Goal: Task Accomplishment & Management: Use online tool/utility

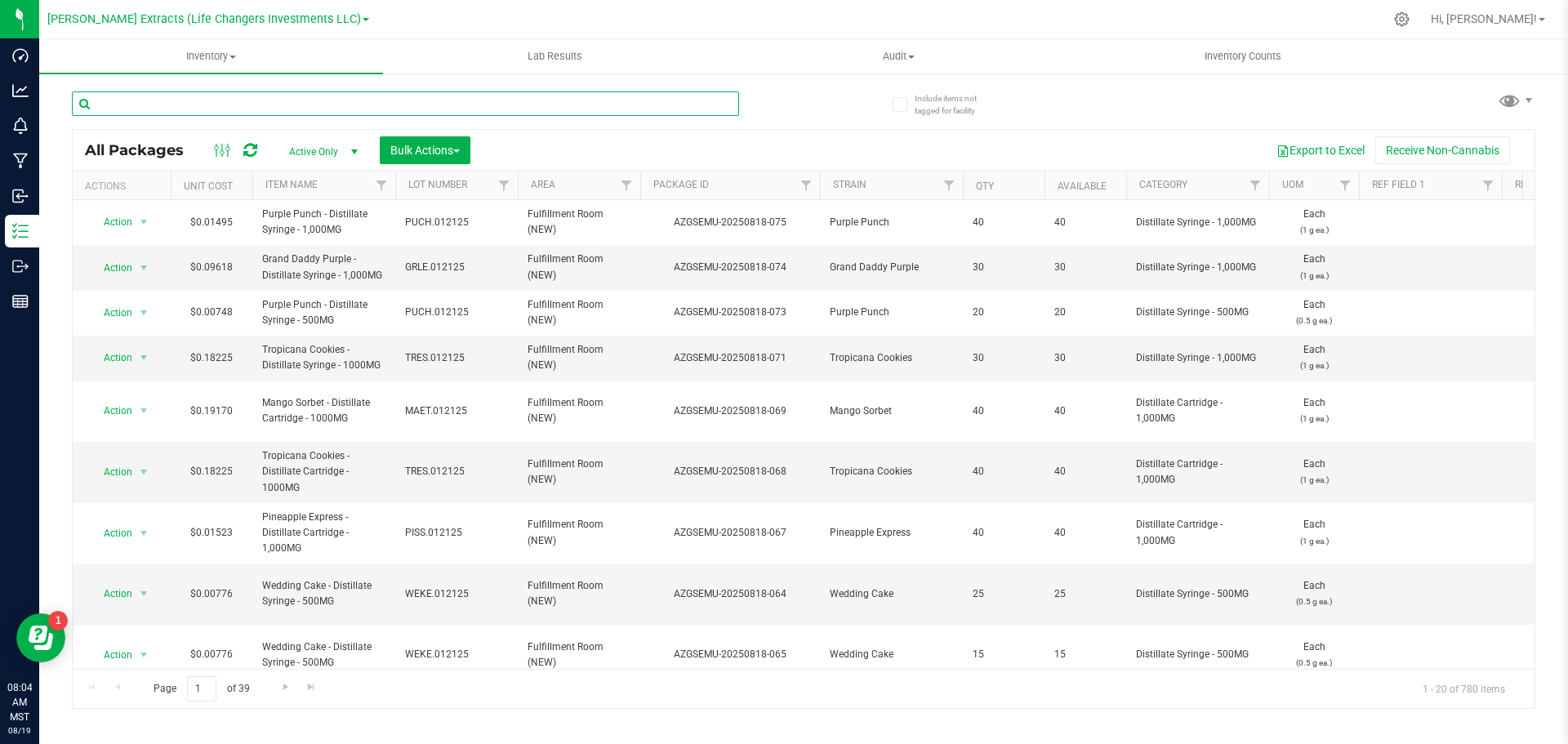
click at [252, 109] on input "text" at bounding box center [405, 103] width 667 height 25
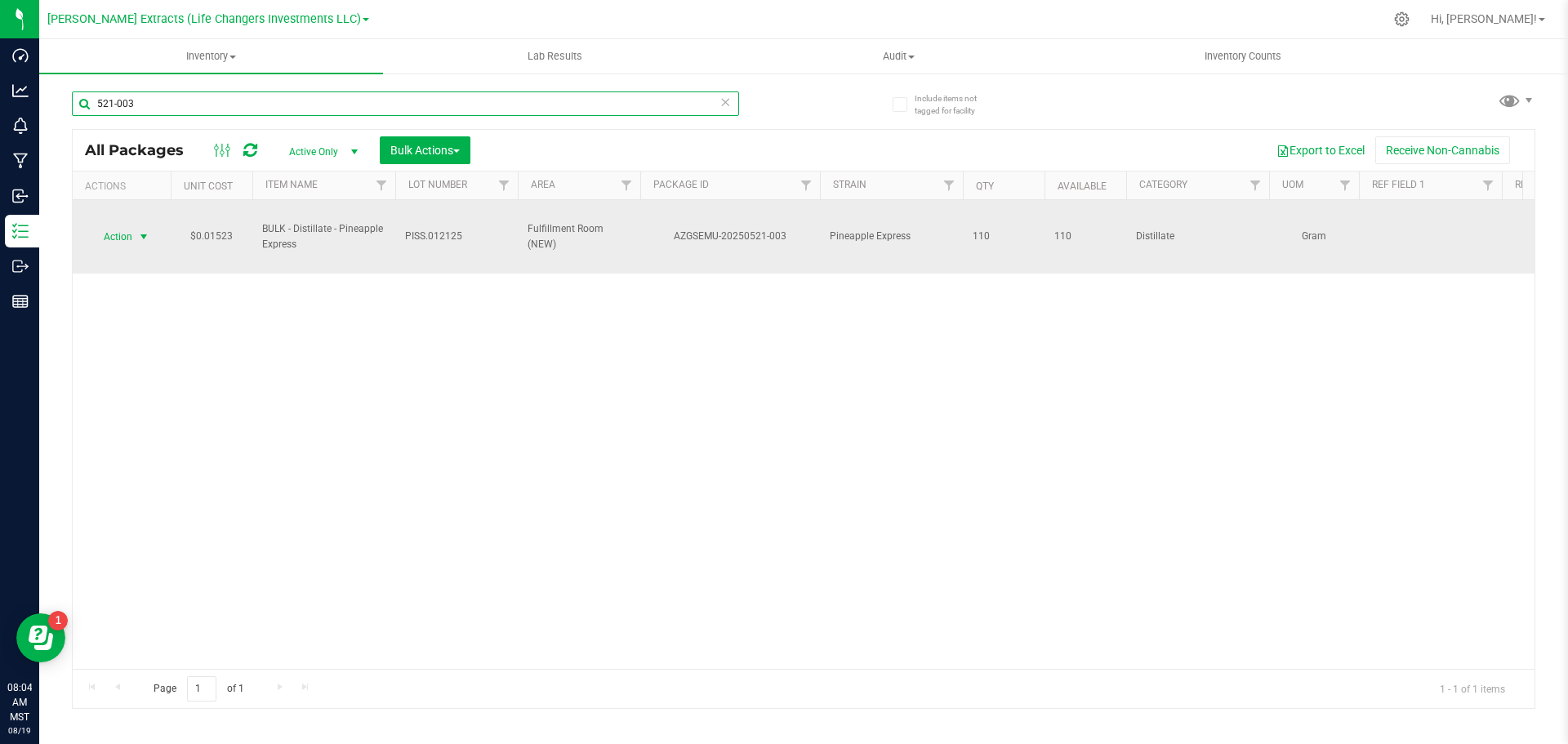
type input "521-003"
click at [127, 233] on span "Action" at bounding box center [111, 237] width 44 height 23
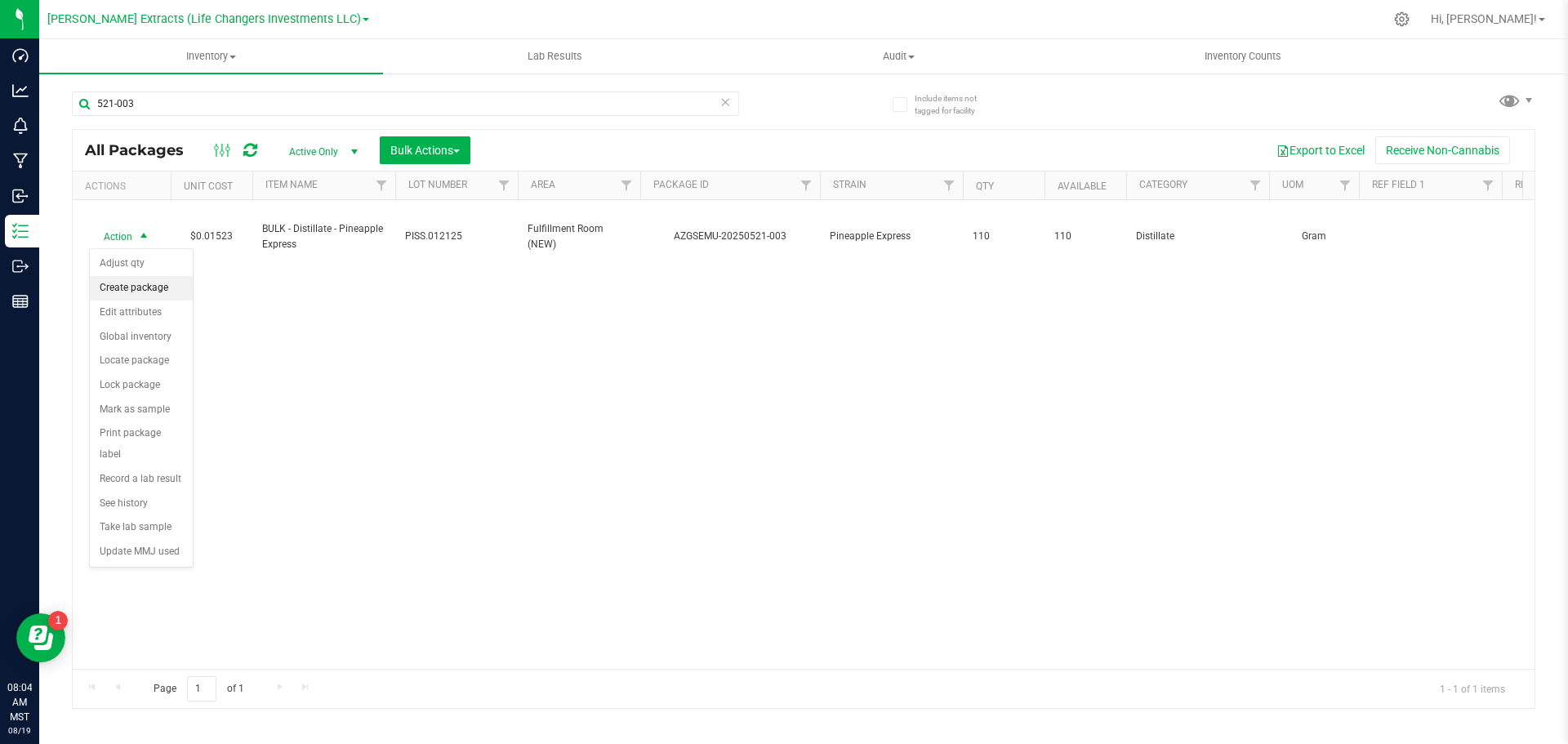
click at [128, 282] on li "Create package" at bounding box center [141, 288] width 103 height 25
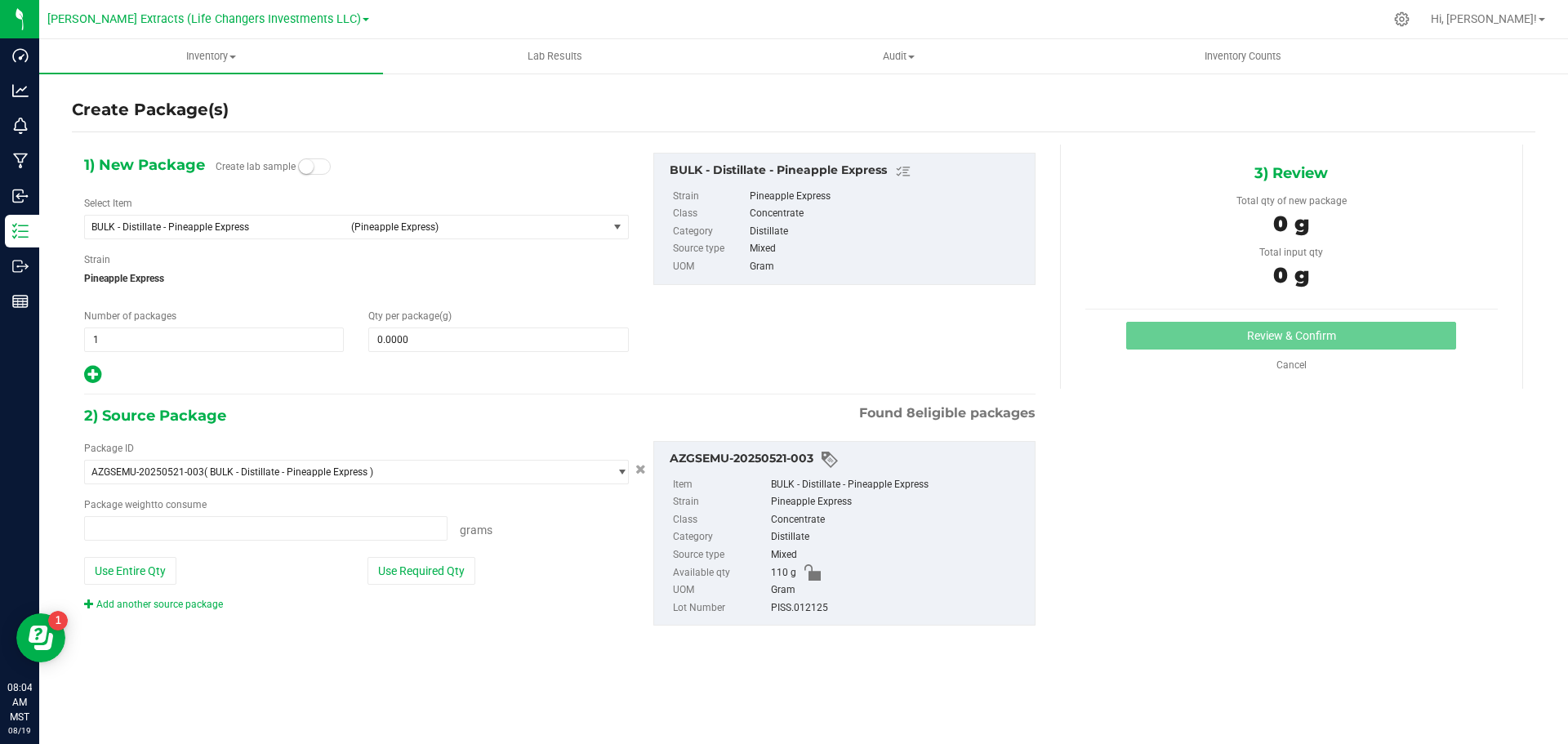
type input "0.0000 g"
click at [161, 226] on span "BULK - Distillate - Pineapple Express" at bounding box center [216, 227] width 250 height 11
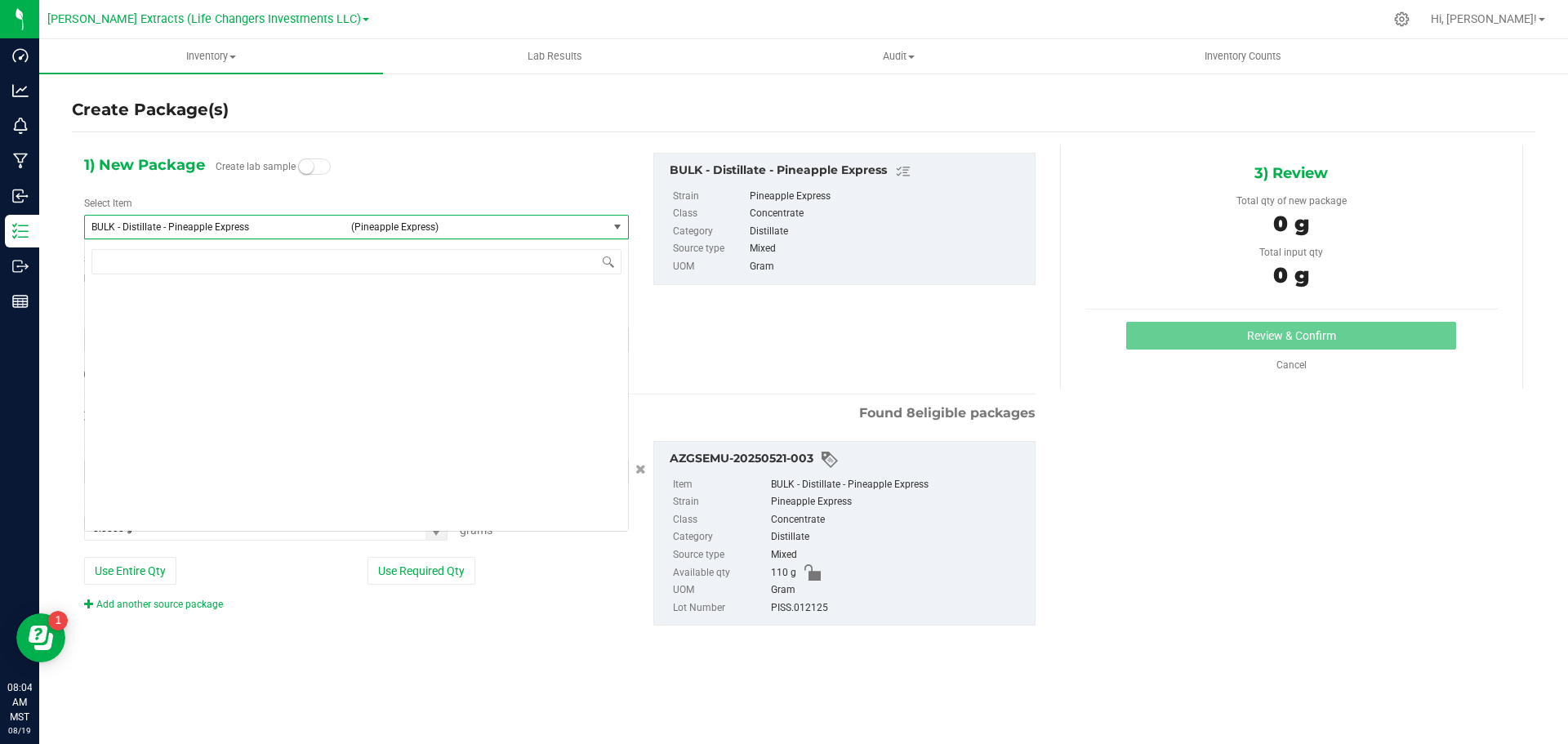
scroll to position [1829, 0]
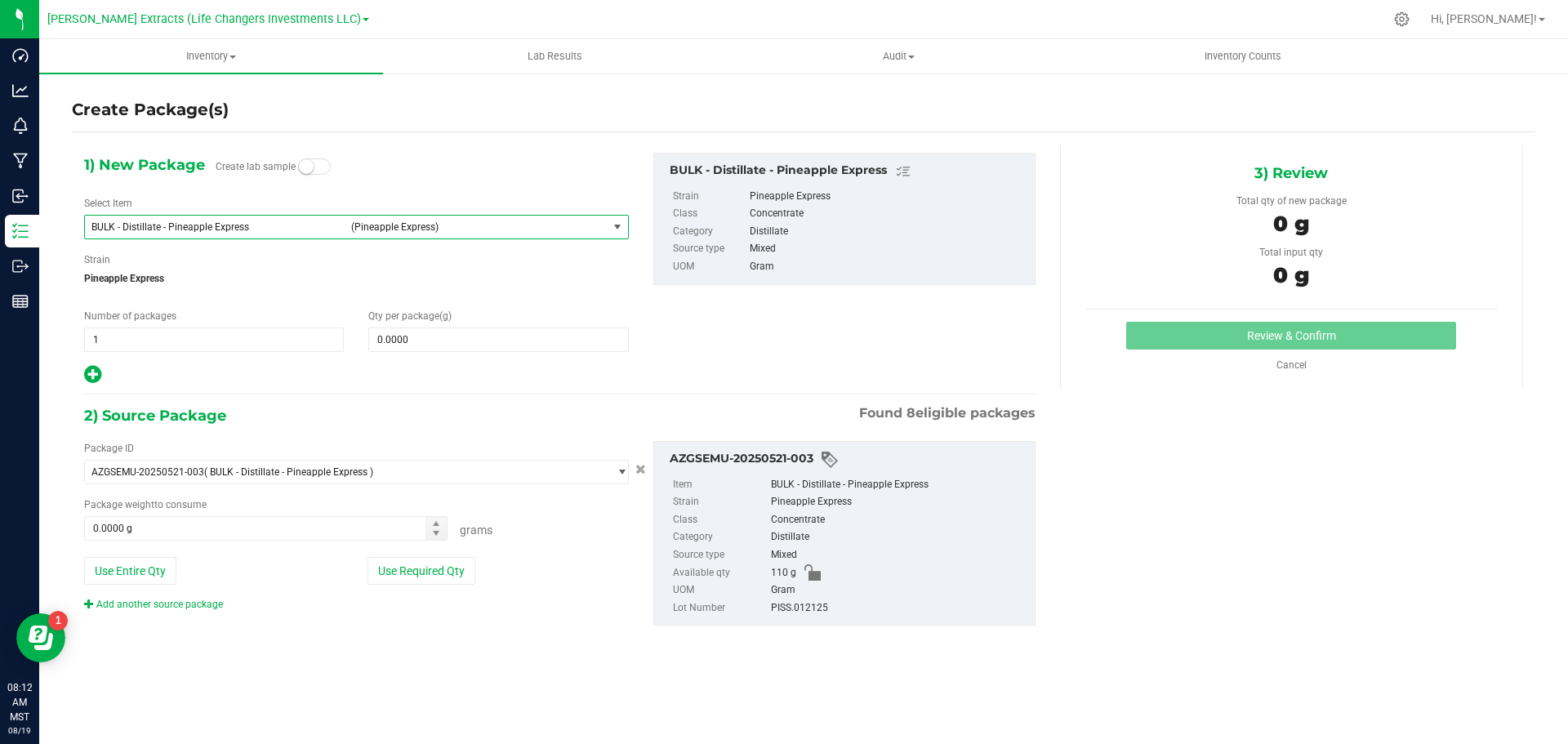
click at [151, 229] on span "BULK - Distillate - Pineapple Express" at bounding box center [216, 227] width 250 height 11
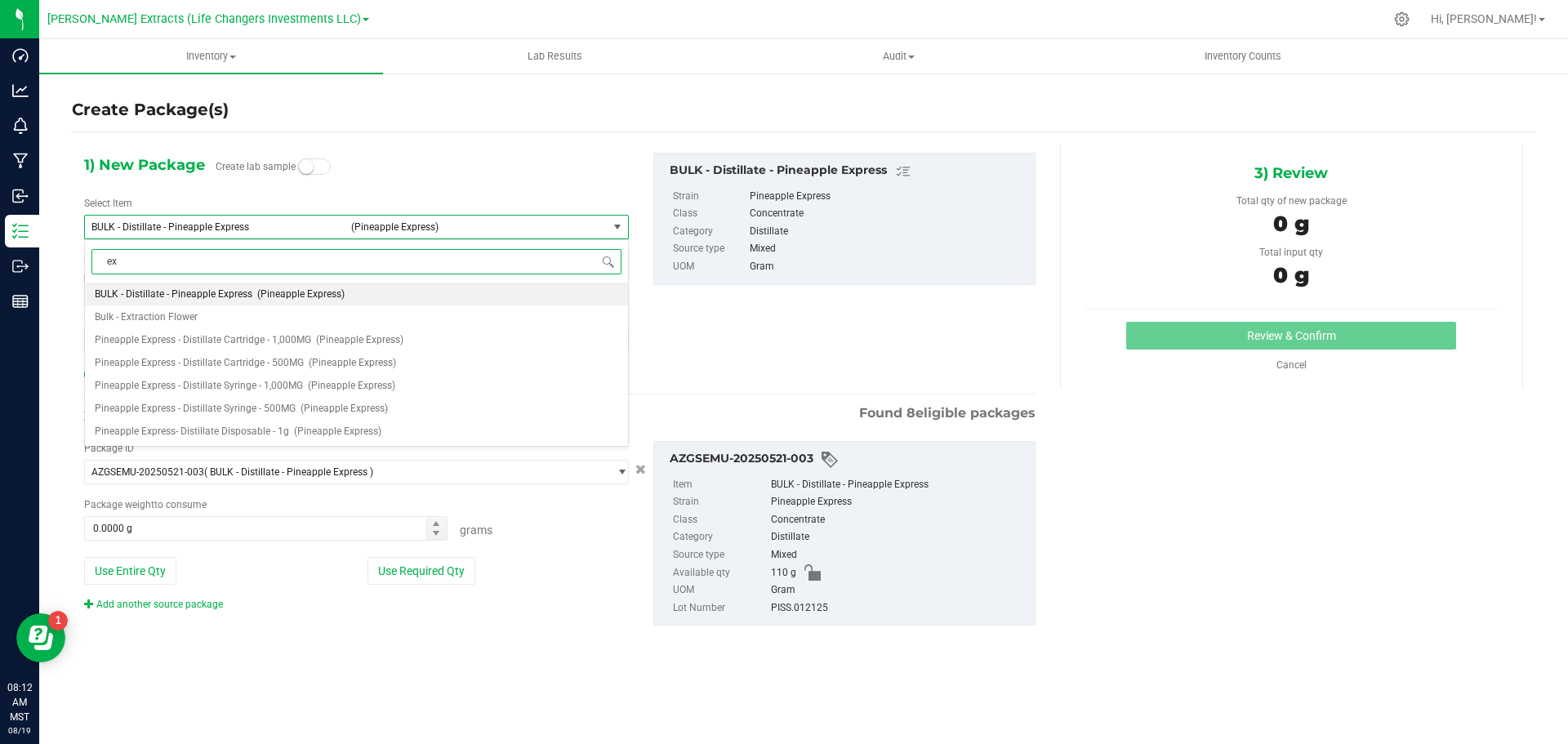
scroll to position [0, 0]
type input "express"
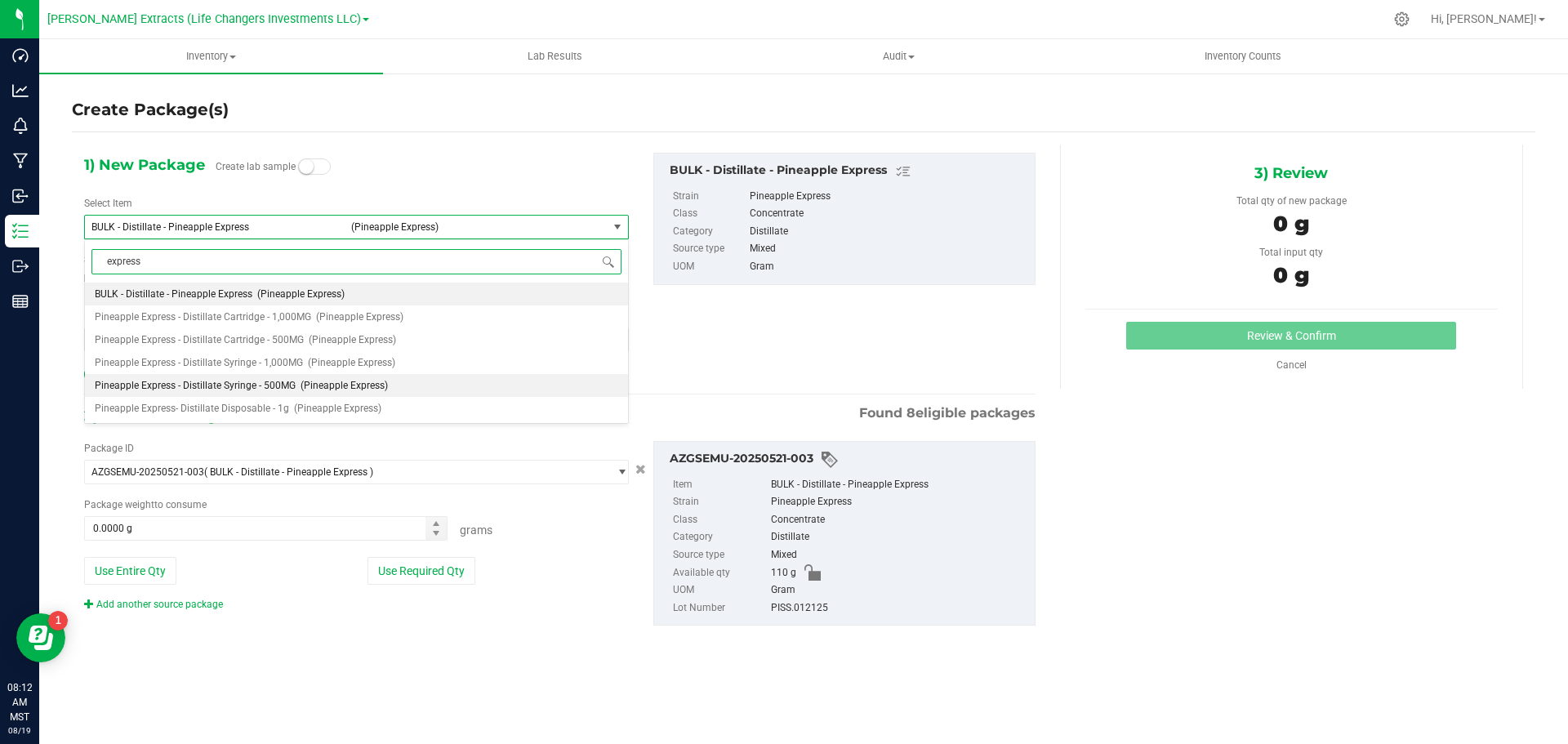
click at [280, 391] on span "Pineapple Express - Distillate Syringe - 500MG" at bounding box center [195, 385] width 201 height 11
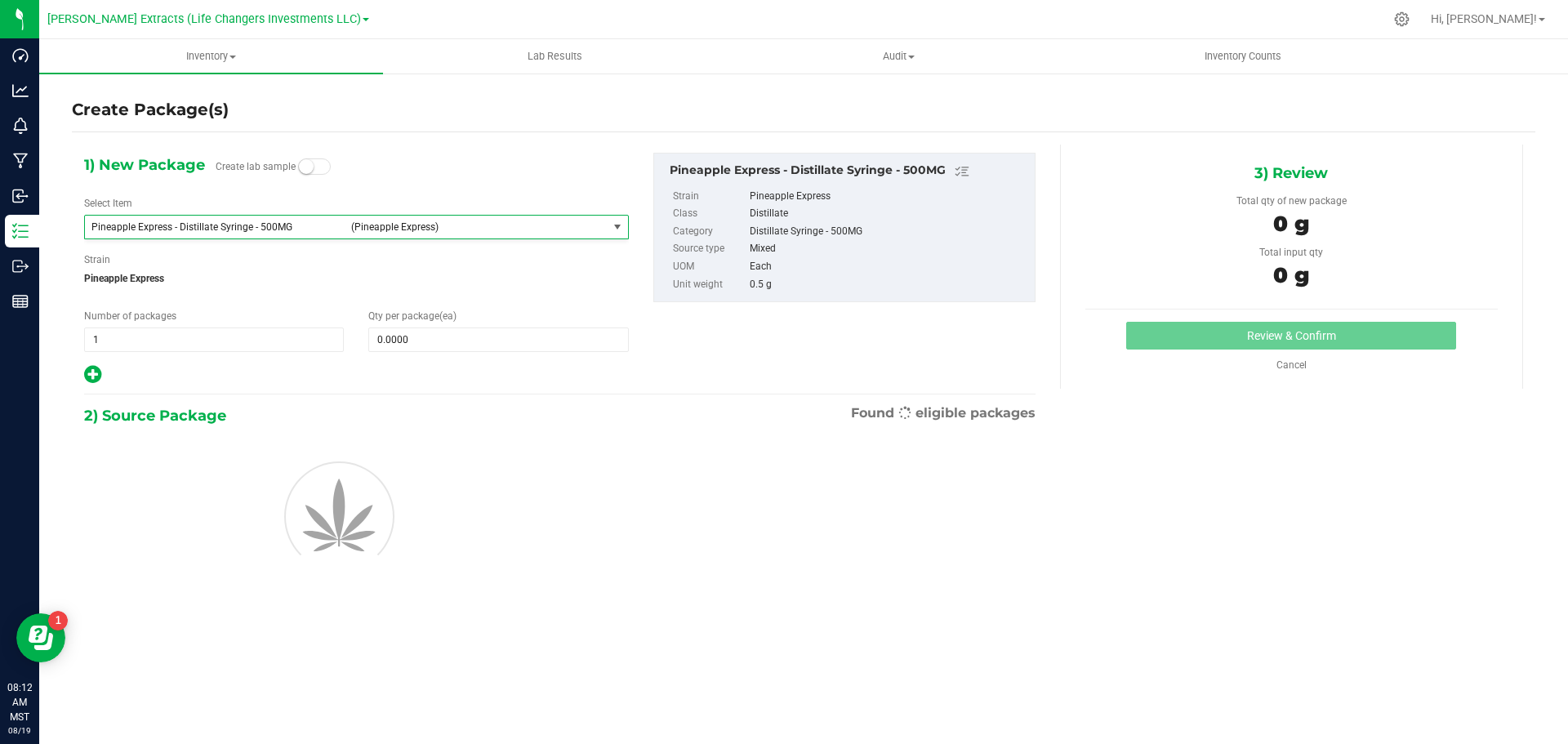
type input "0"
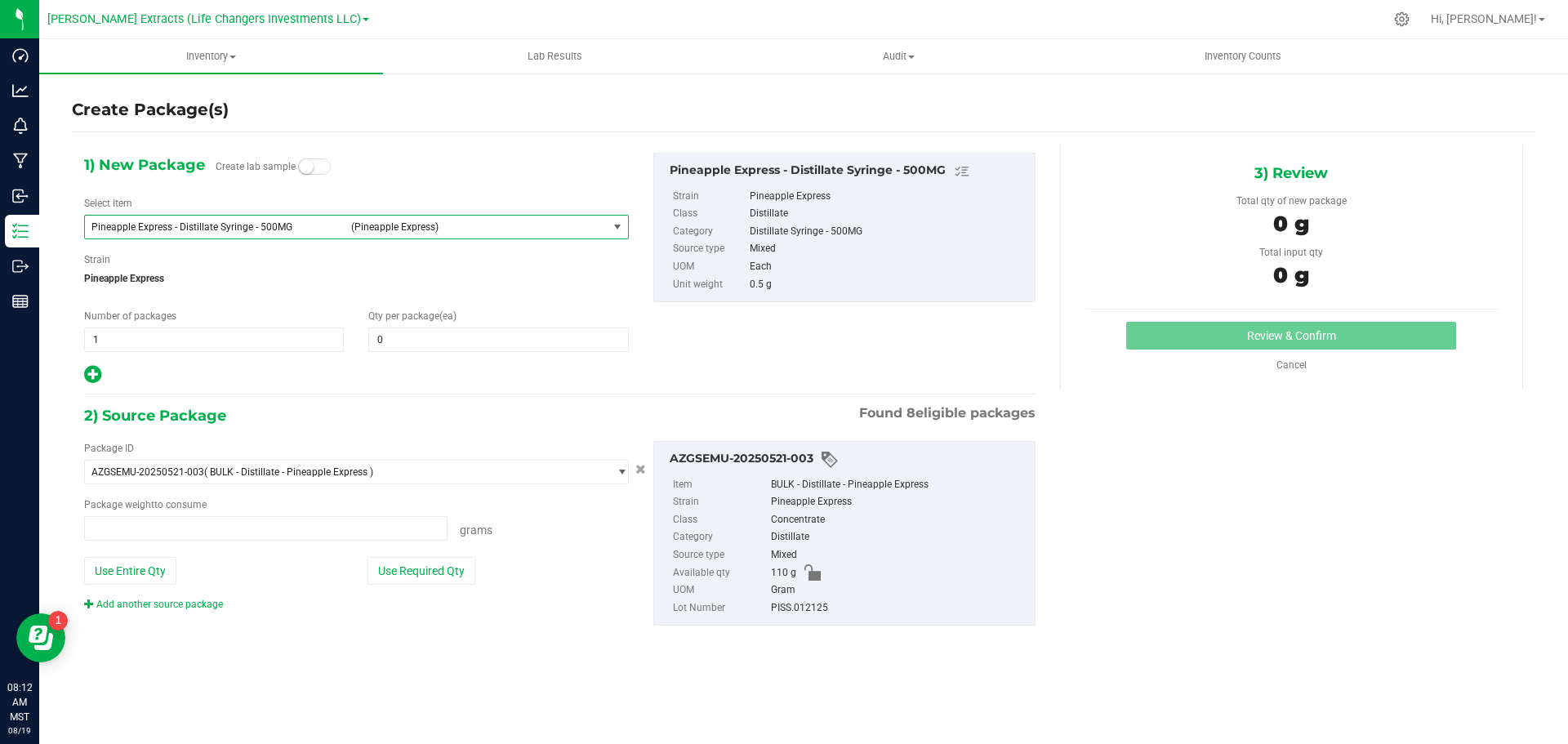
type input "0.0000 g"
click at [442, 338] on span "0 0" at bounding box center [499, 340] width 260 height 25
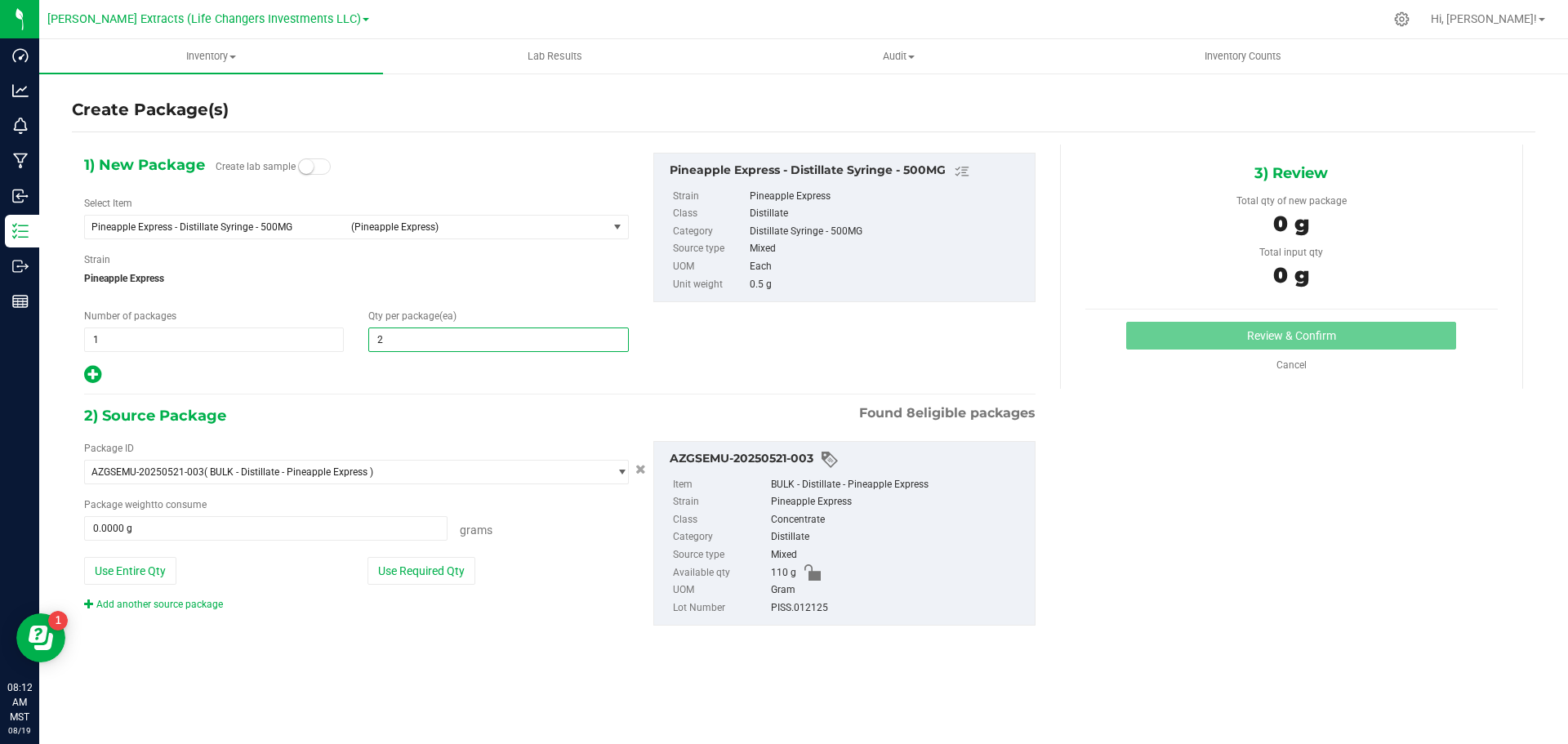
type input "20"
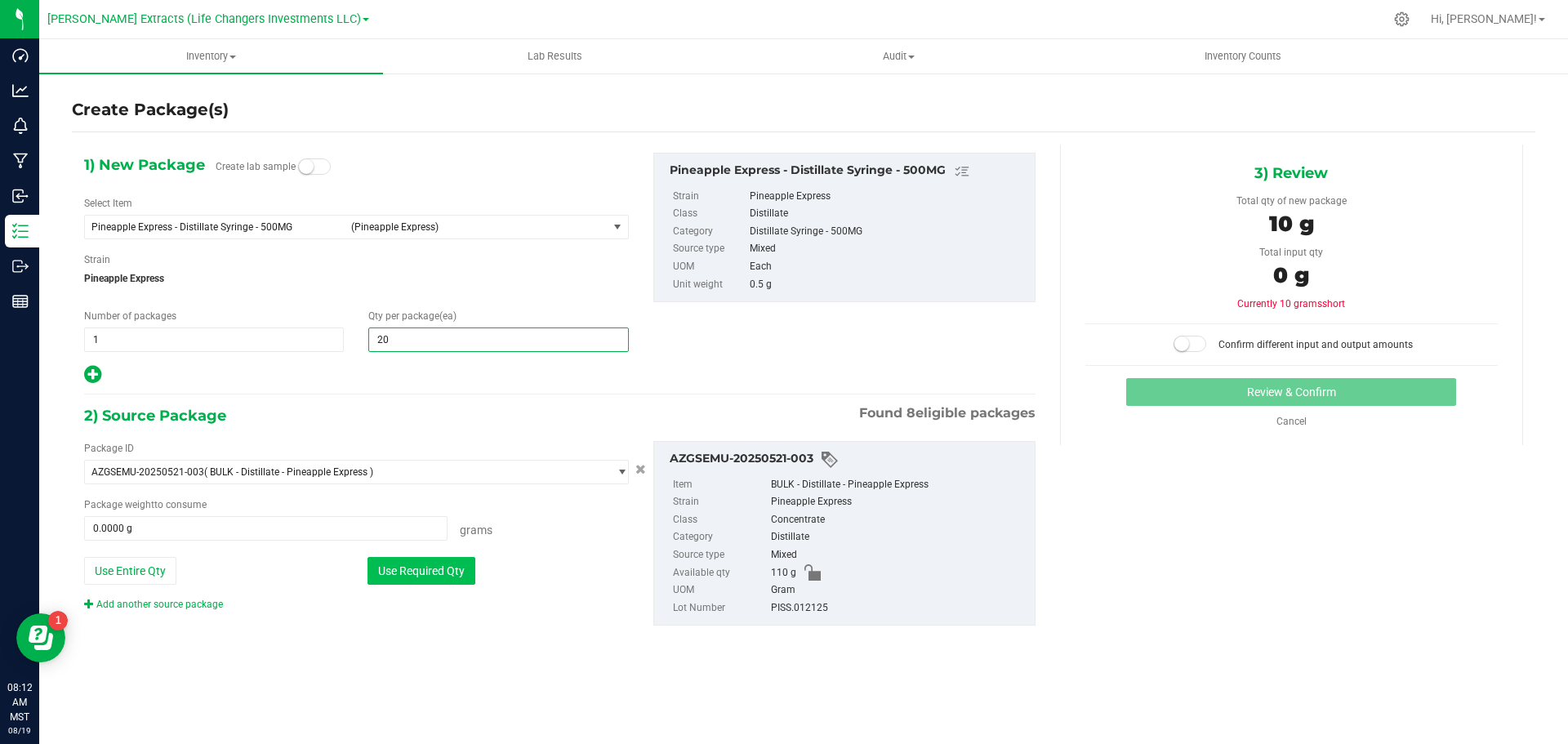
type input "20"
click at [431, 569] on button "Use Required Qty" at bounding box center [422, 570] width 108 height 27
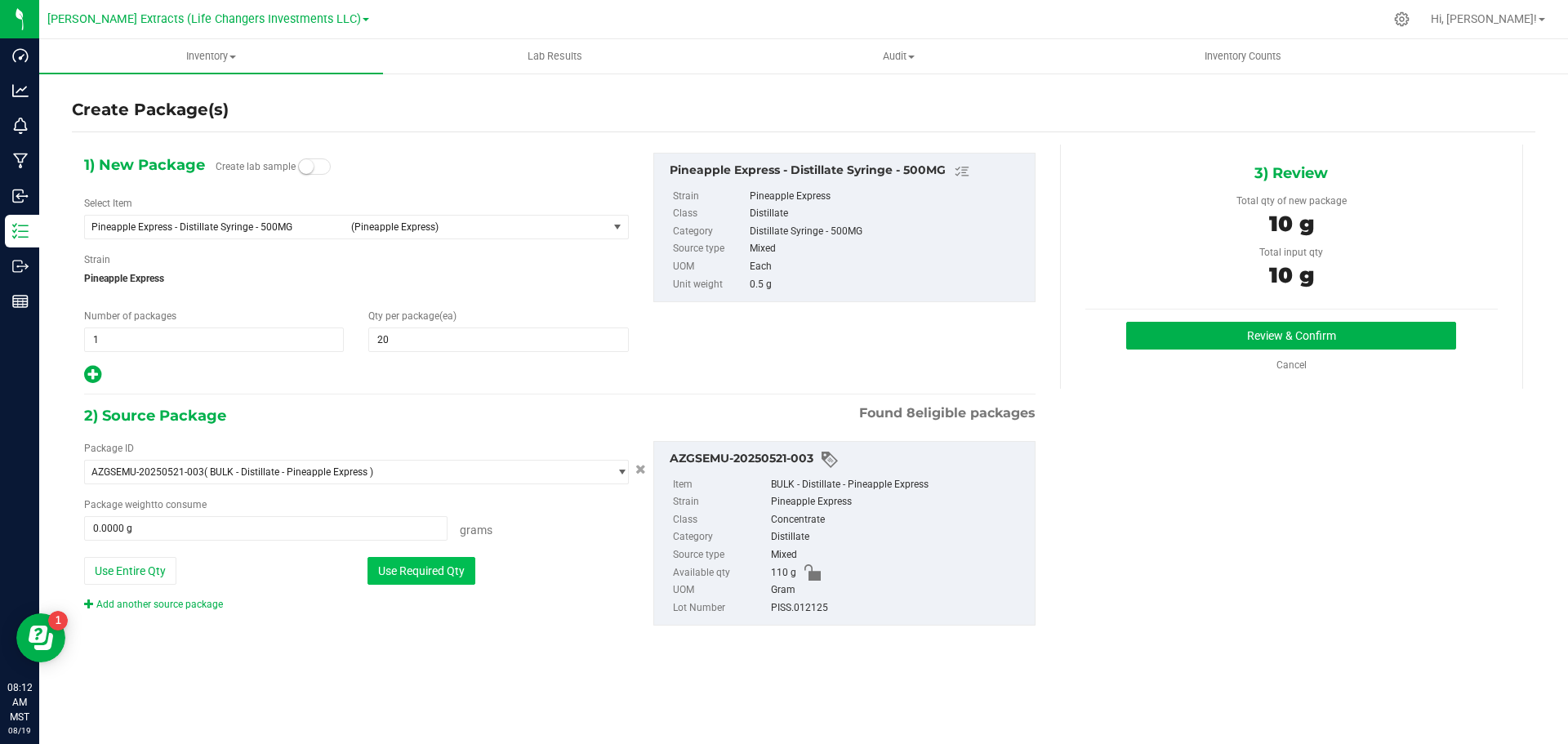
type input "10.0000 g"
click at [1229, 337] on button "Review & Confirm" at bounding box center [1292, 335] width 330 height 27
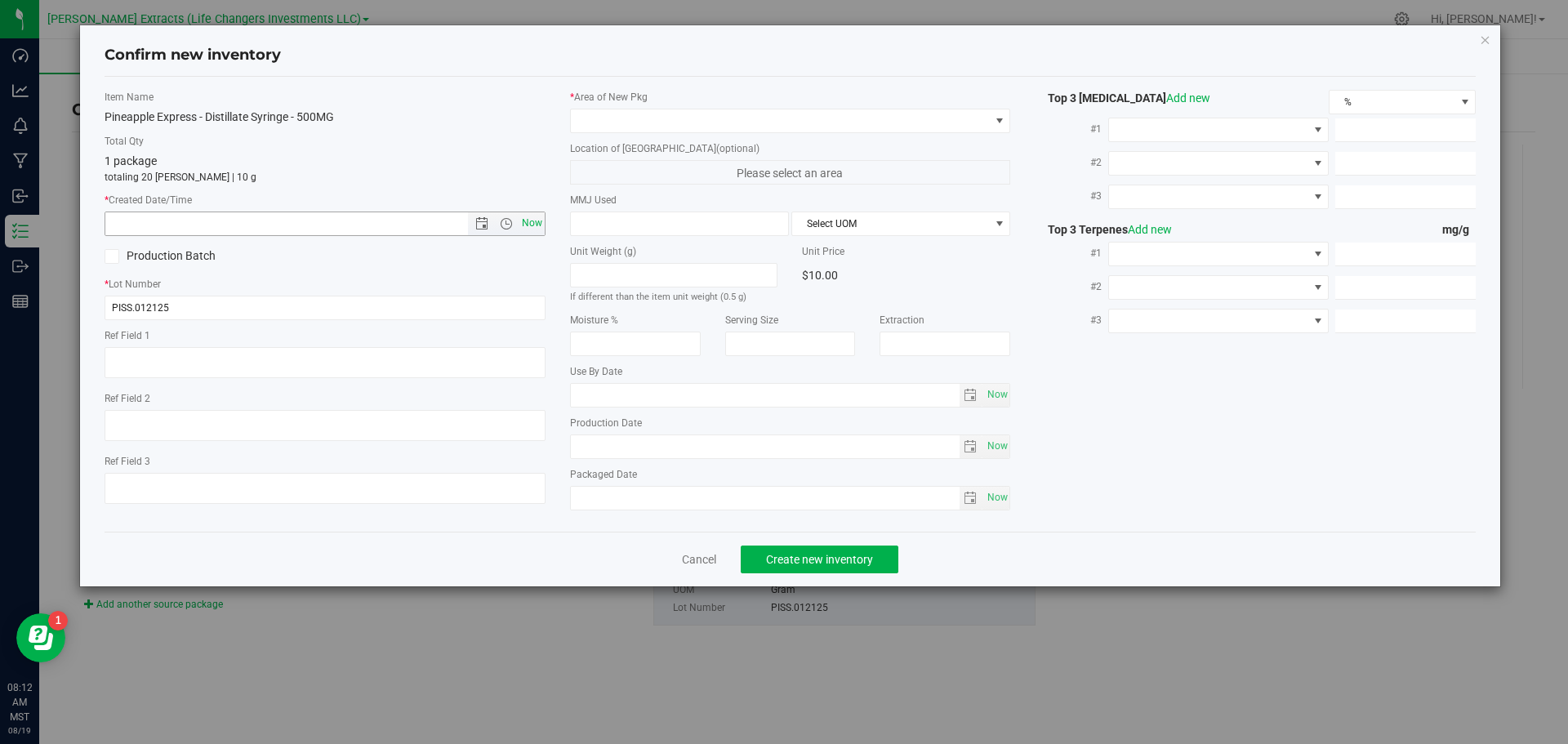
click at [530, 221] on span "Now" at bounding box center [531, 223] width 27 height 24
type input "[DATE] 8:12 AM"
click at [734, 117] on span at bounding box center [780, 121] width 419 height 23
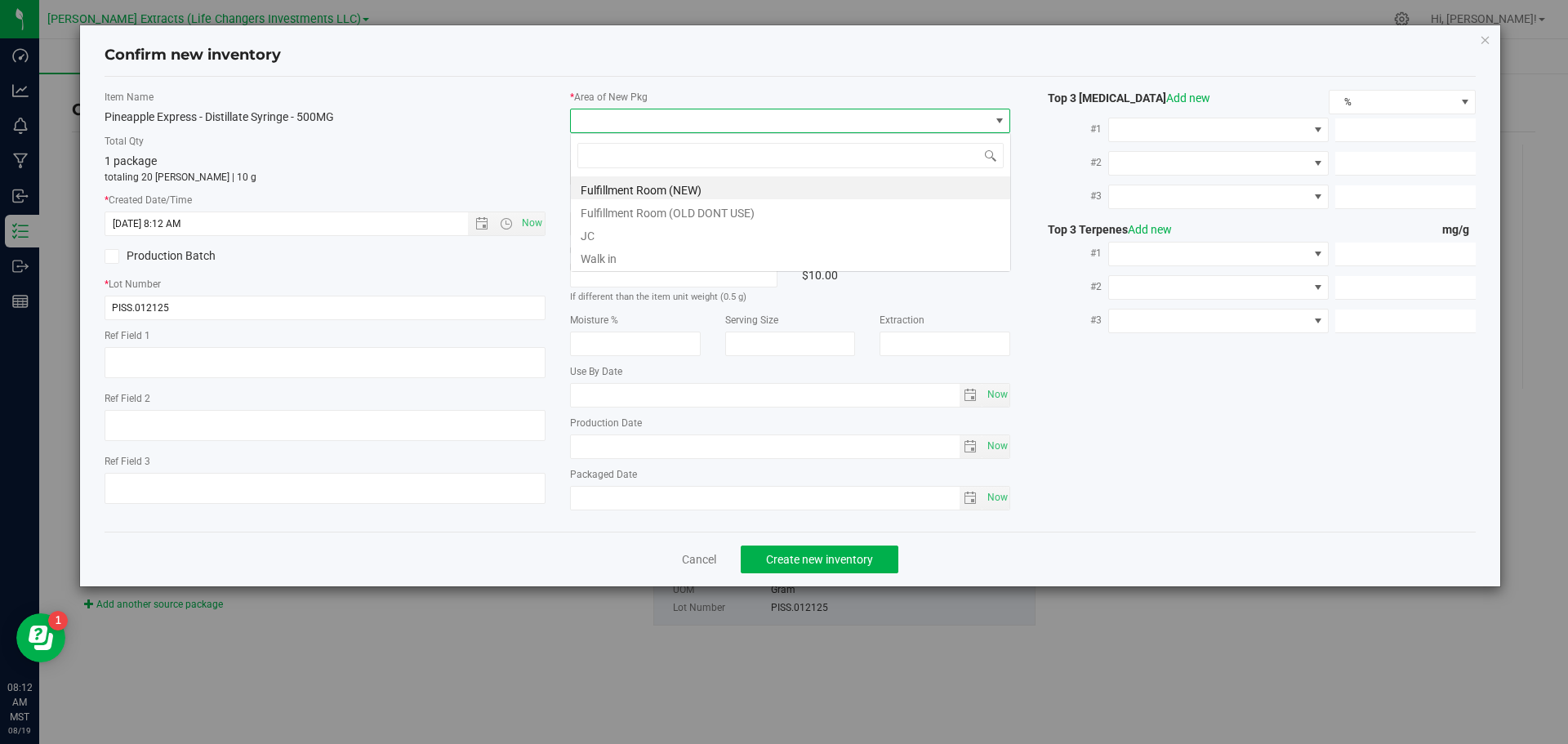
scroll to position [25, 441]
click at [683, 190] on li "Fulfillment Room (NEW)" at bounding box center [790, 187] width 440 height 23
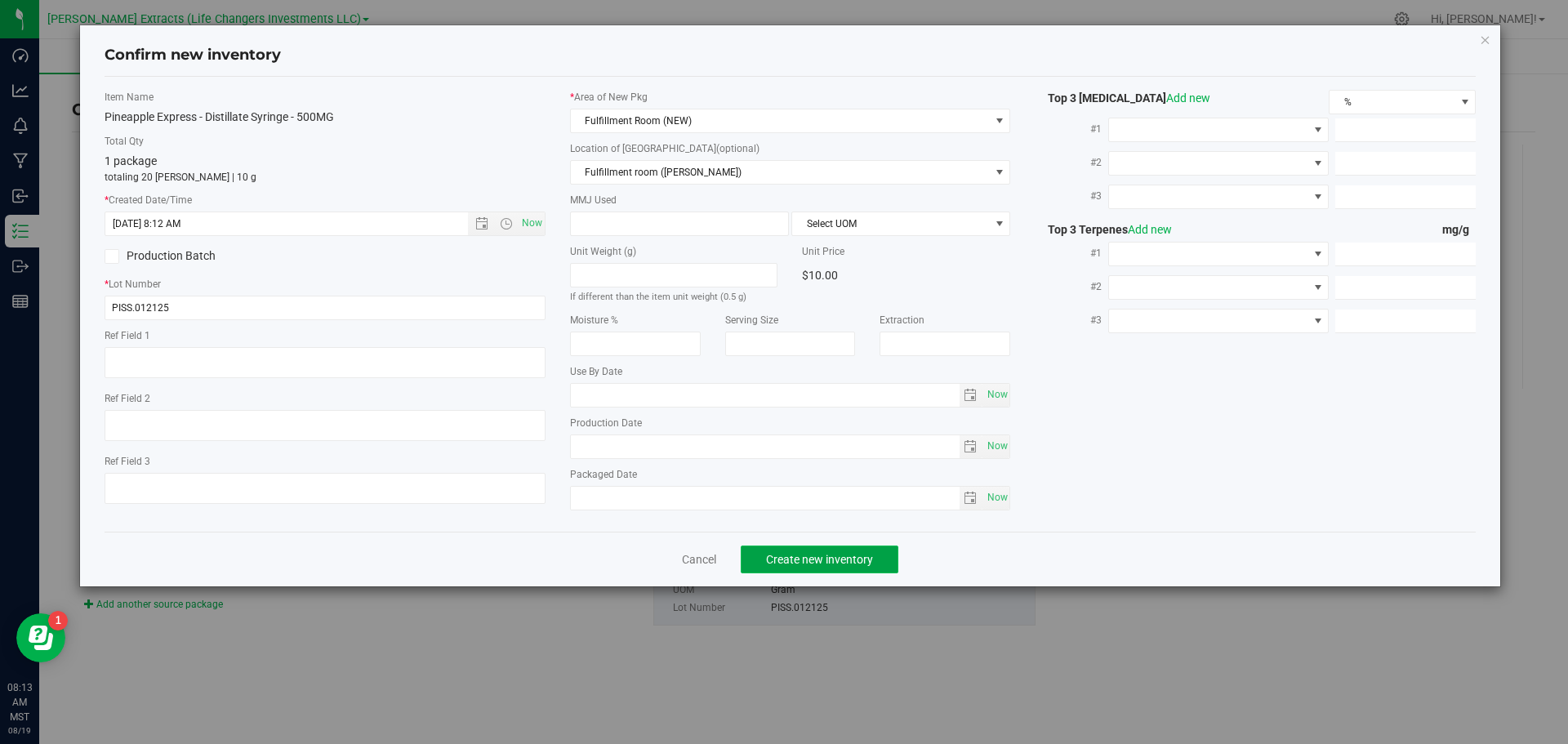
click at [845, 555] on span "Create new inventory" at bounding box center [820, 558] width 107 height 13
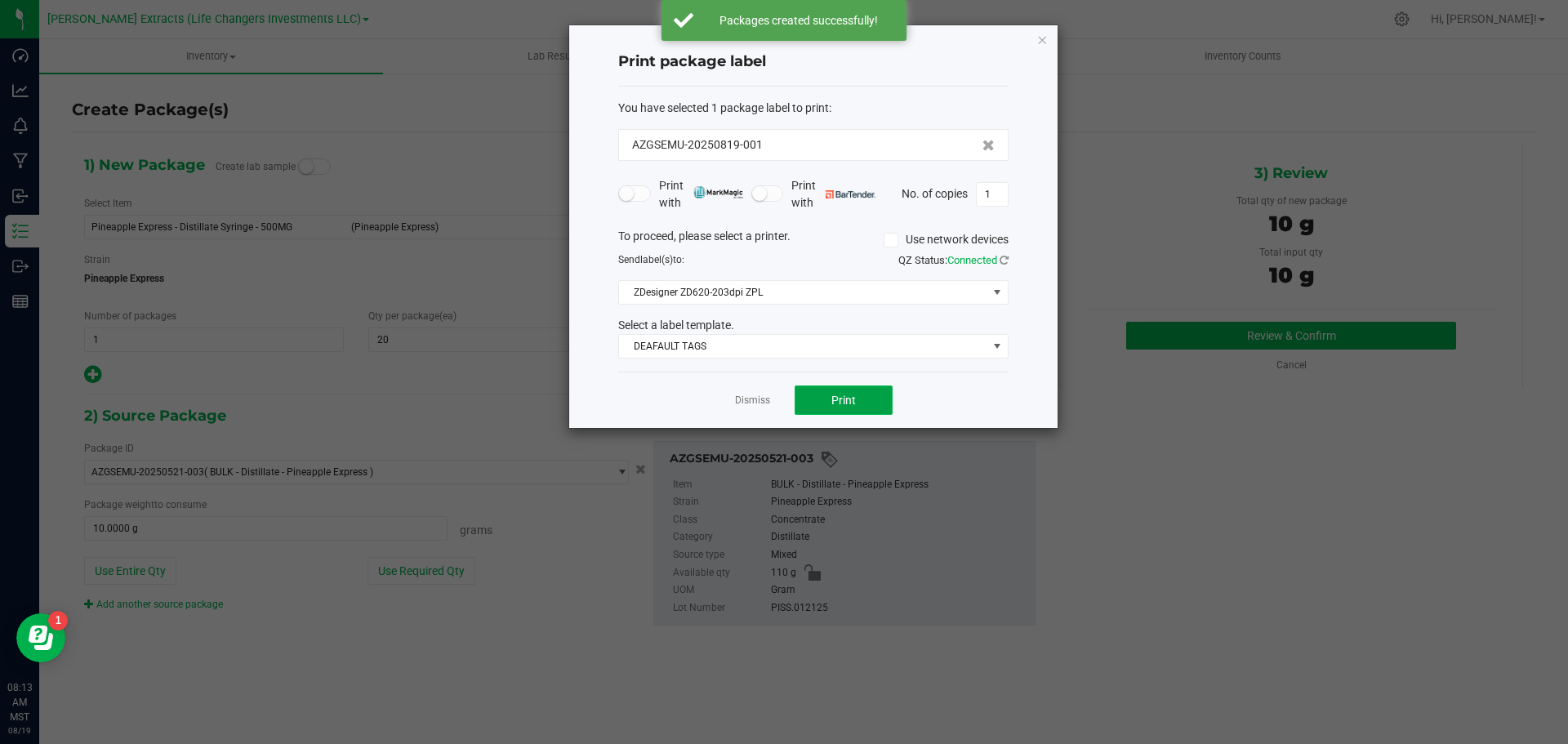
click at [844, 397] on span "Print" at bounding box center [843, 399] width 25 height 13
click at [1041, 43] on icon "button" at bounding box center [1042, 38] width 11 height 20
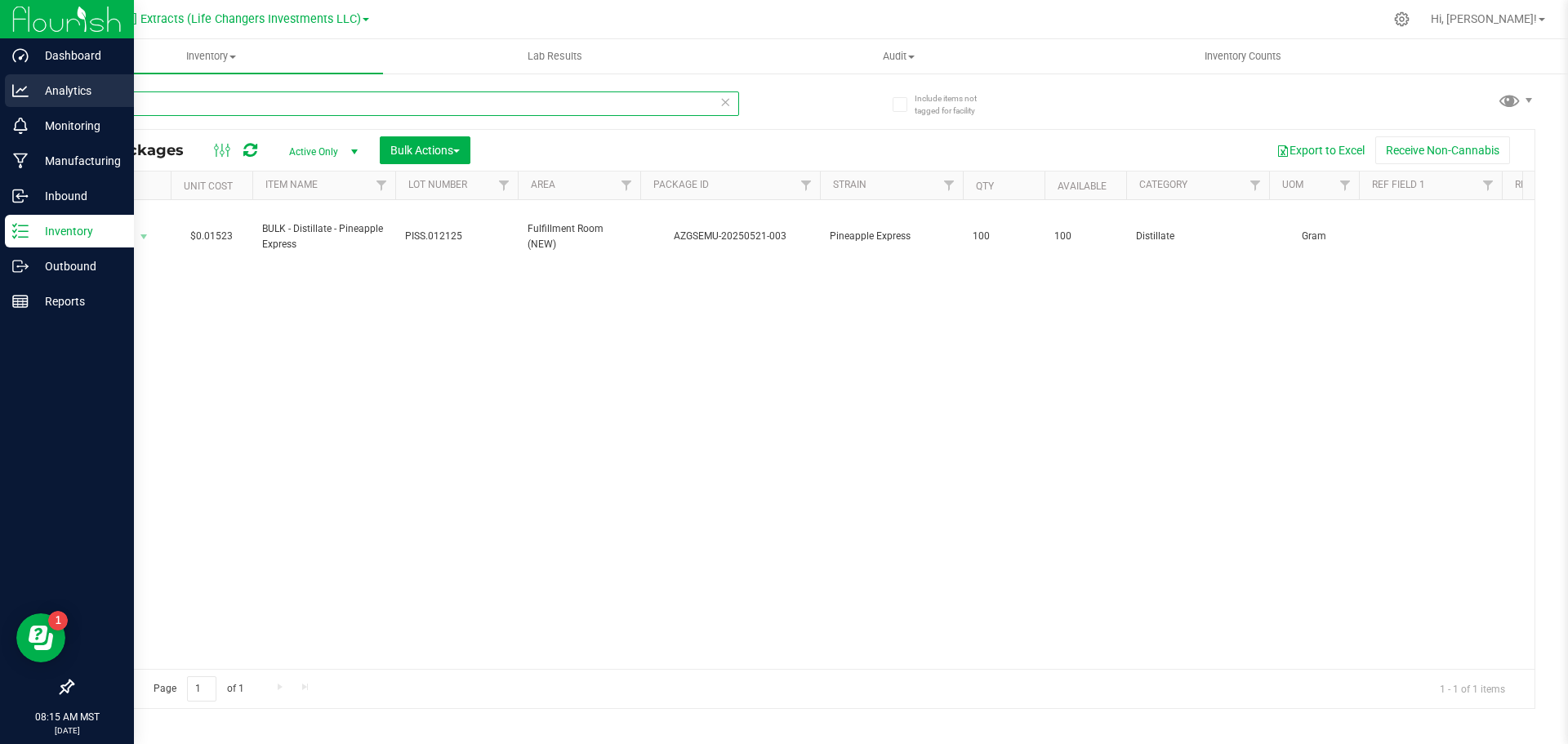
drag, startPoint x: 136, startPoint y: 101, endPoint x: 0, endPoint y: 87, distance: 136.7
click at [0, 87] on div "Dashboard Analytics Monitoring Manufacturing Inbound Inventory Outbound Reports…" at bounding box center [784, 372] width 1568 height 744
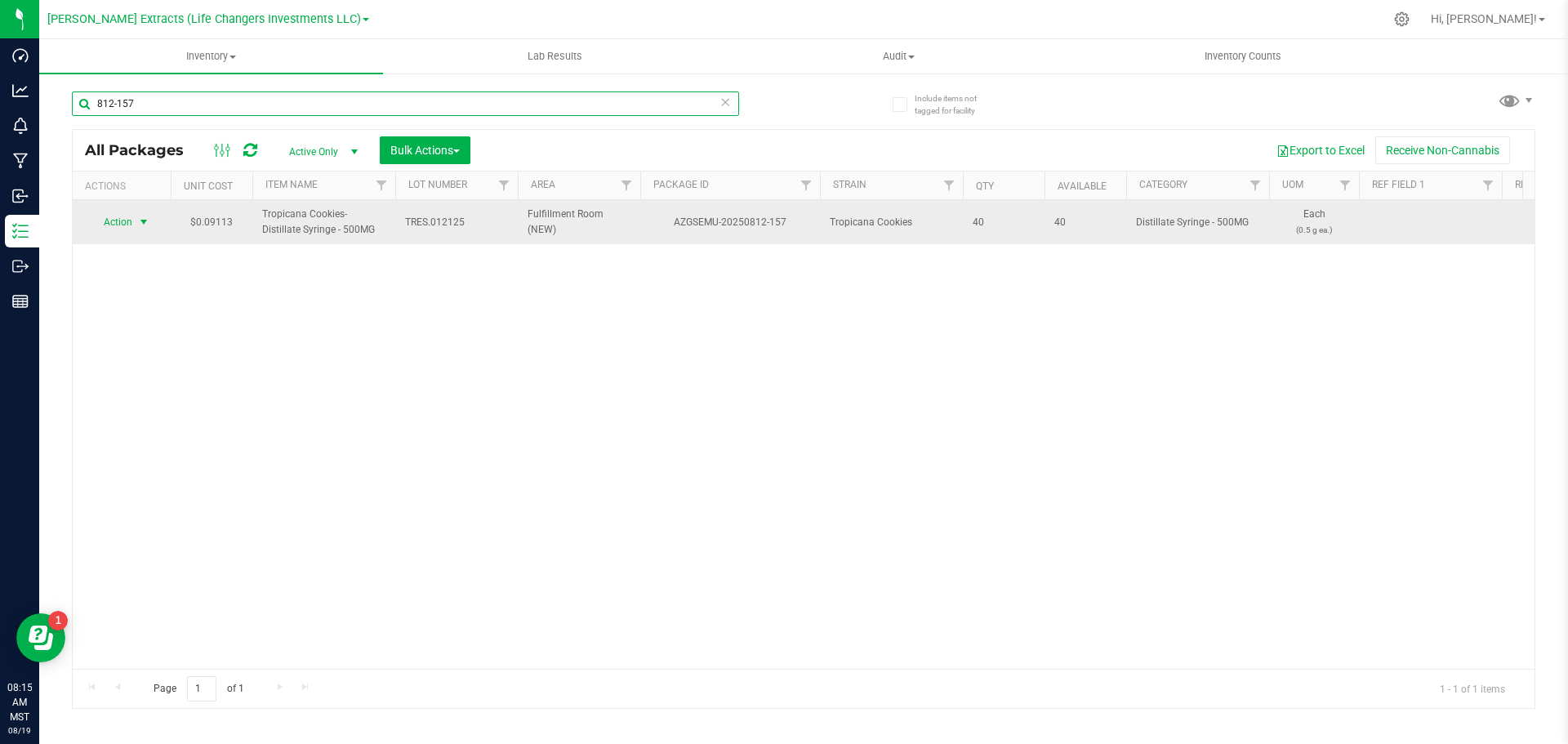
type input "812-157"
click at [124, 221] on span "Action" at bounding box center [111, 221] width 44 height 23
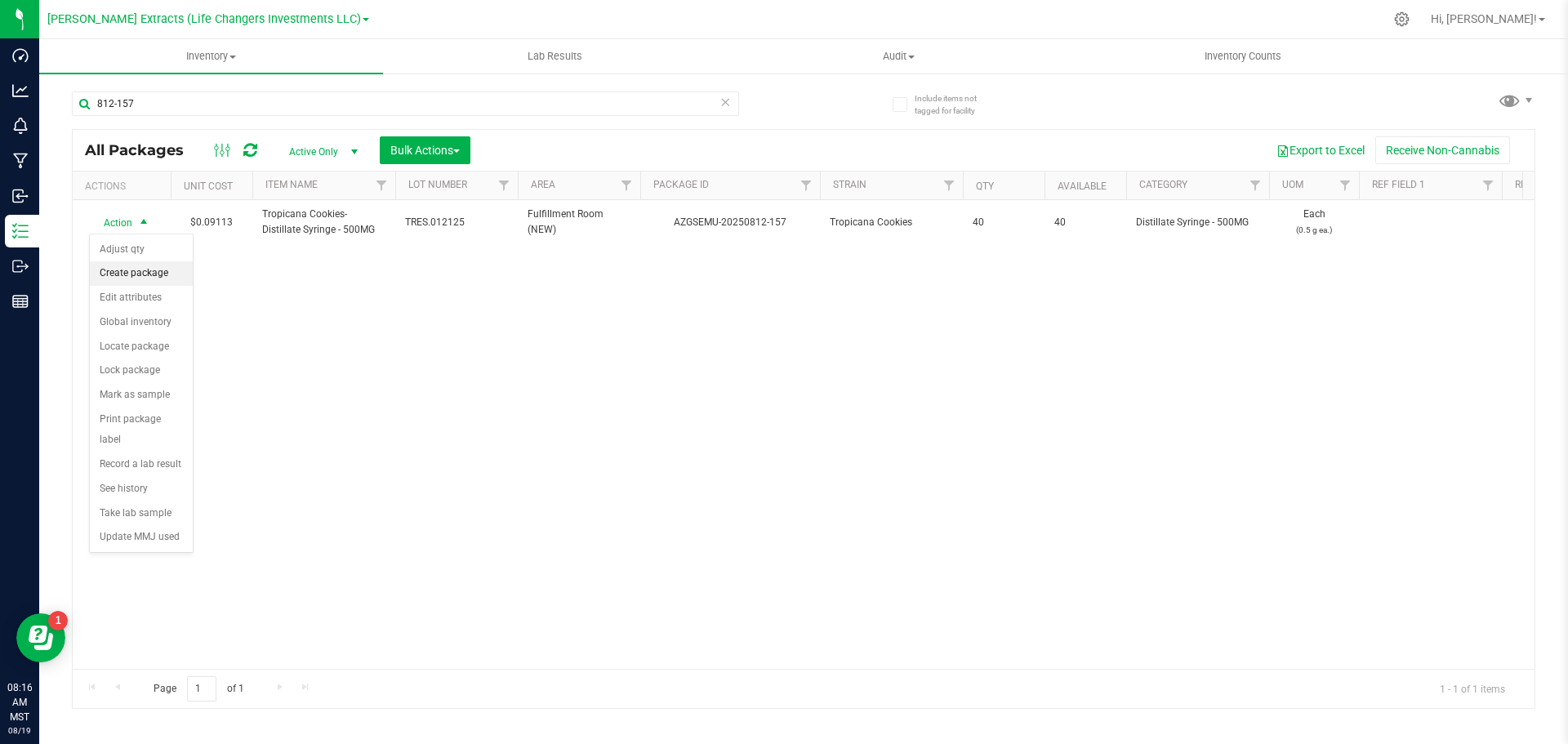
click at [139, 265] on li "Create package" at bounding box center [141, 274] width 103 height 25
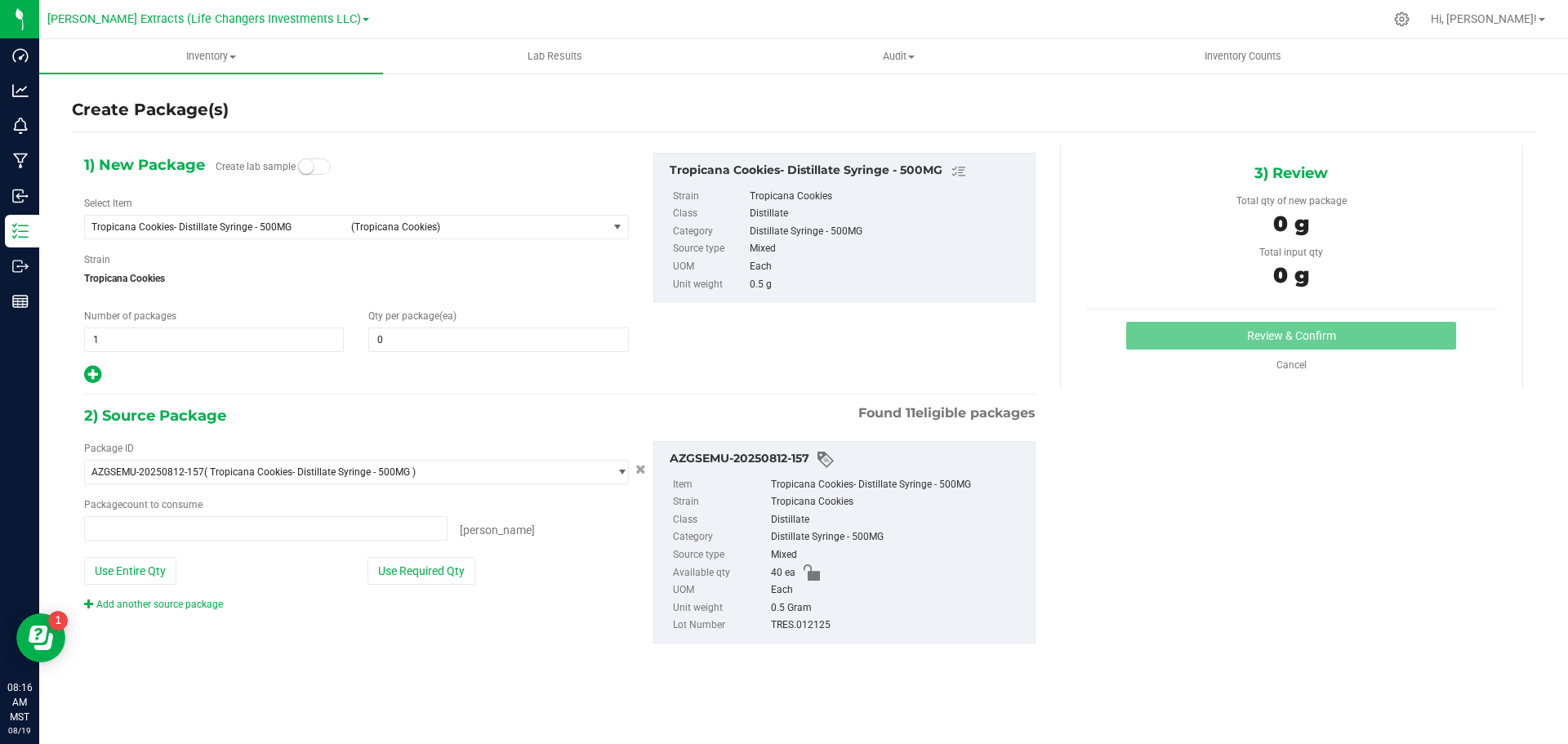
type input "0 ea"
click at [460, 339] on span at bounding box center [499, 340] width 260 height 25
type input "30"
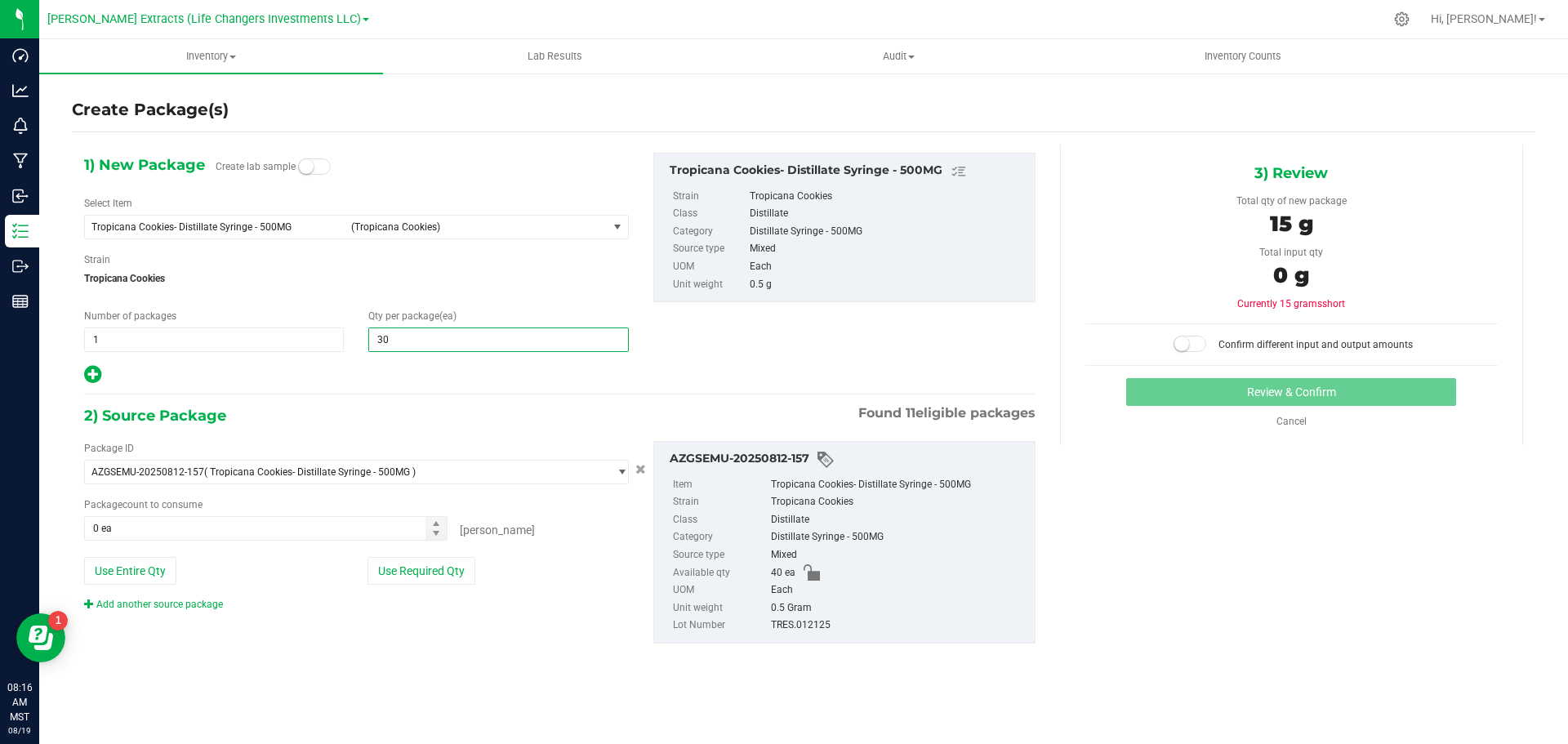
click at [89, 377] on icon at bounding box center [92, 375] width 17 height 21
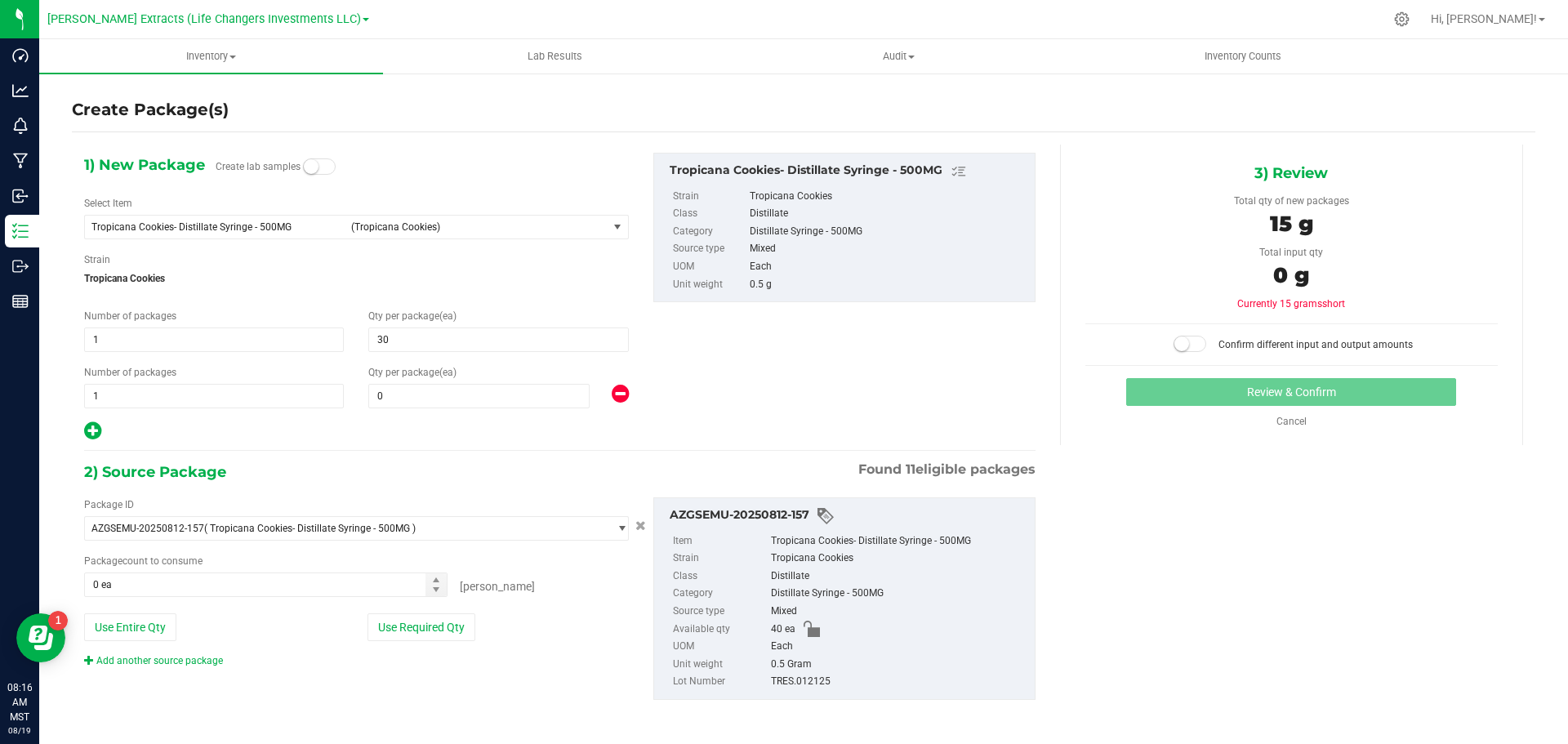
type input "30"
click at [465, 404] on span "0 0" at bounding box center [479, 396] width 222 height 25
type input "10"
click at [1098, 545] on div "1) New Package Create lab samples Select Item Tropicana Cookies- Distillate Syr…" at bounding box center [803, 439] width 1464 height 589
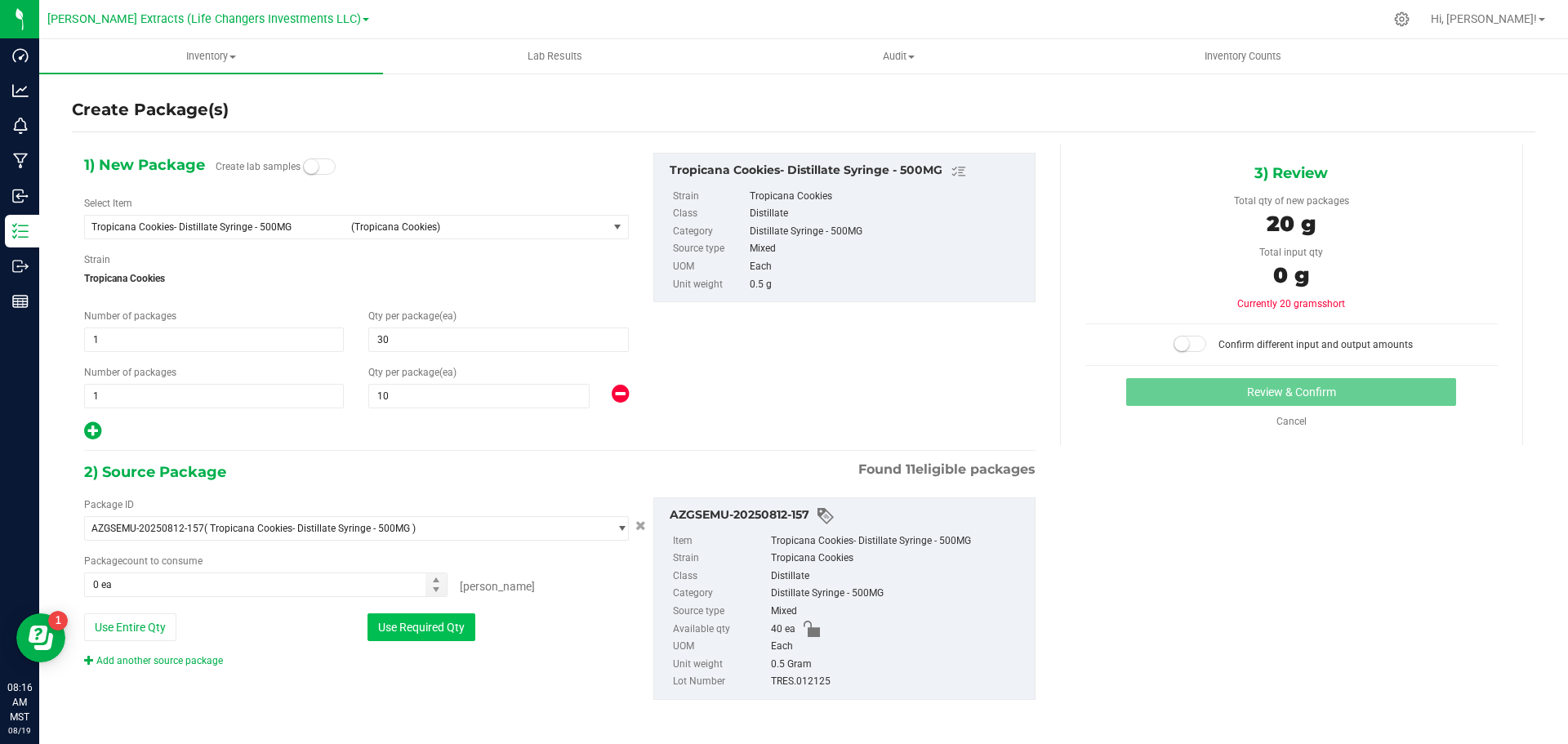
click at [403, 638] on button "Use Required Qty" at bounding box center [422, 627] width 108 height 27
type input "40 ea"
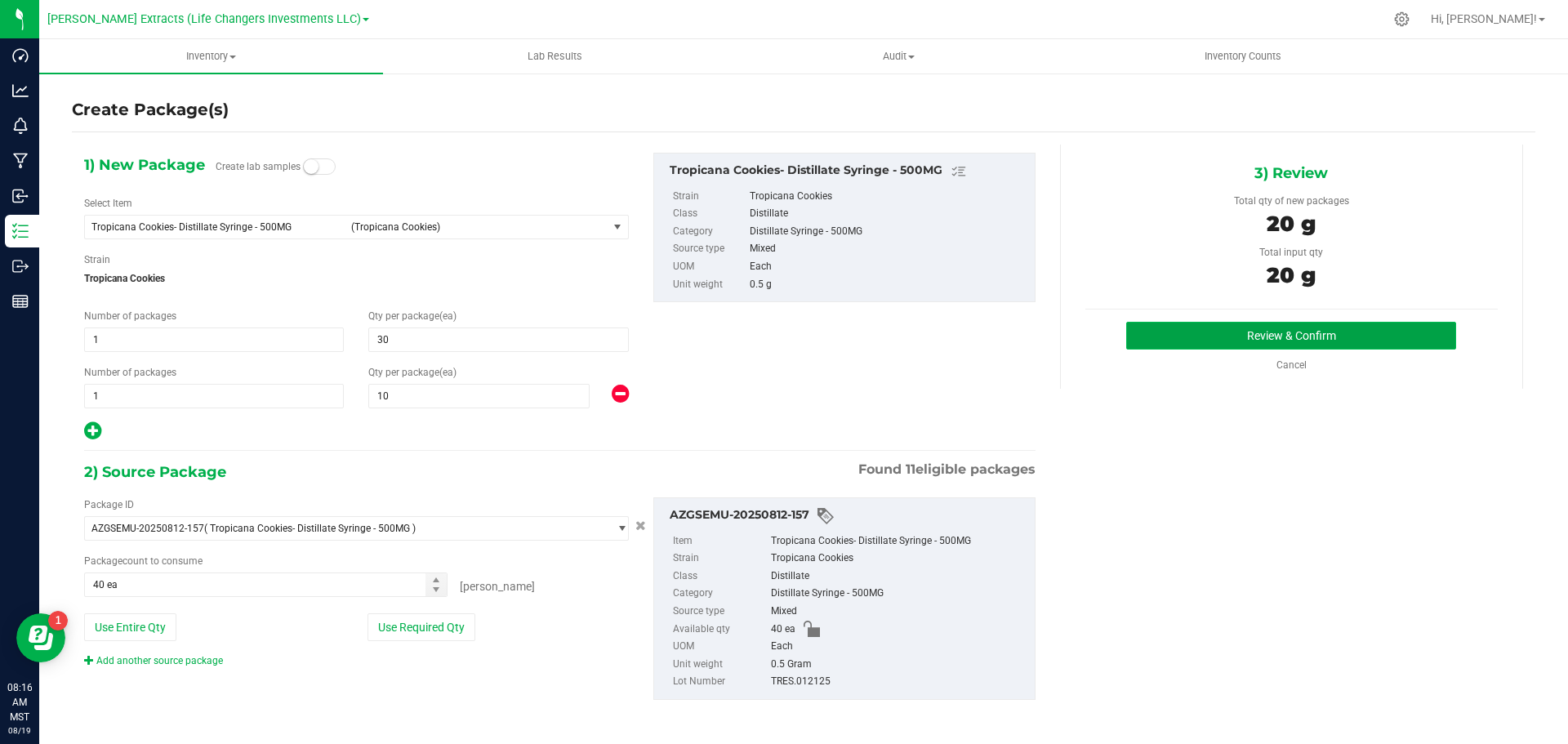
click at [1164, 328] on button "Review & Confirm" at bounding box center [1292, 335] width 330 height 27
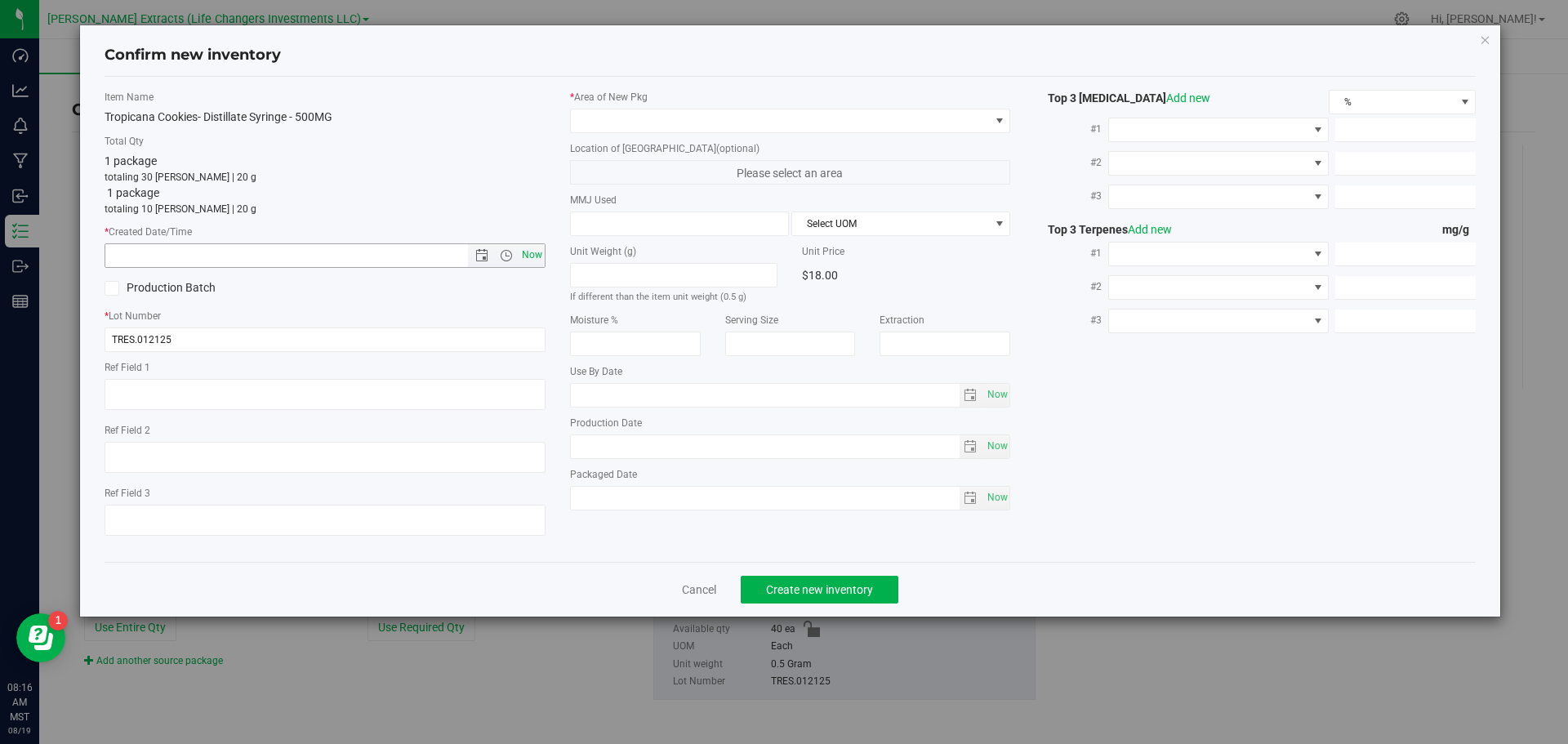
click at [528, 254] on span "Now" at bounding box center [531, 256] width 27 height 24
type input "[DATE] 8:16 AM"
click at [608, 111] on span at bounding box center [780, 121] width 419 height 23
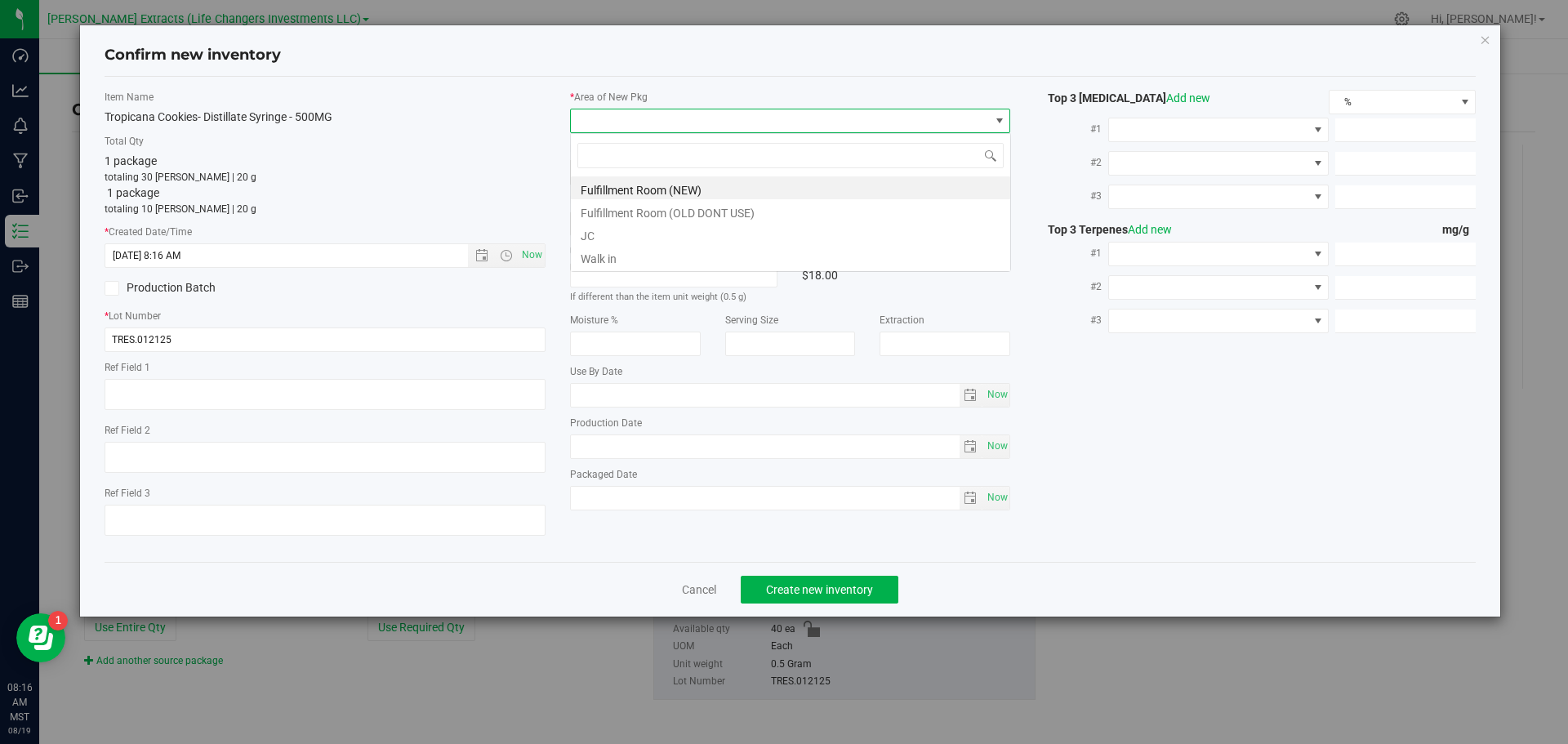
scroll to position [25, 441]
click at [629, 189] on li "Fulfillment Room (NEW)" at bounding box center [790, 187] width 440 height 23
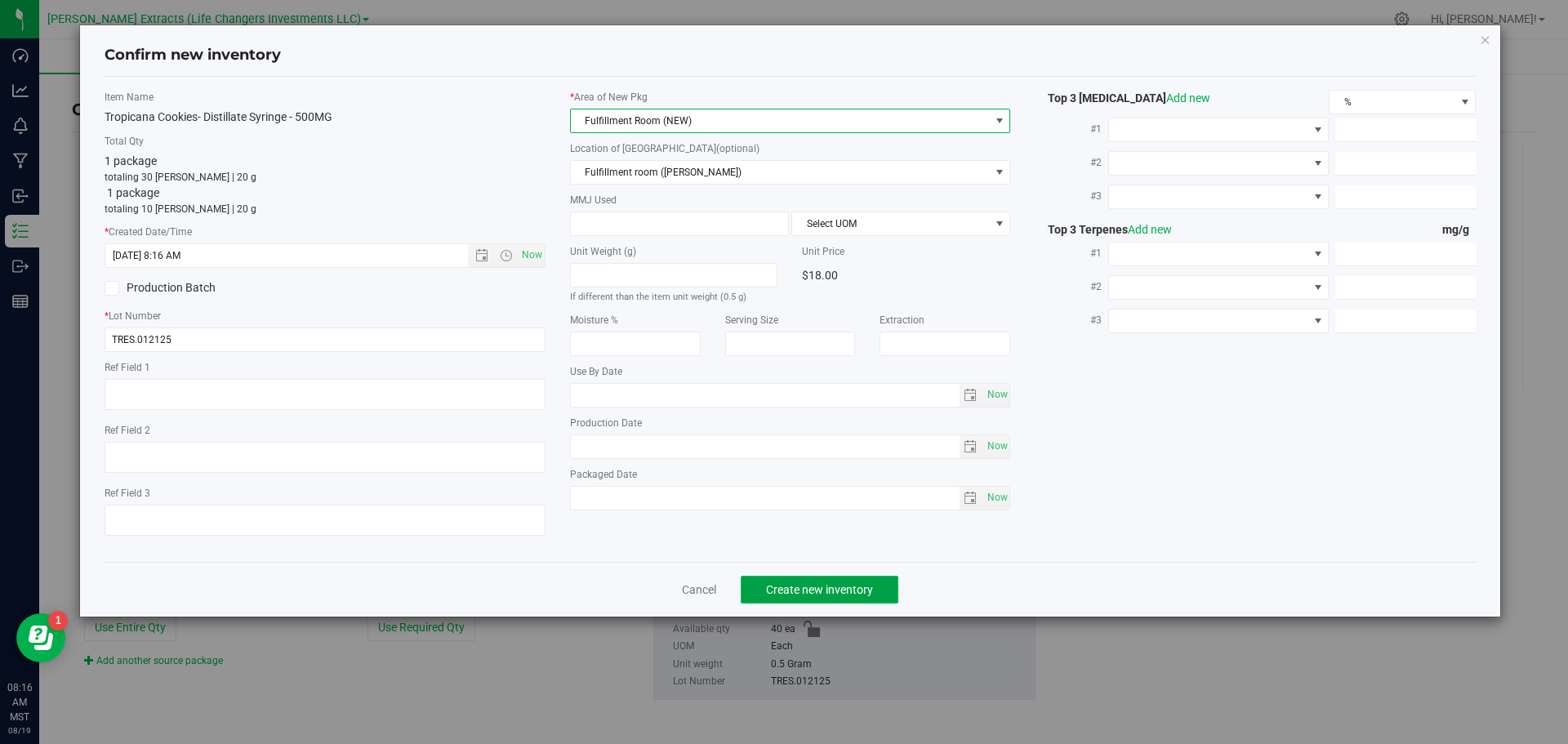
click at [827, 589] on span "Create new inventory" at bounding box center [820, 589] width 107 height 13
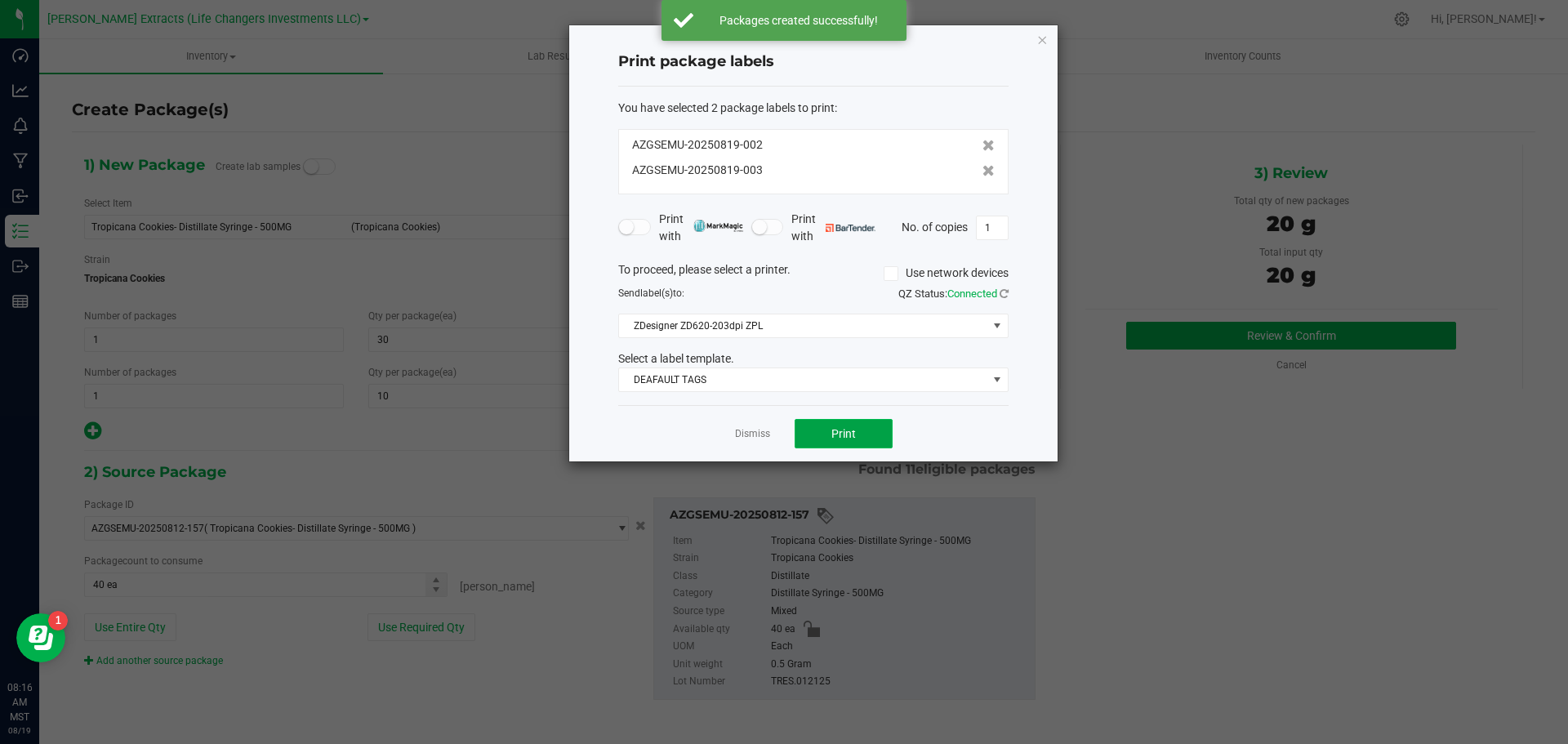
click at [873, 431] on button "Print" at bounding box center [843, 434] width 98 height 29
click at [1042, 40] on icon "button" at bounding box center [1042, 38] width 11 height 20
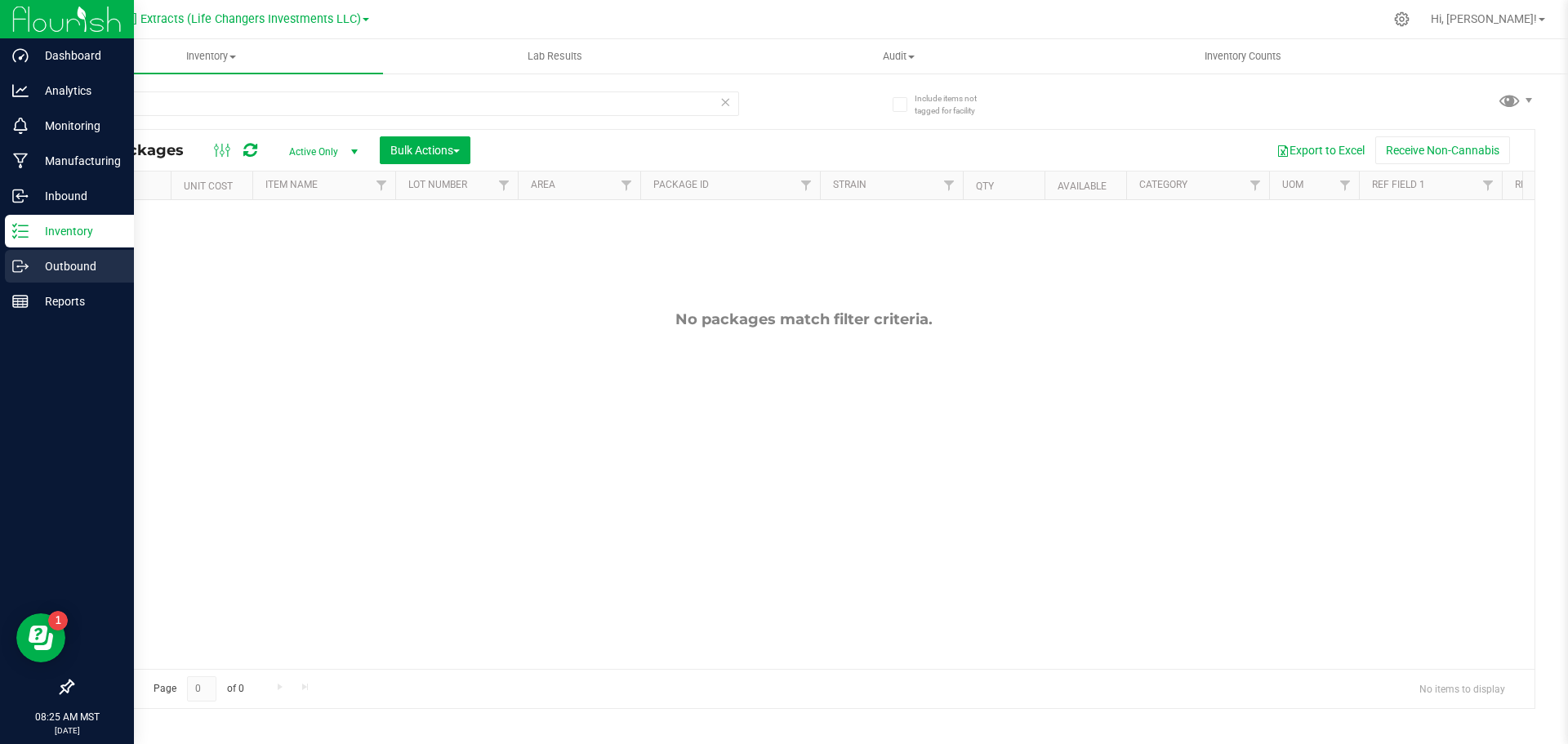
click at [49, 267] on p "Outbound" at bounding box center [77, 266] width 98 height 20
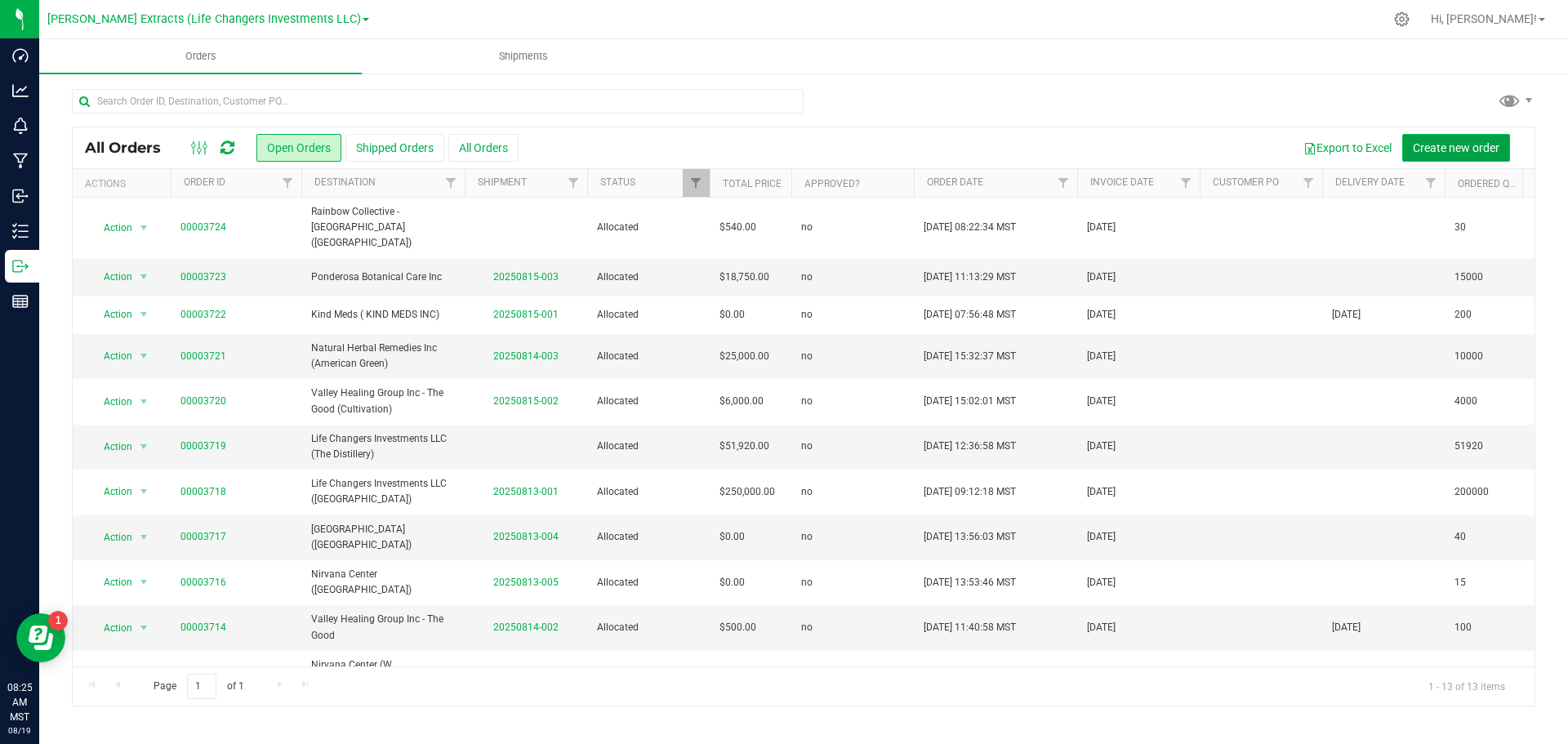
click at [1492, 143] on span "Create new order" at bounding box center [1456, 147] width 86 height 13
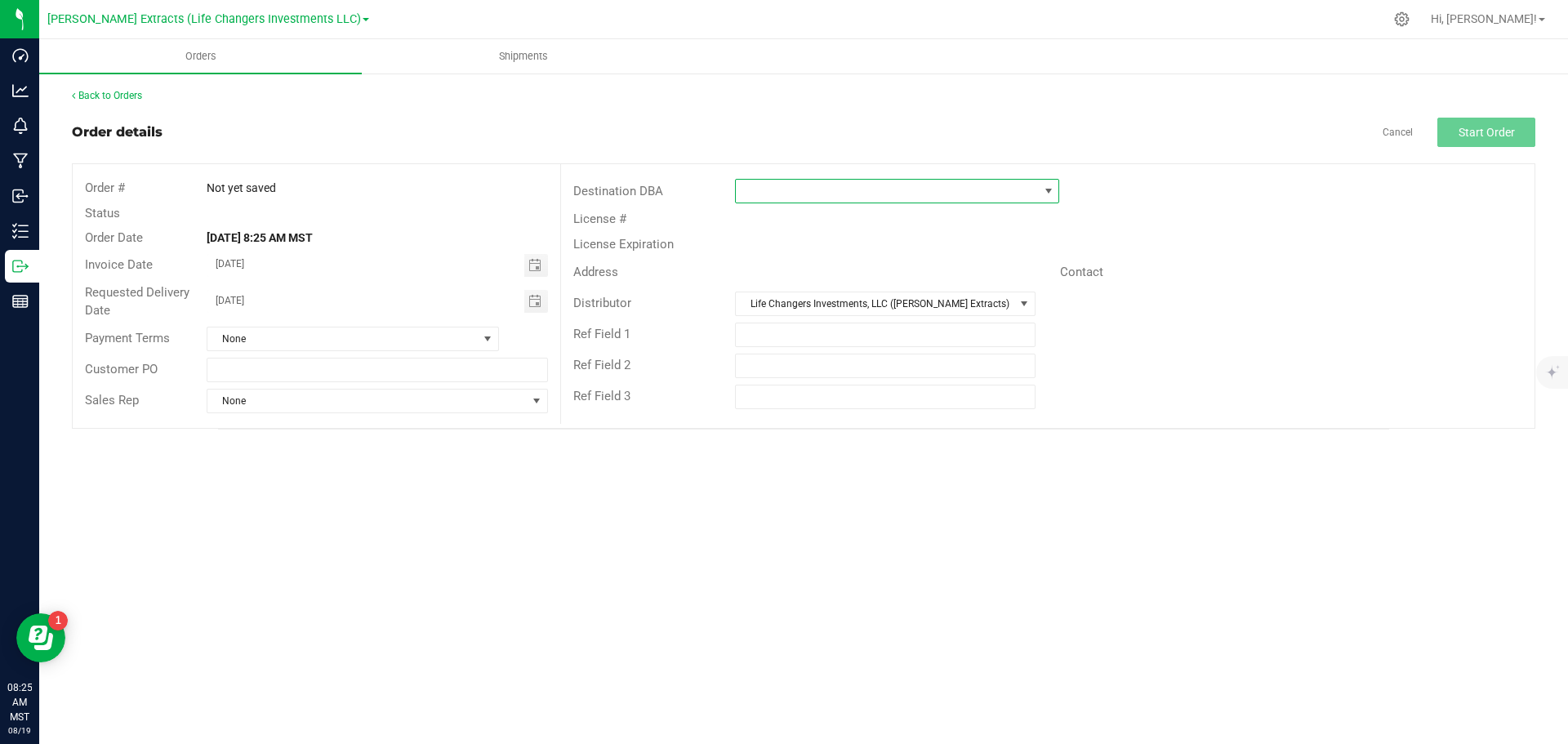
click at [1046, 190] on span at bounding box center [1048, 191] width 13 height 13
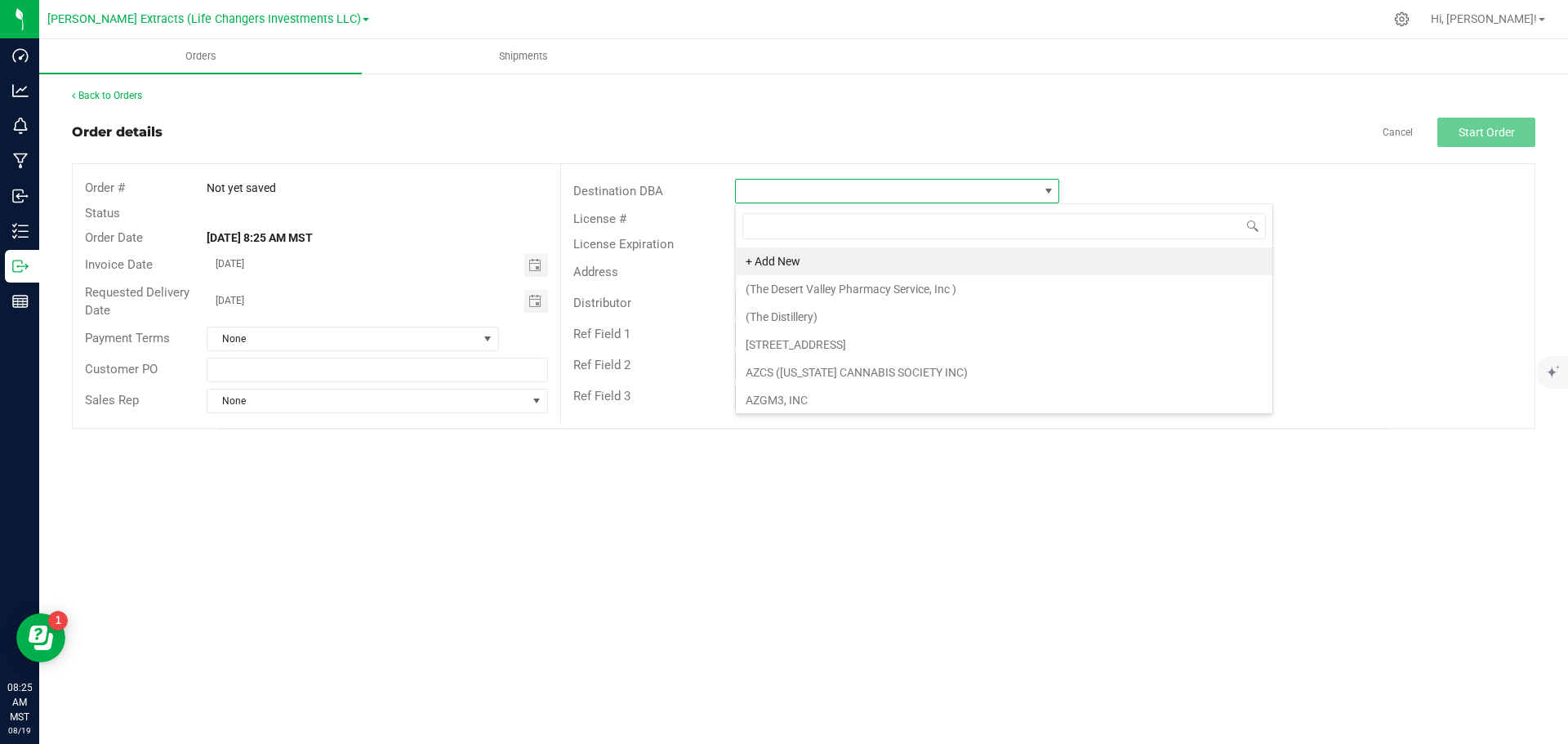
scroll to position [25, 324]
type input "tru"
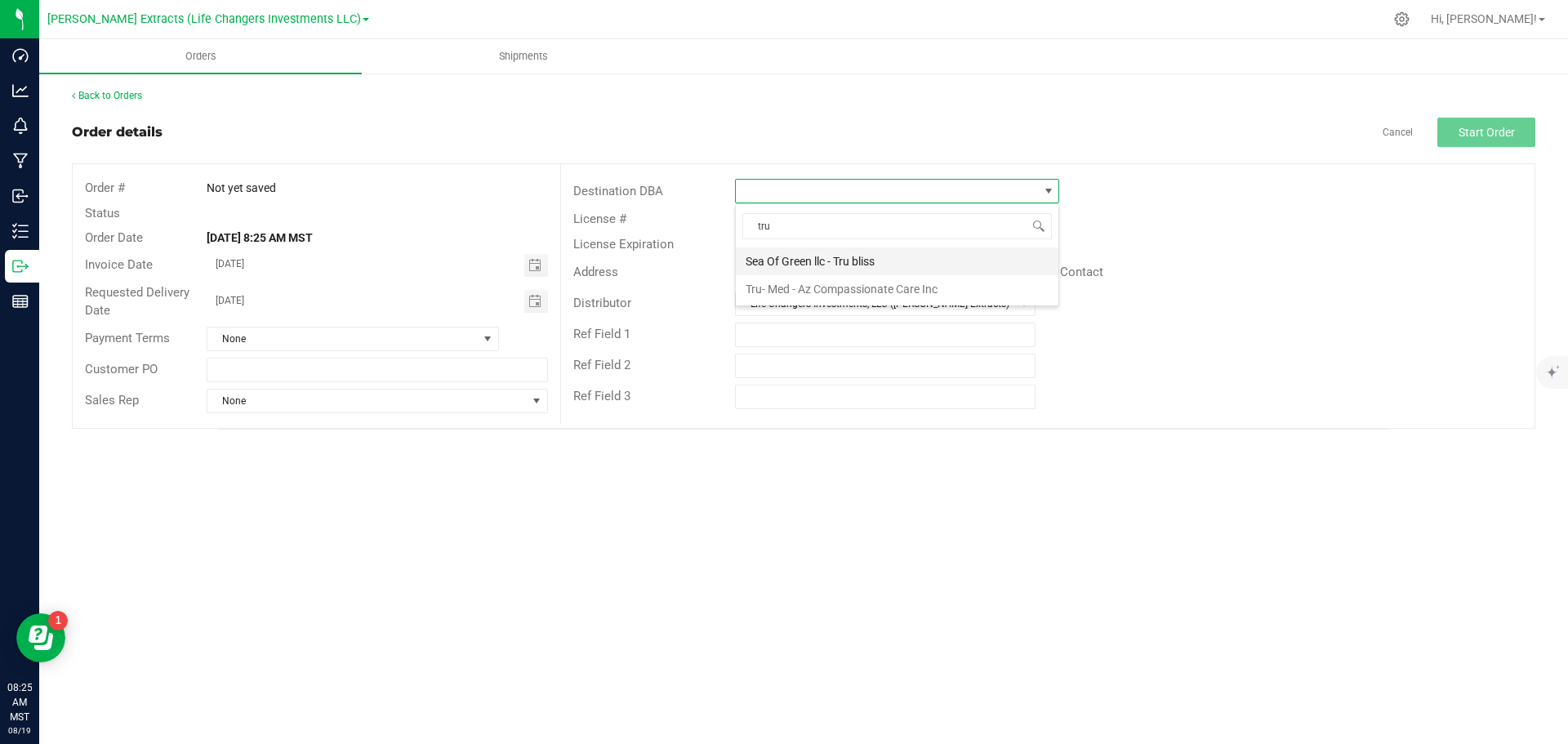
click at [842, 262] on li "Sea Of Green llc - Tru bliss" at bounding box center [896, 261] width 322 height 27
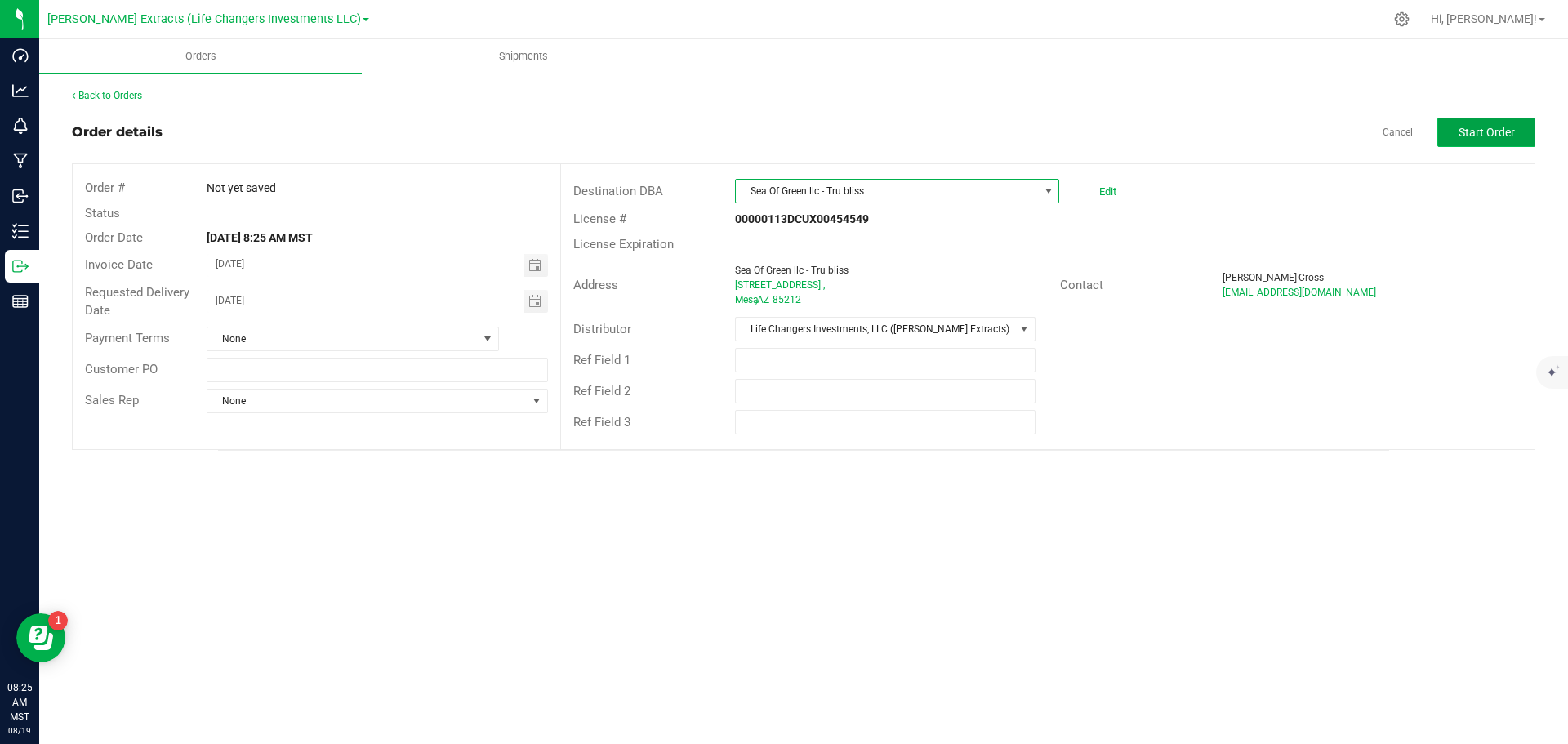
click at [1495, 134] on span "Start Order" at bounding box center [1487, 132] width 56 height 13
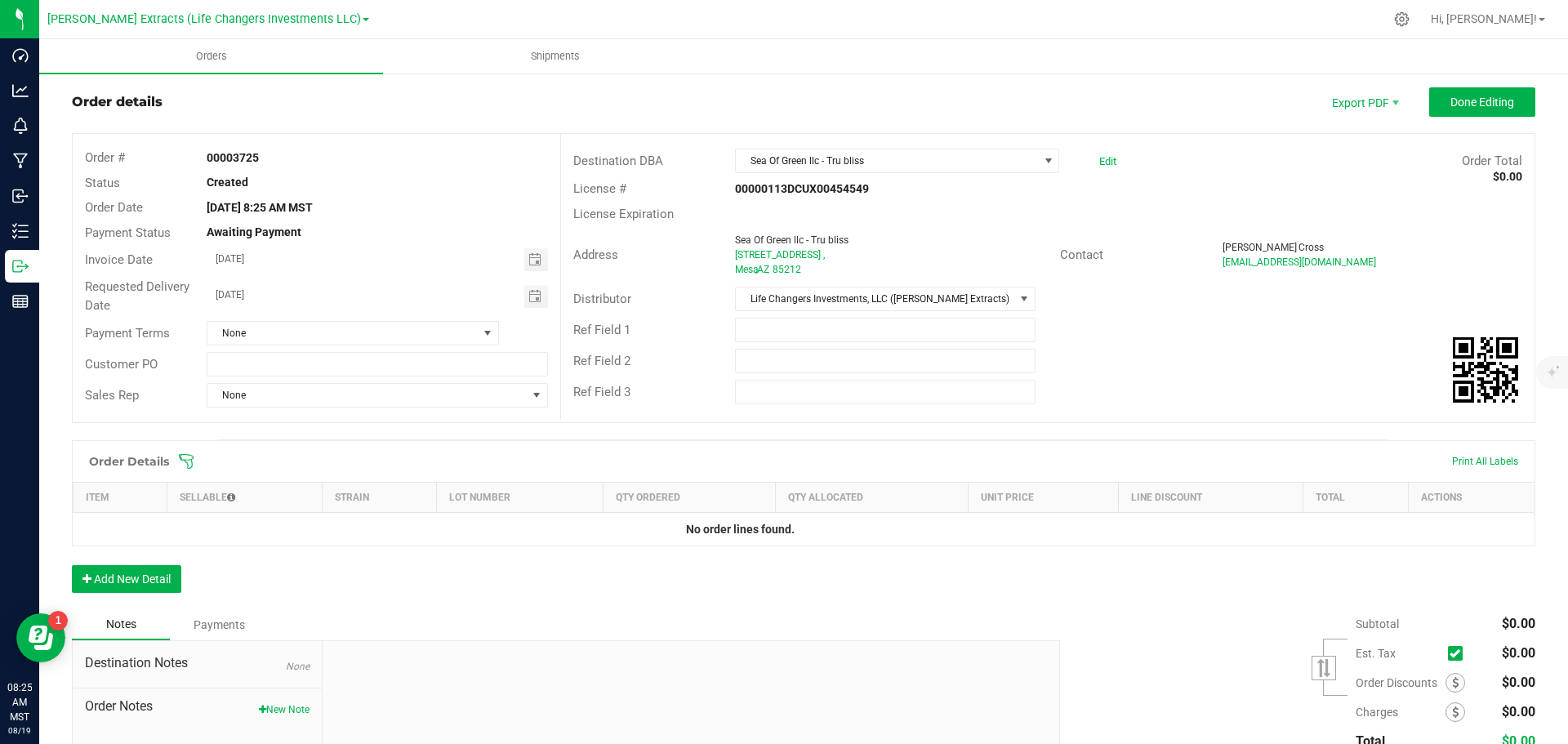
scroll to position [81, 0]
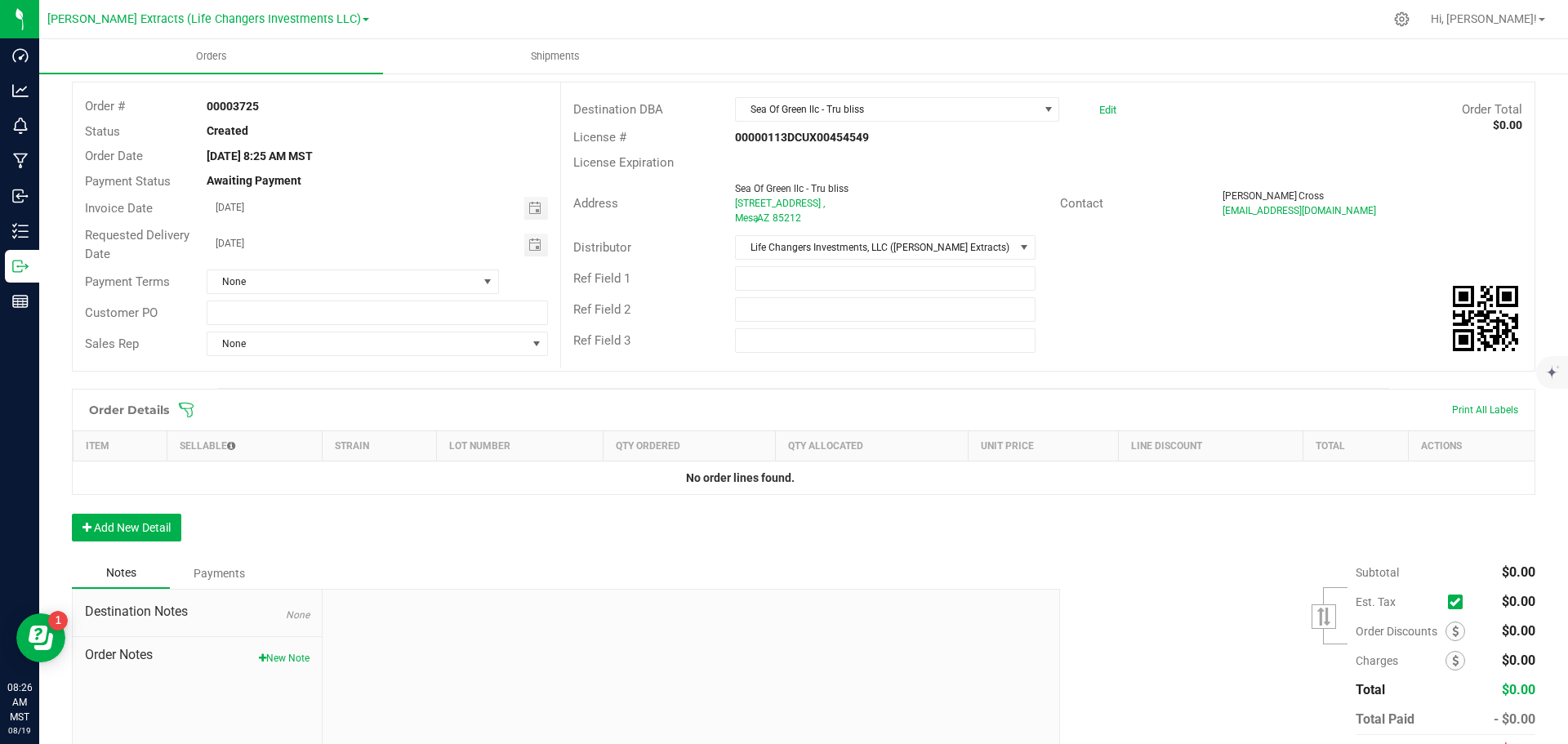
click at [184, 406] on icon at bounding box center [186, 410] width 16 height 16
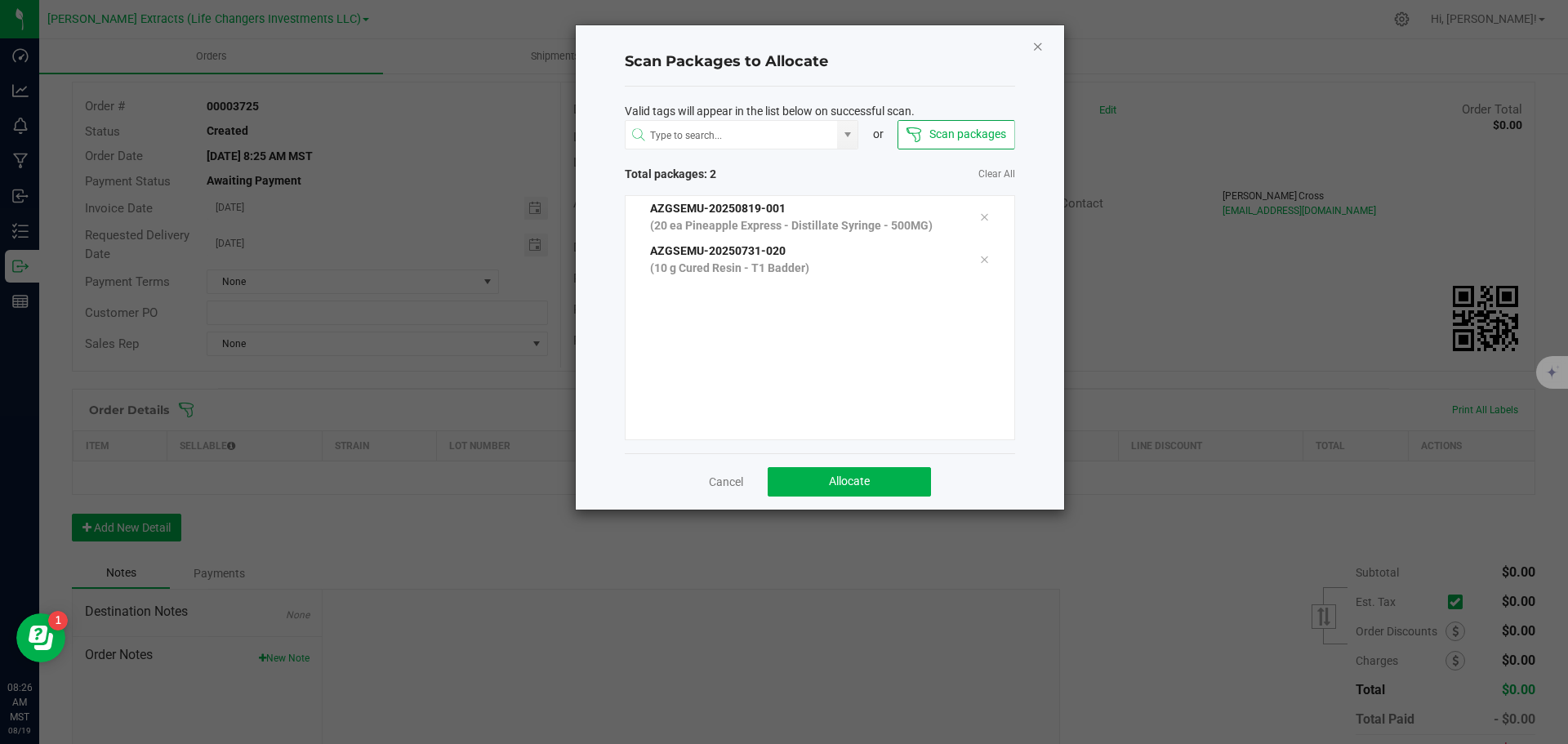
click at [1038, 49] on icon "Close" at bounding box center [1038, 45] width 11 height 20
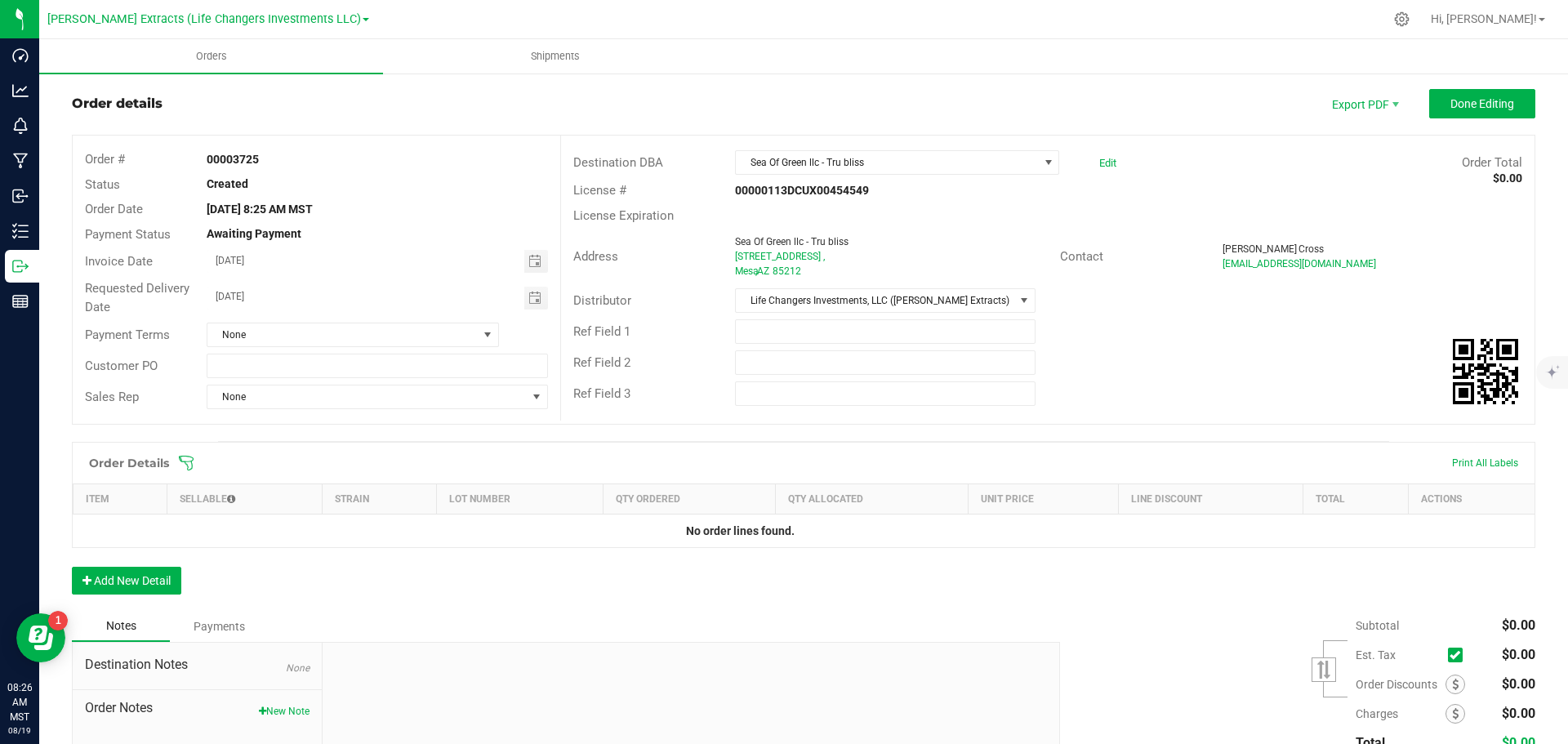
scroll to position [0, 0]
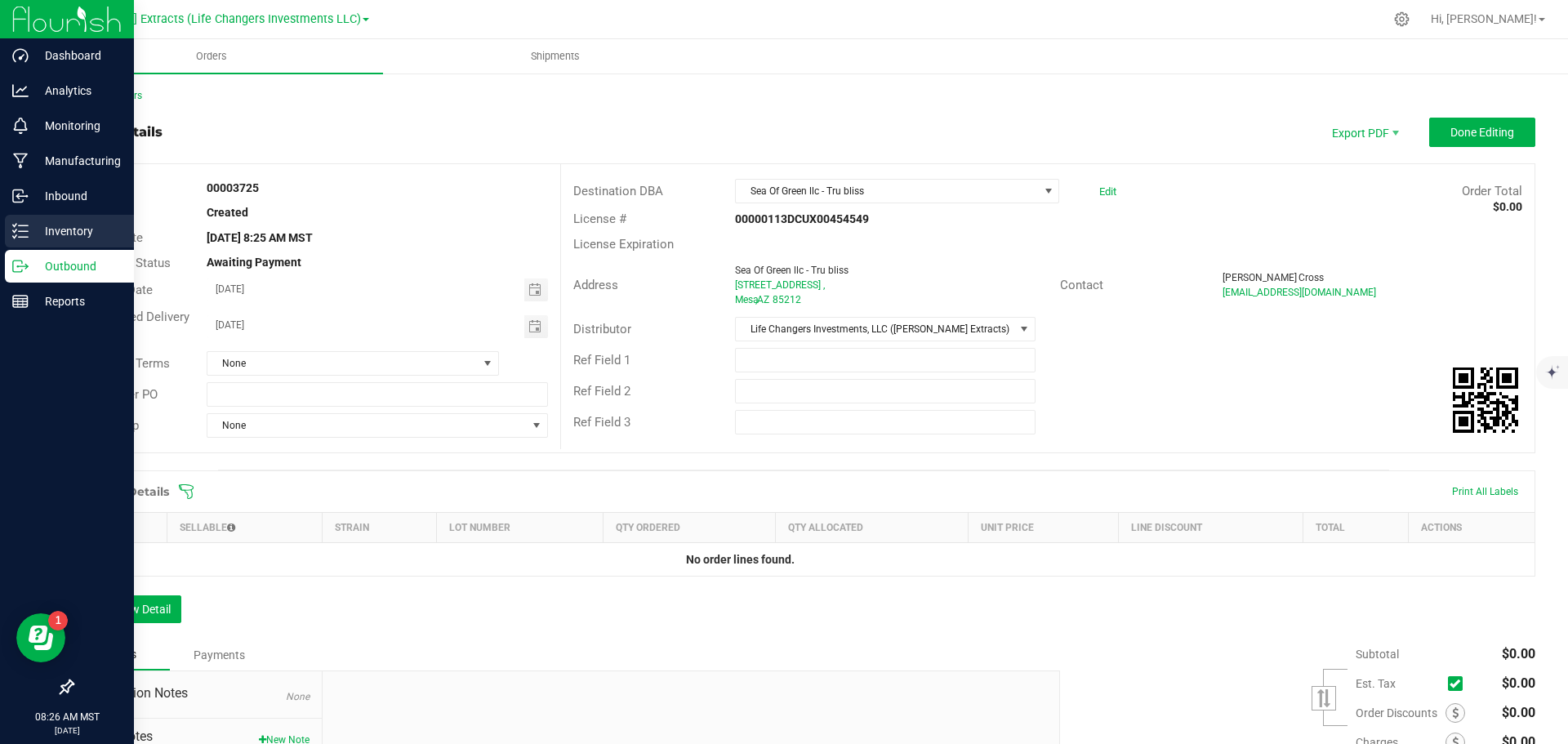
click at [98, 234] on p "Inventory" at bounding box center [77, 231] width 98 height 20
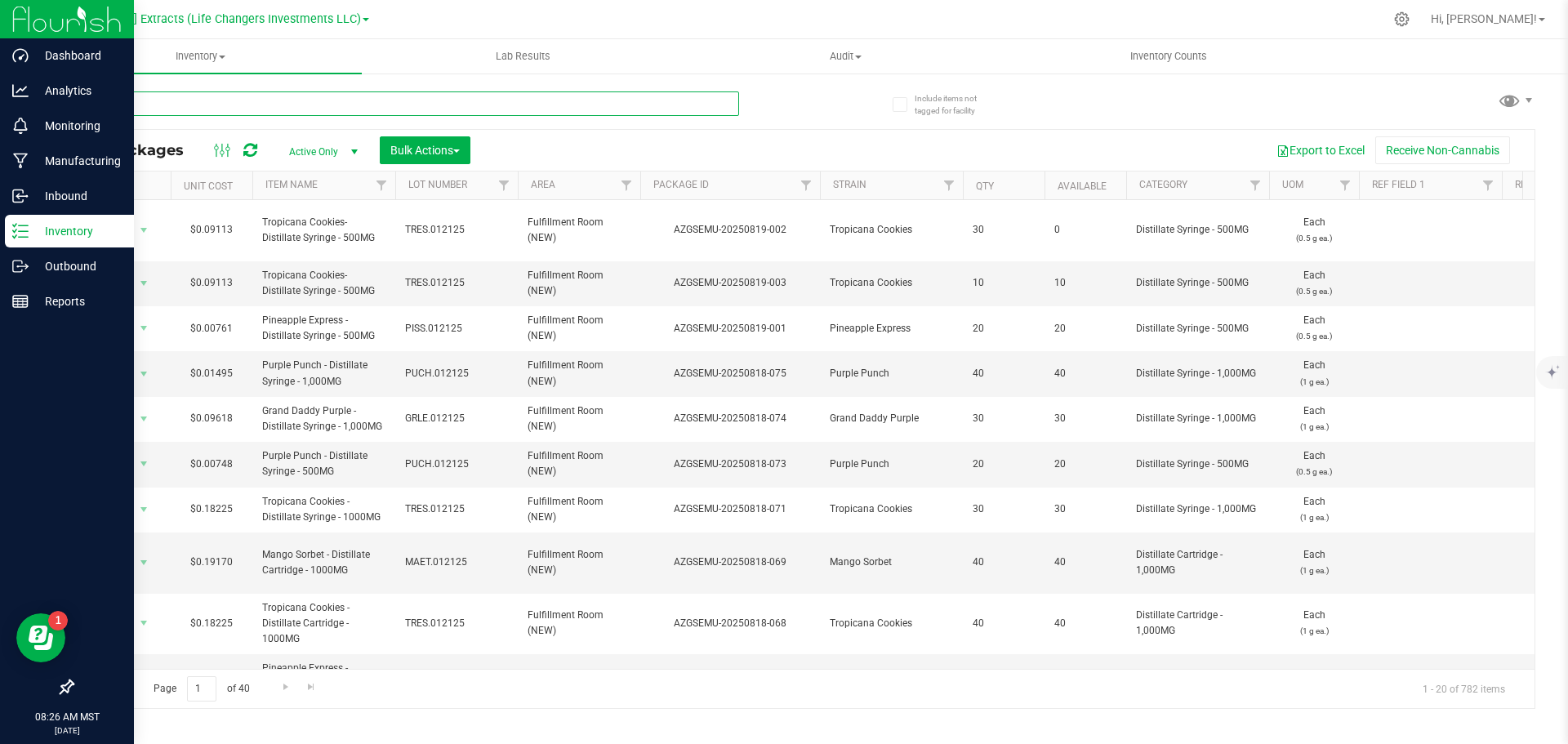
click at [277, 105] on input "text" at bounding box center [405, 103] width 667 height 25
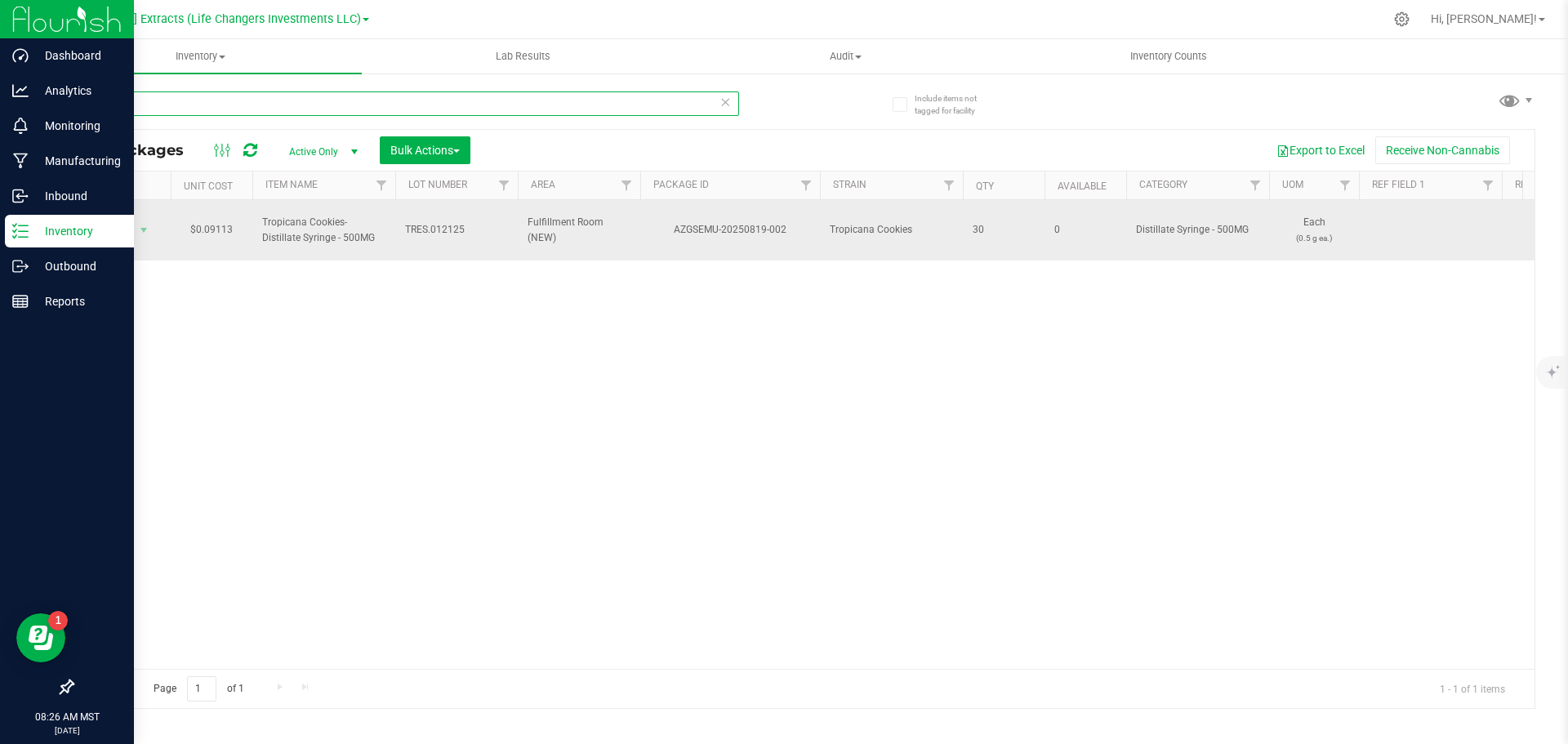
type input "819-002"
click at [144, 215] on td "Action Action Edit attributes Global inventory Locate package Print package lab…" at bounding box center [121, 230] width 98 height 61
click at [143, 227] on span "select" at bounding box center [143, 230] width 13 height 13
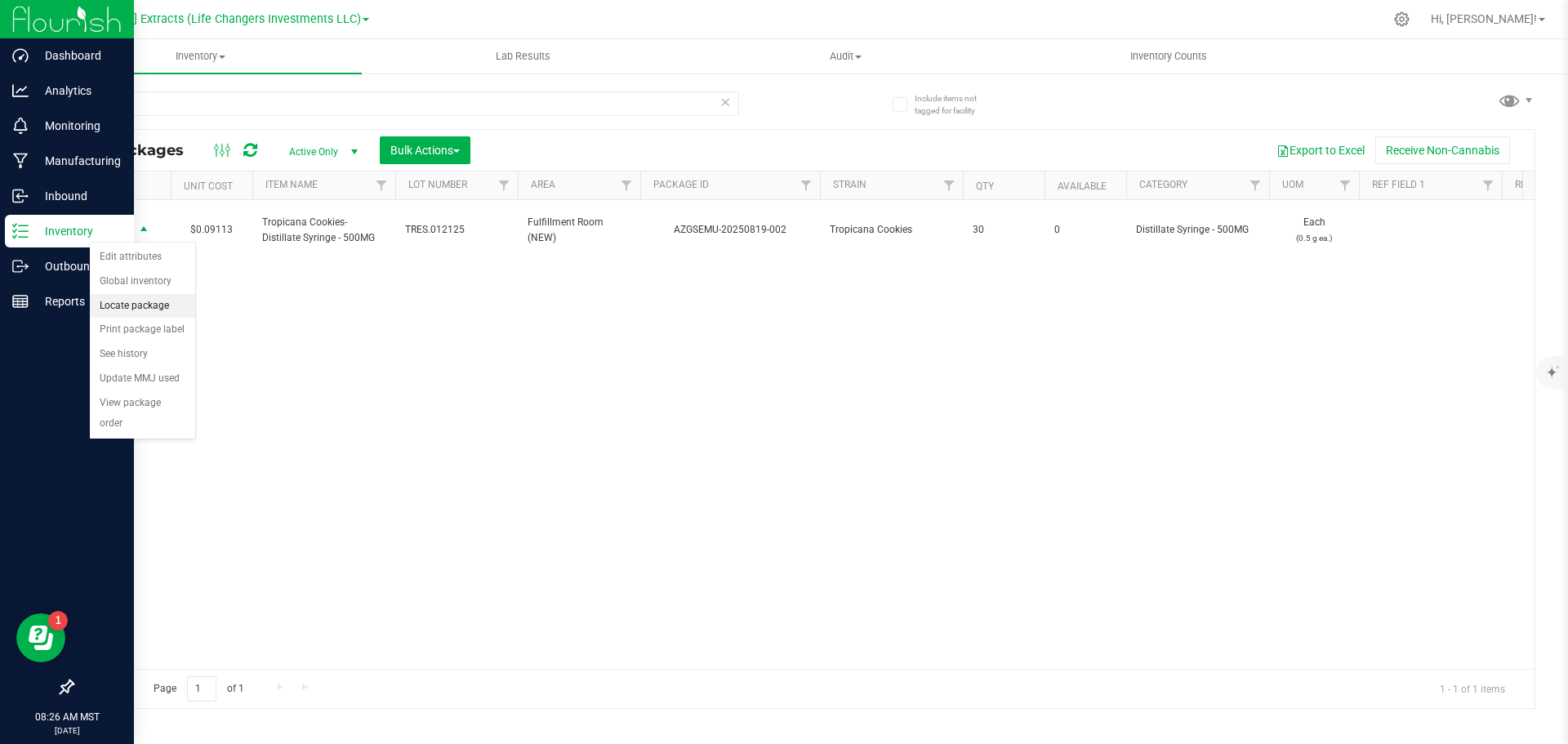
click at [151, 307] on li "Locate package" at bounding box center [142, 306] width 105 height 25
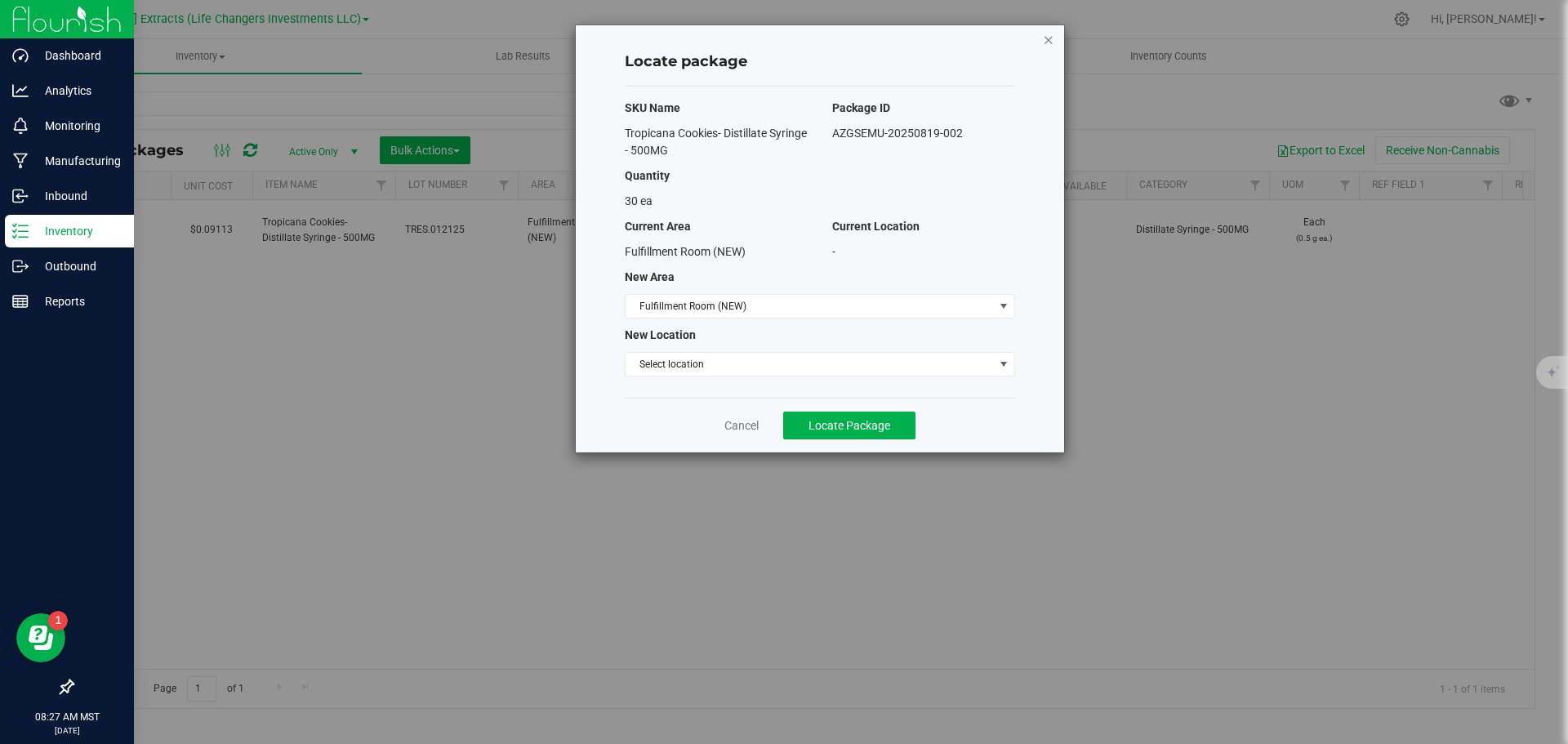
click at [1051, 39] on icon "button" at bounding box center [1048, 38] width 11 height 20
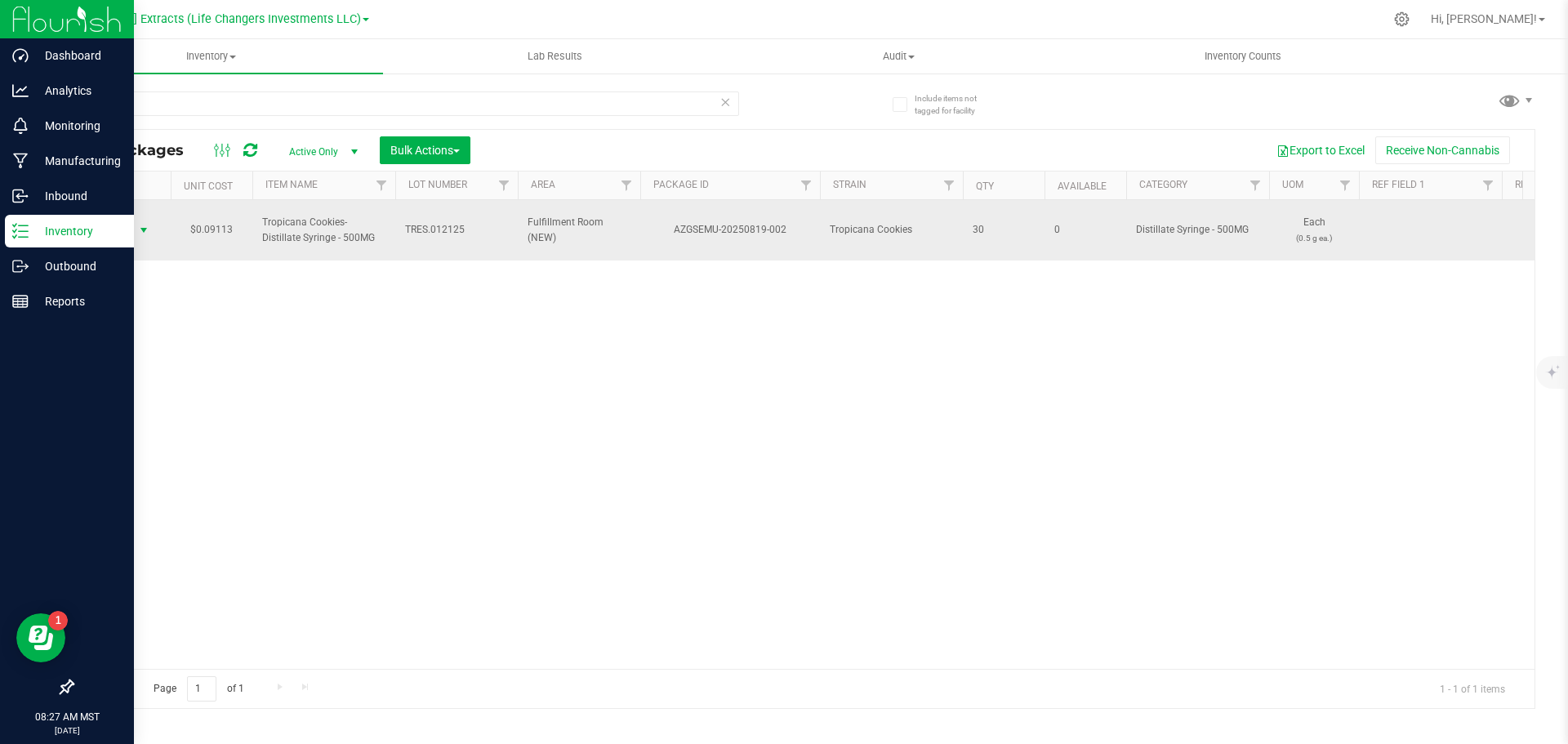
click at [114, 227] on span "Action" at bounding box center [111, 230] width 44 height 23
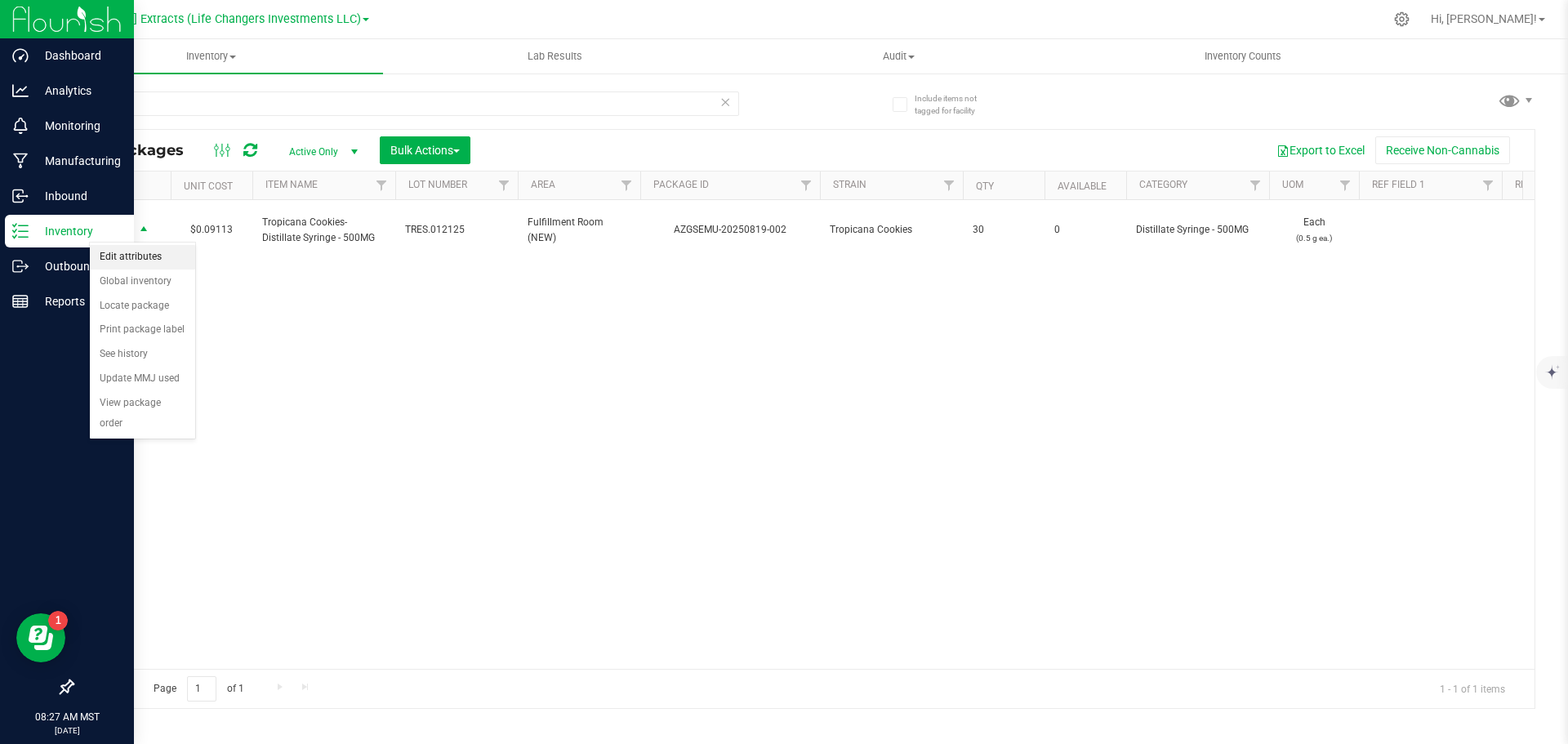
click at [115, 254] on li "Edit attributes" at bounding box center [142, 257] width 105 height 25
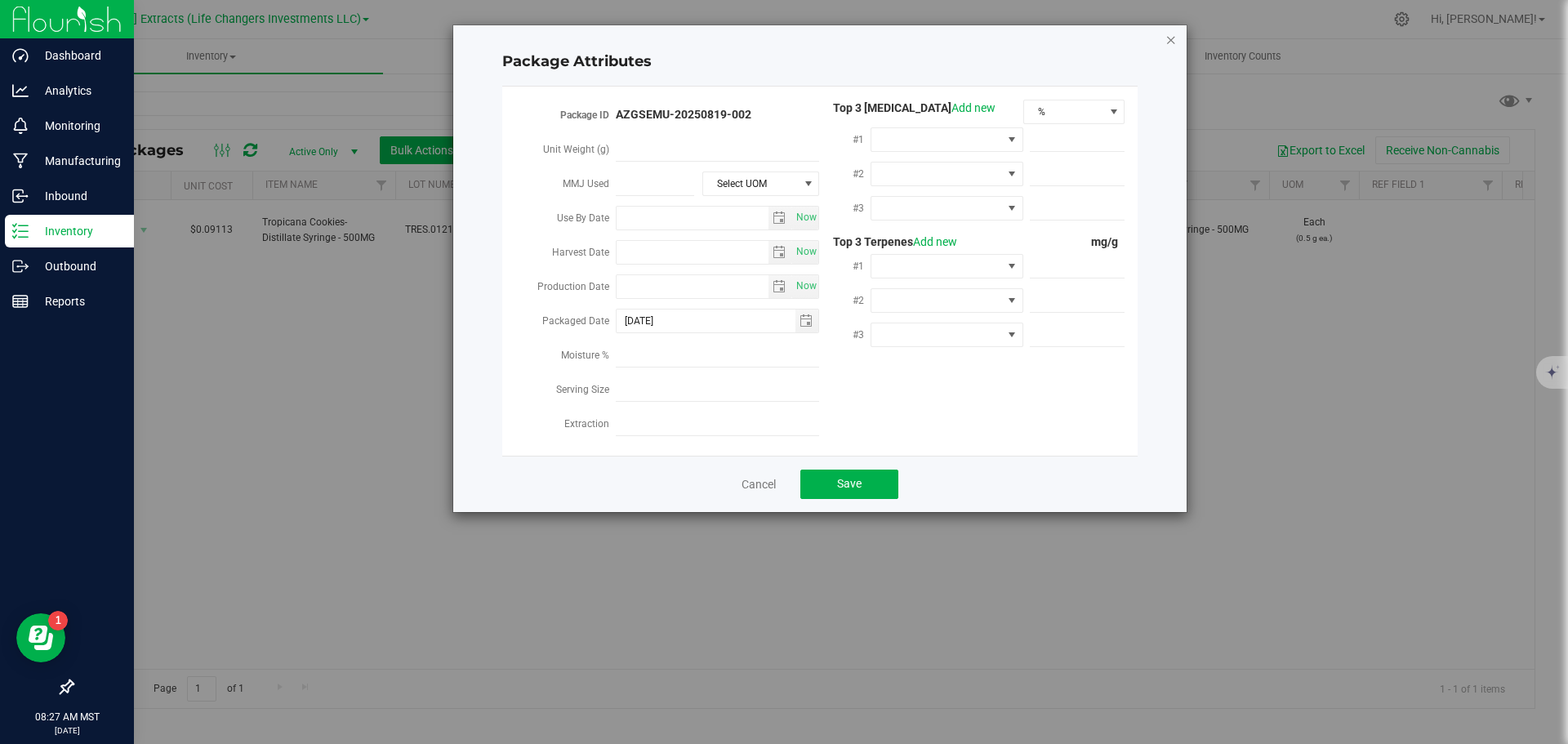
click at [1170, 41] on icon "Close modal" at bounding box center [1171, 38] width 11 height 20
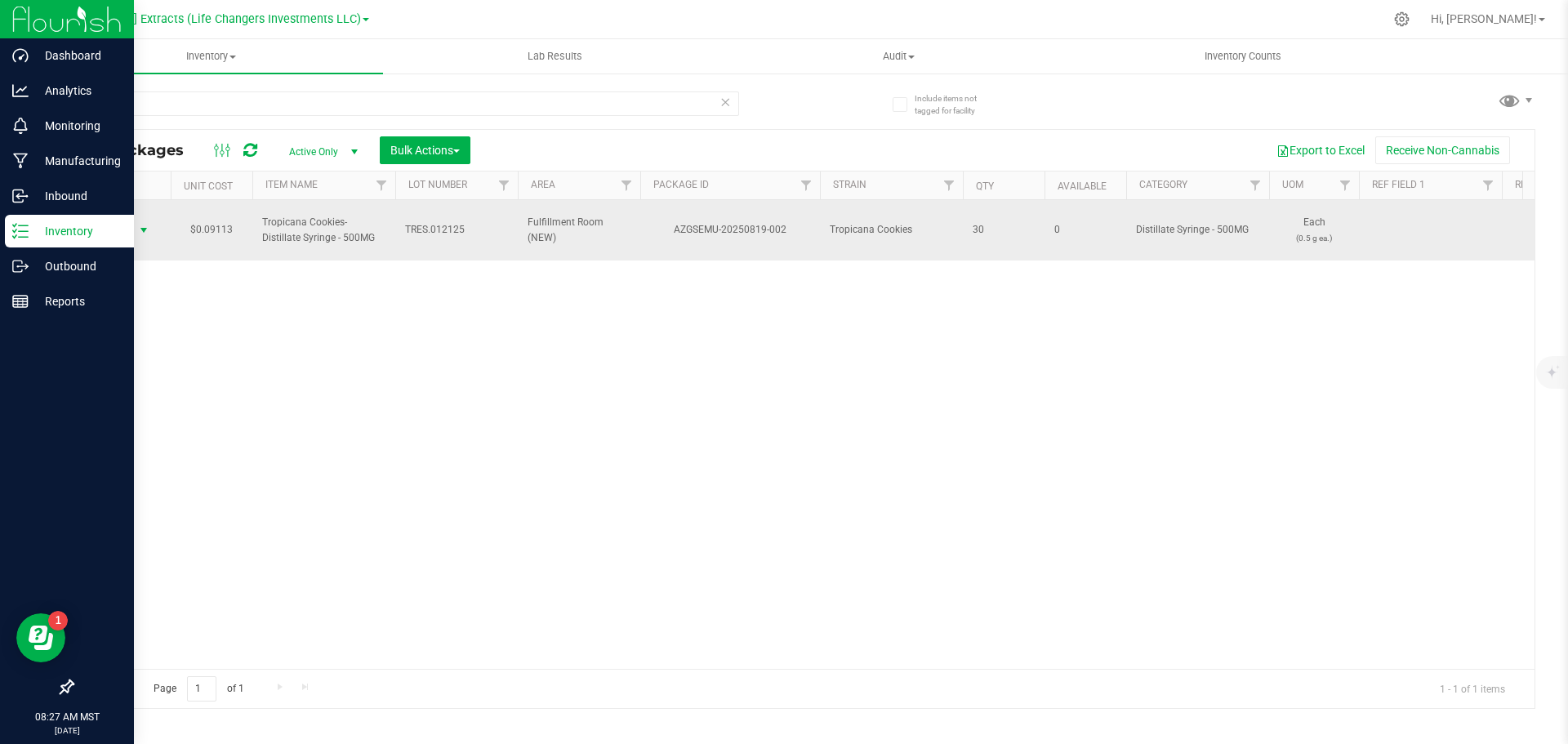
click at [137, 230] on span "select" at bounding box center [143, 230] width 13 height 13
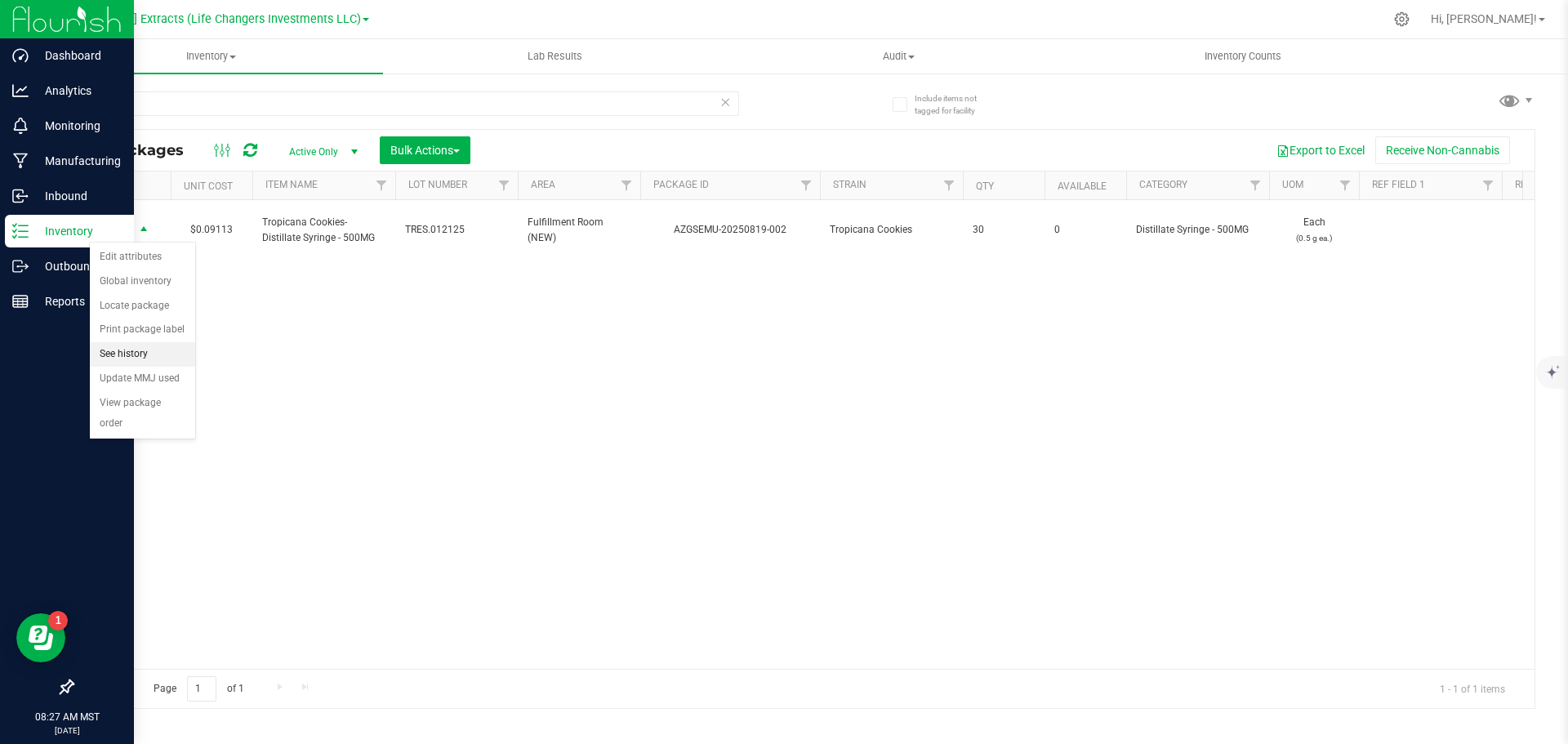
click at [115, 349] on li "See history" at bounding box center [142, 354] width 105 height 25
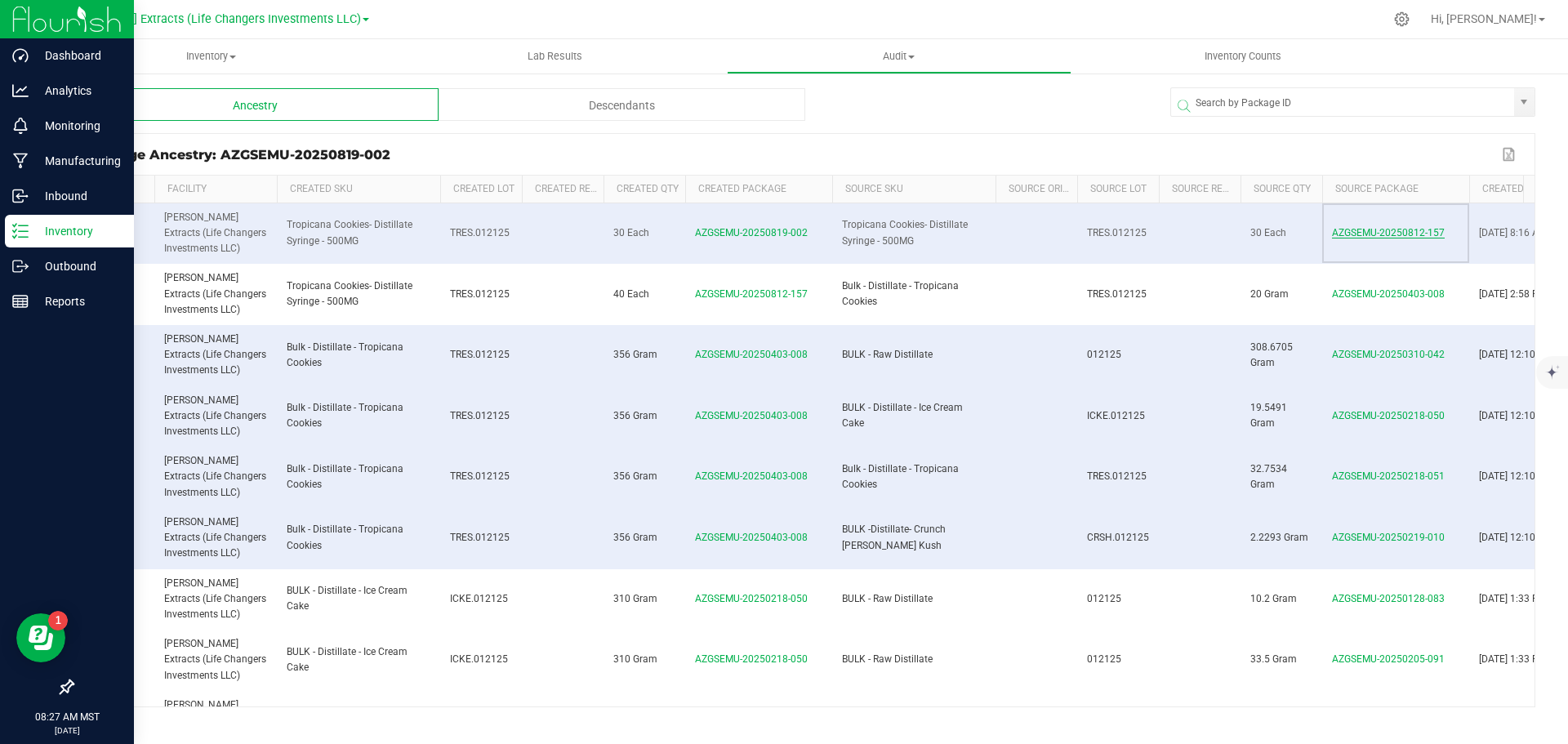
click at [1390, 230] on span "AZGSEMU-20250812-157" at bounding box center [1388, 232] width 113 height 11
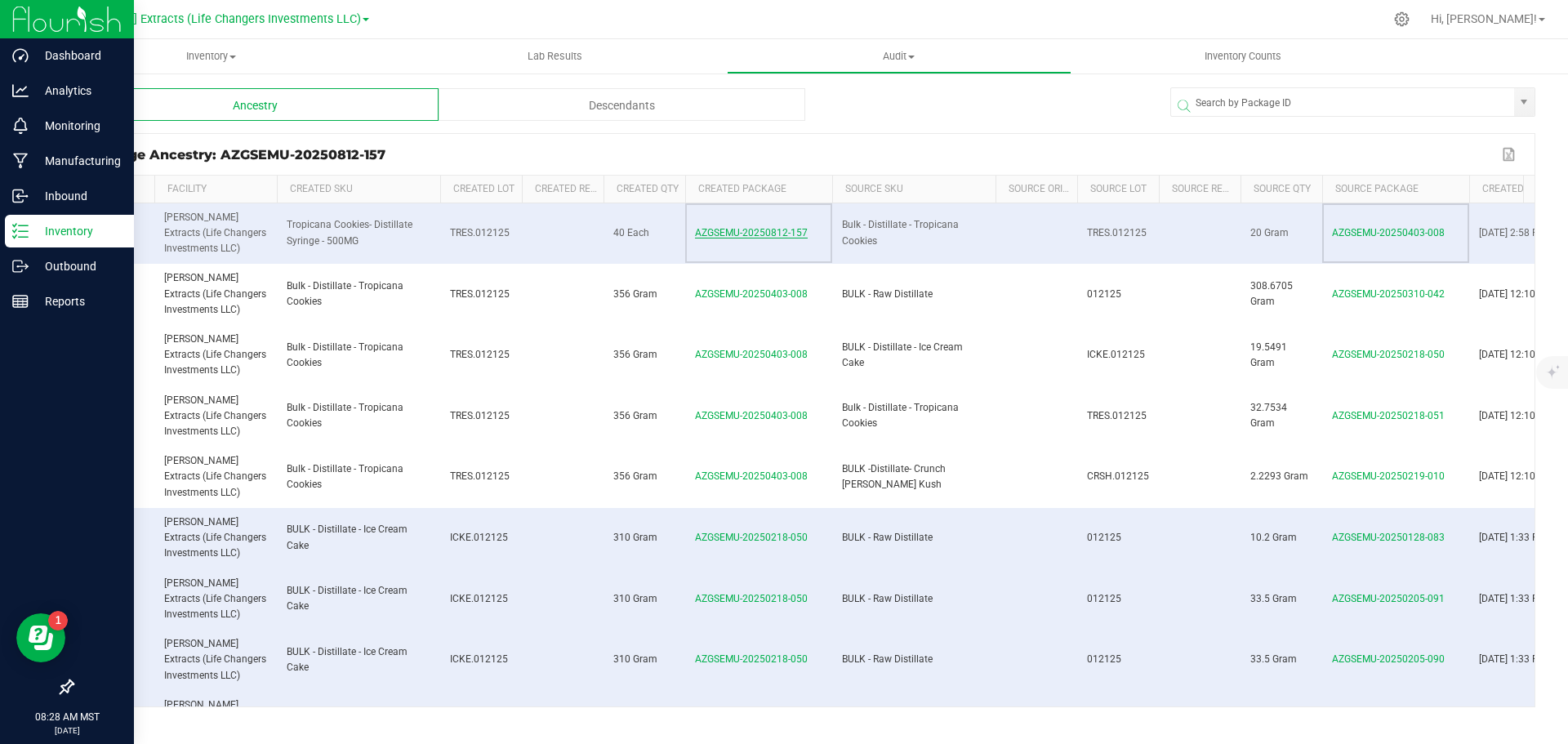
click at [731, 233] on span "AZGSEMU-20250812-157" at bounding box center [752, 232] width 113 height 11
drag, startPoint x: 694, startPoint y: 234, endPoint x: 842, endPoint y: 226, distance: 148.2
click at [842, 226] on tr "0 [PERSON_NAME] Extracts (Life Changers Investments LLC) Tropicana Cookies- Dis…" at bounding box center [832, 234] width 1519 height 62
drag, startPoint x: 187, startPoint y: 55, endPoint x: 208, endPoint y: 82, distance: 34.2
click at [186, 56] on span "Inventory" at bounding box center [211, 56] width 344 height 15
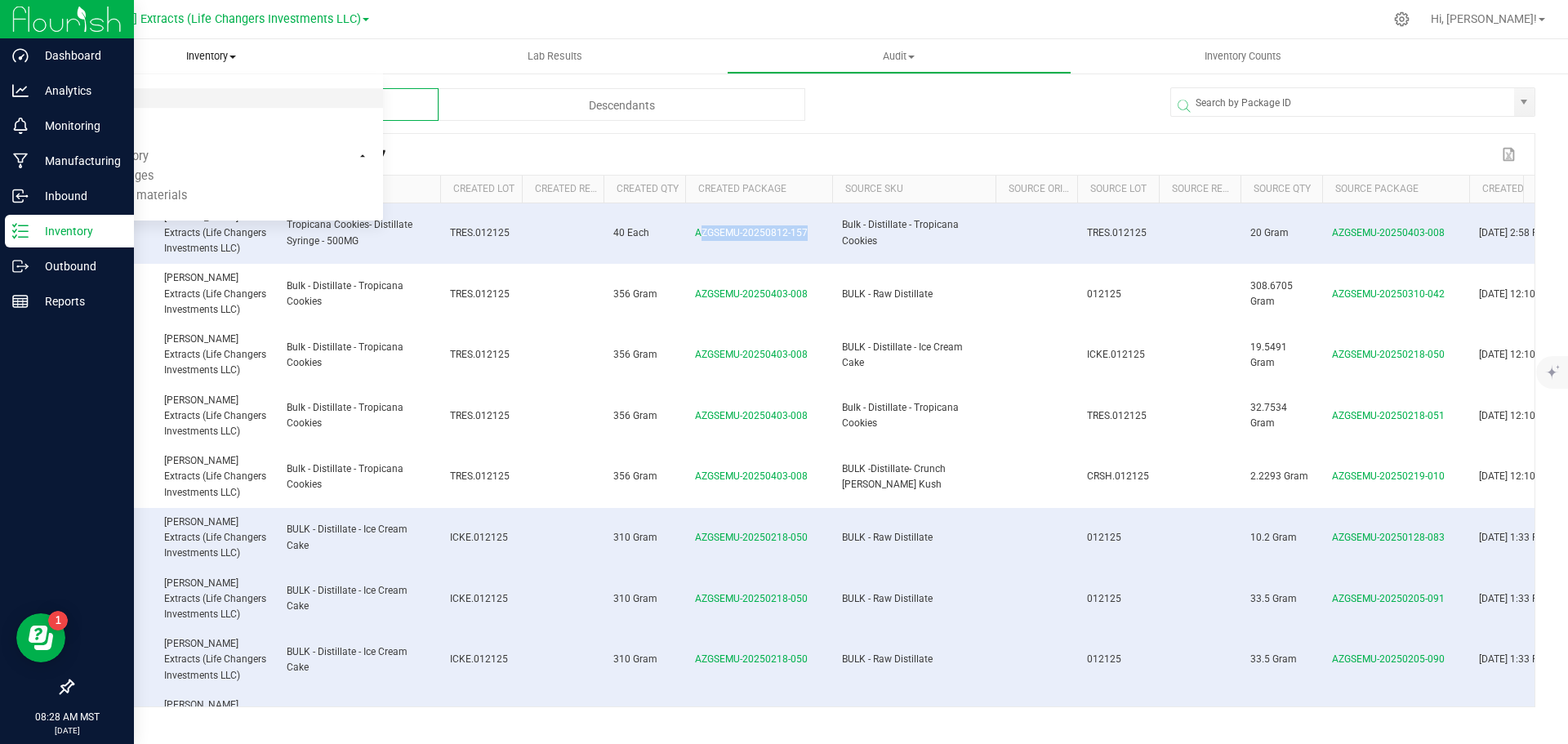
click at [105, 104] on span "All packages" at bounding box center [95, 98] width 112 height 14
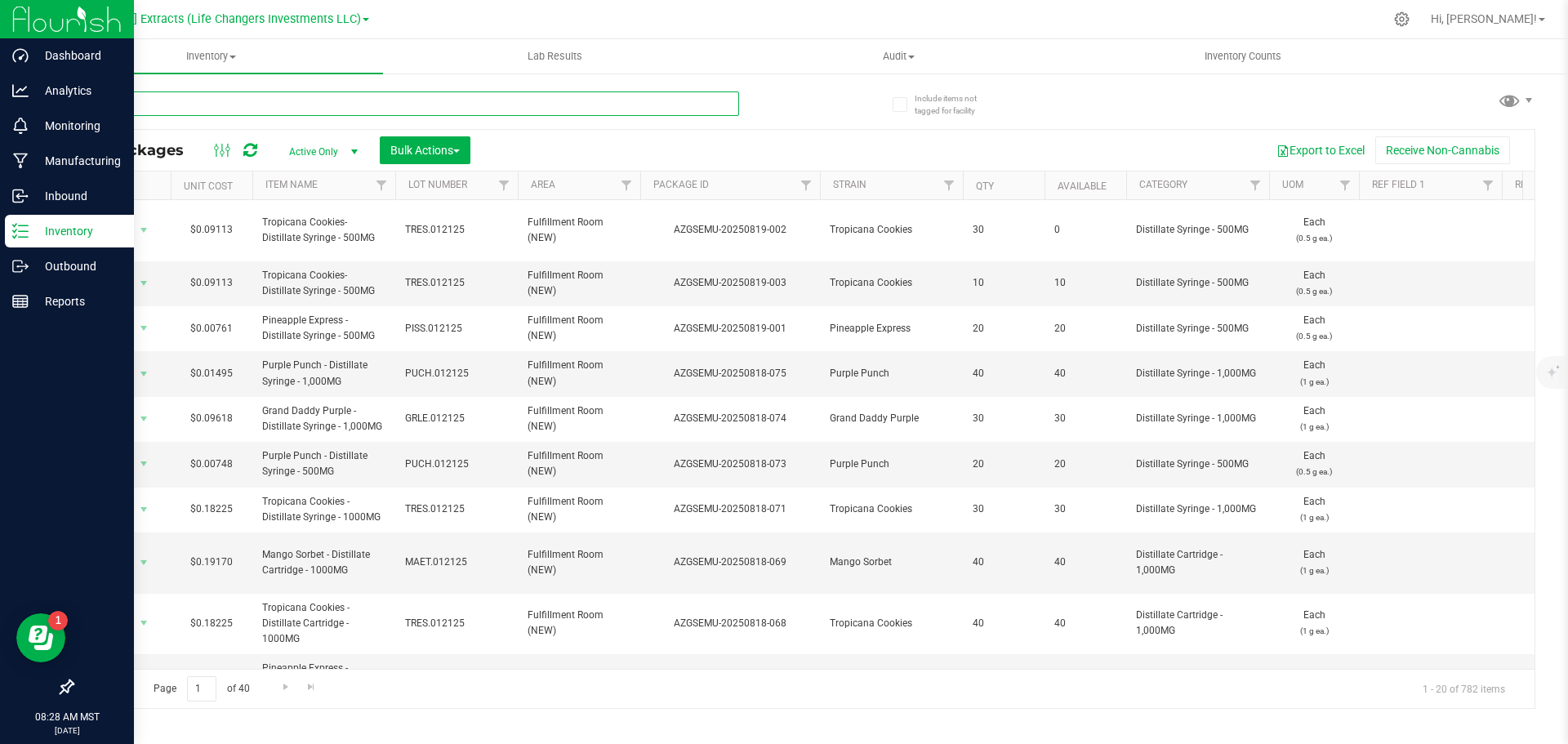
click at [269, 105] on input "text" at bounding box center [405, 103] width 667 height 25
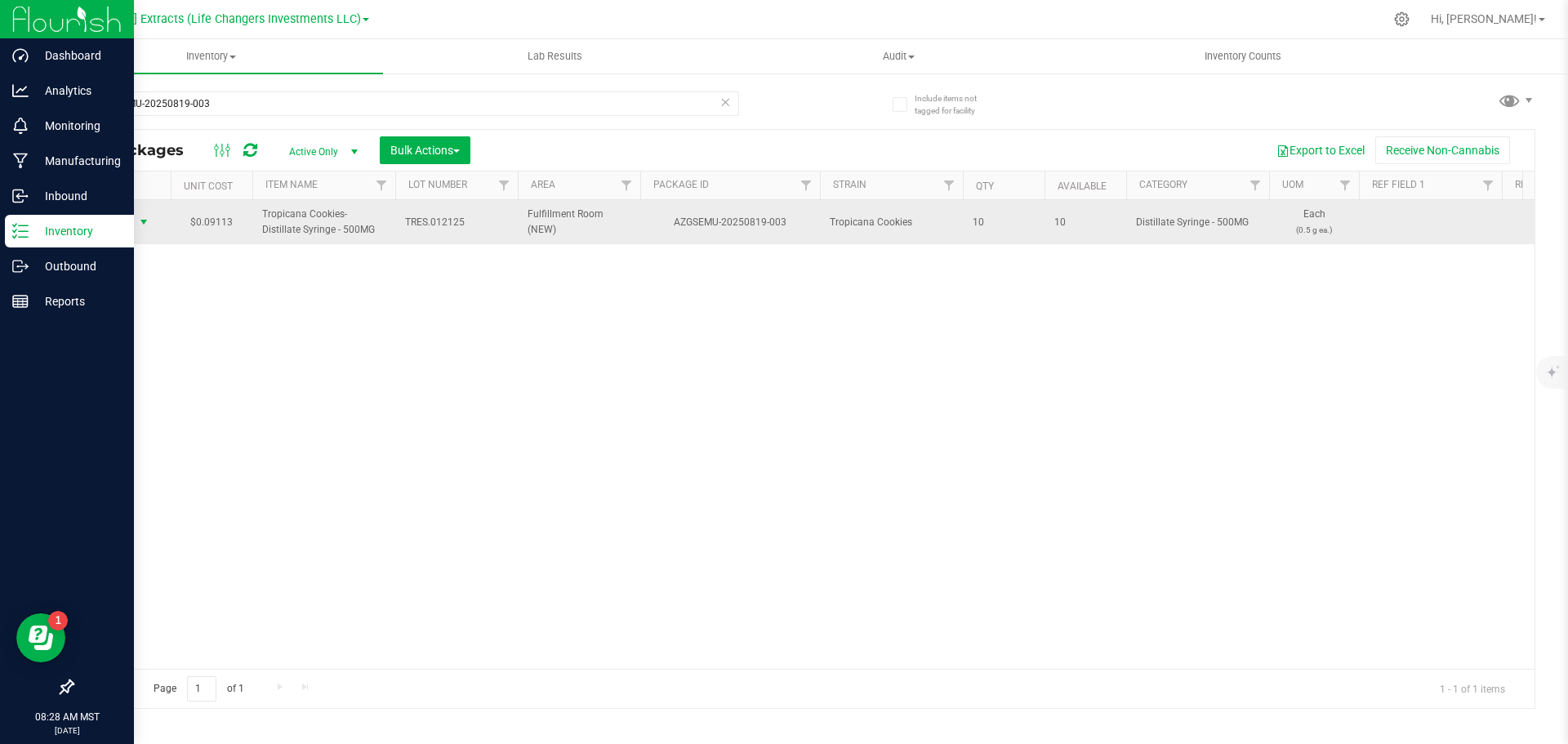
click at [122, 221] on span "Action" at bounding box center [111, 221] width 44 height 23
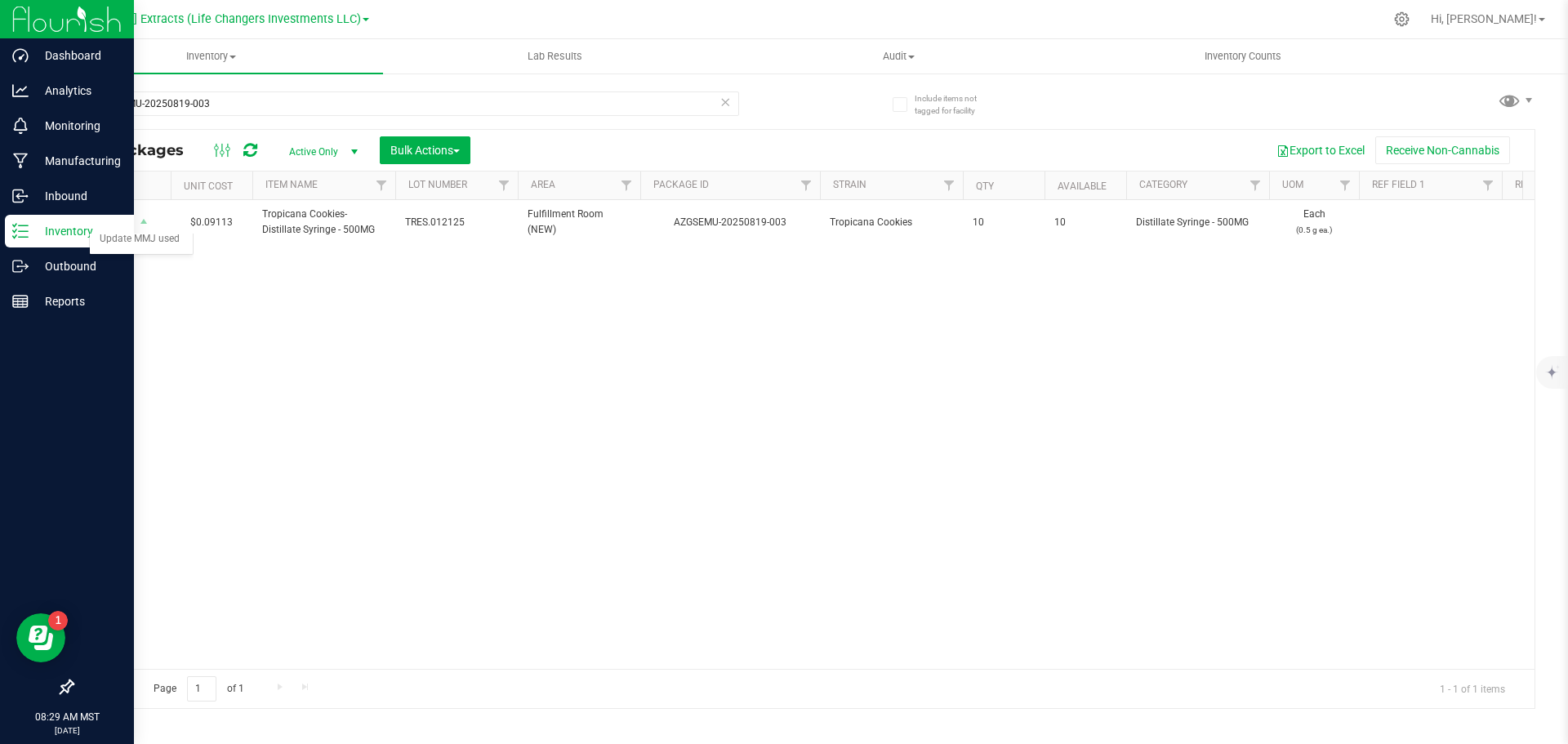
click at [323, 321] on div "Action Action Adjust qty Create package Edit attributes Global inventory Locate…" at bounding box center [803, 434] width 1462 height 469
click at [428, 151] on span "Bulk Actions" at bounding box center [424, 150] width 69 height 13
click at [640, 351] on div "Action Action Adjust qty Create package Edit attributes Global inventory Locate…" at bounding box center [803, 434] width 1462 height 469
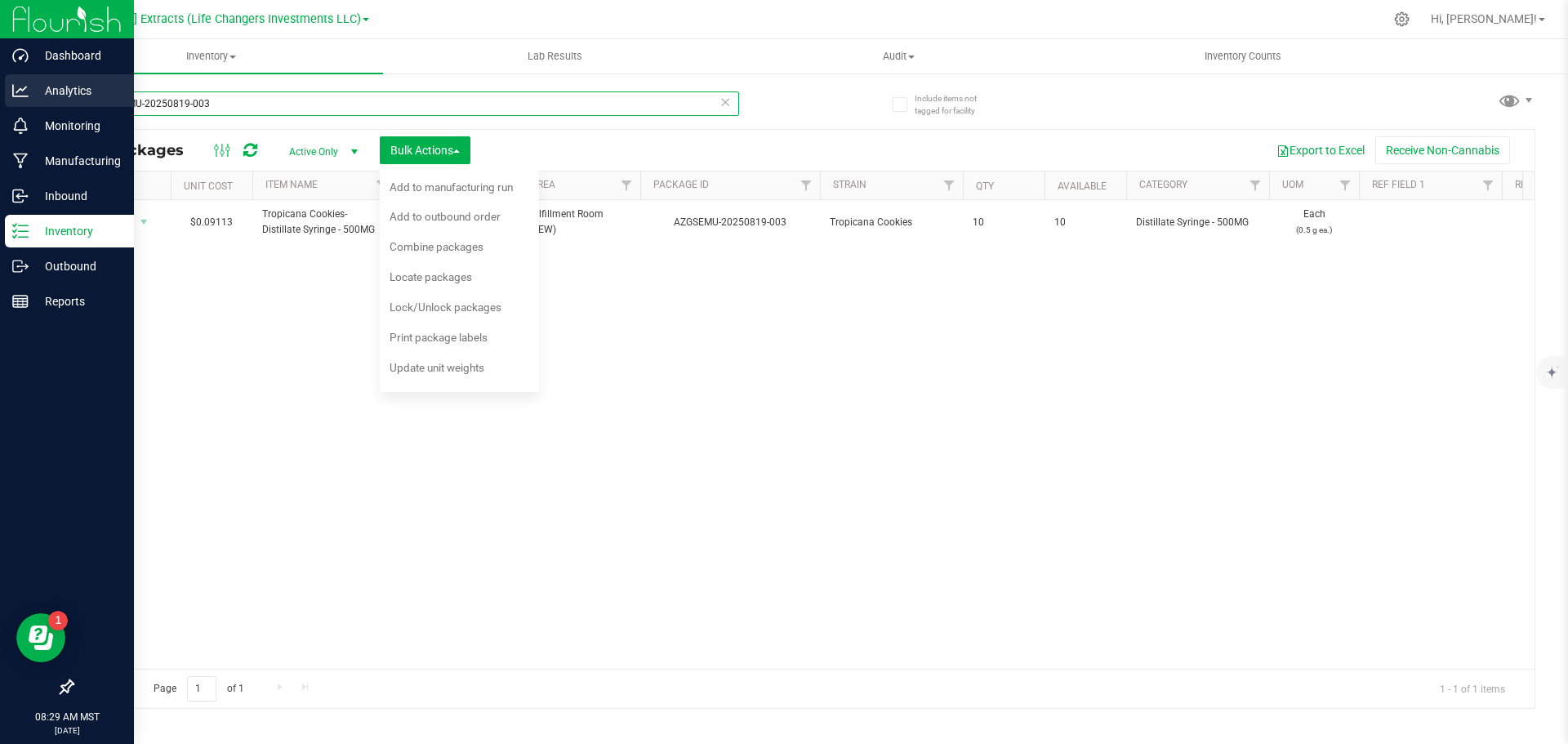
drag, startPoint x: 222, startPoint y: 106, endPoint x: 0, endPoint y: 105, distance: 222.0
click at [0, 105] on div "Dashboard Analytics Monitoring Manufacturing Inbound Inventory Outbound Reports…" at bounding box center [784, 372] width 1568 height 744
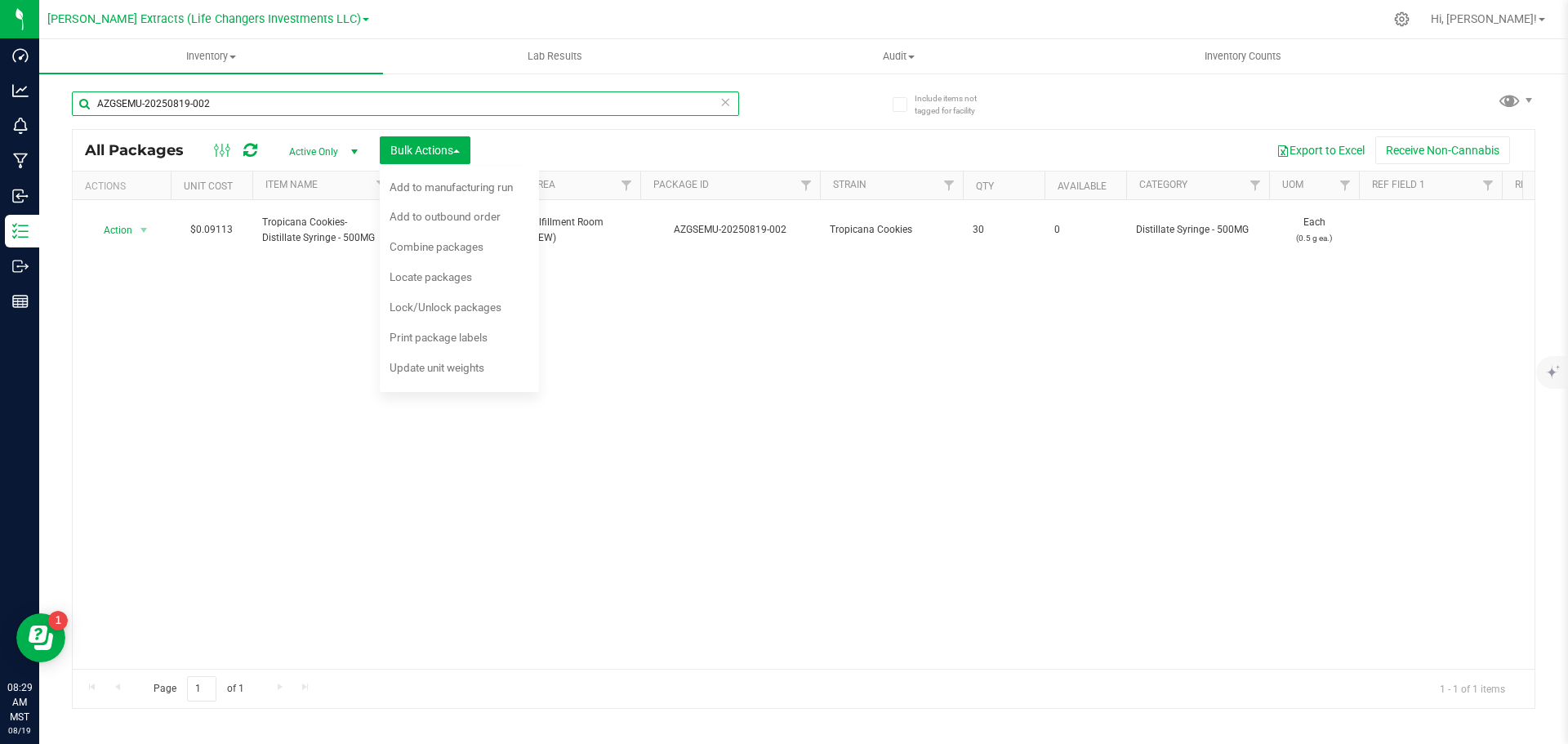
type input "AZGSEMU-20250819-002"
click at [804, 279] on div "Action Action Edit attributes Global inventory Locate package Print package lab…" at bounding box center [803, 434] width 1462 height 469
click at [499, 176] on div "Add to manufacturing run" at bounding box center [462, 189] width 145 height 27
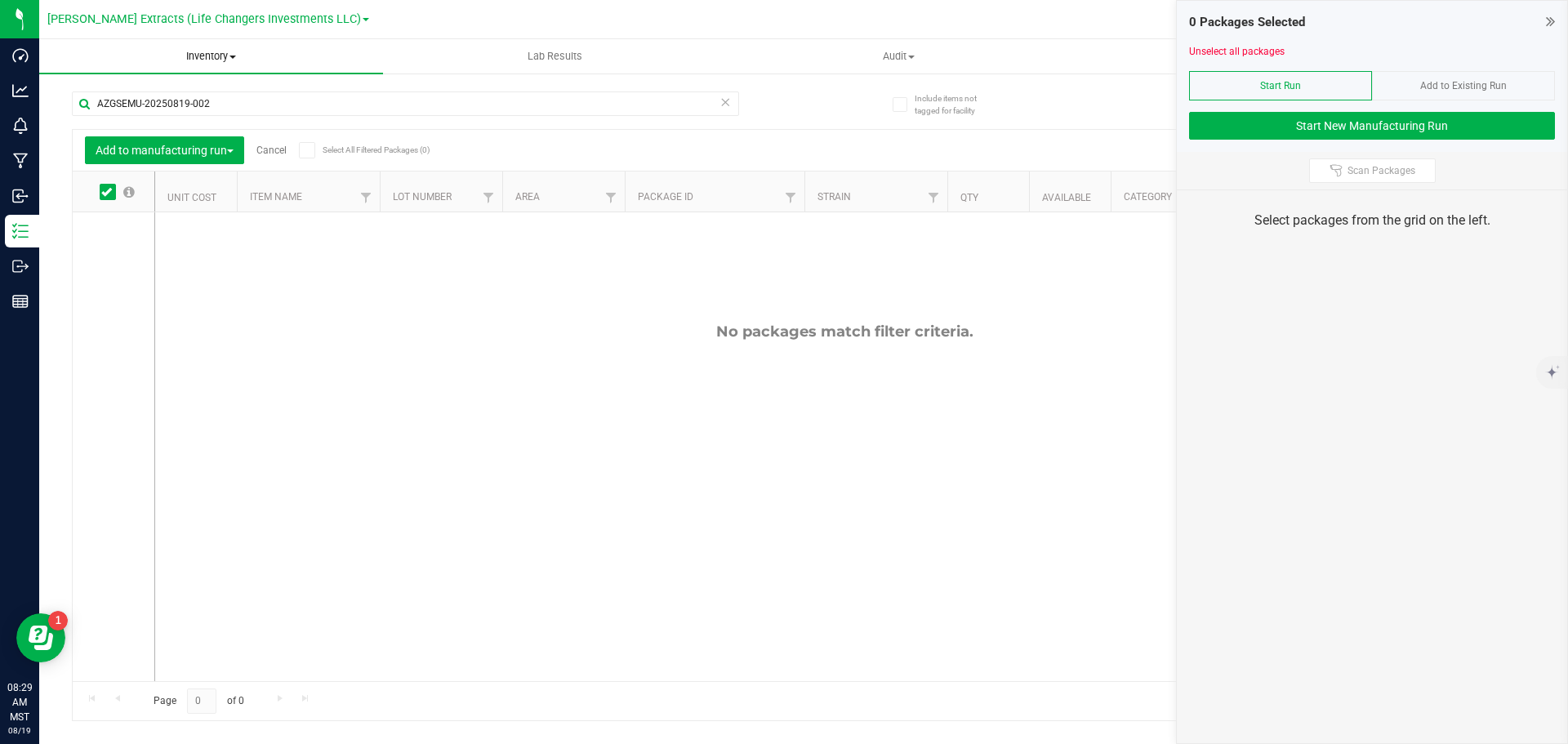
click at [204, 46] on uib-tab-heading "Inventory All packages All inventory Waste log Create inventory" at bounding box center [211, 56] width 344 height 34
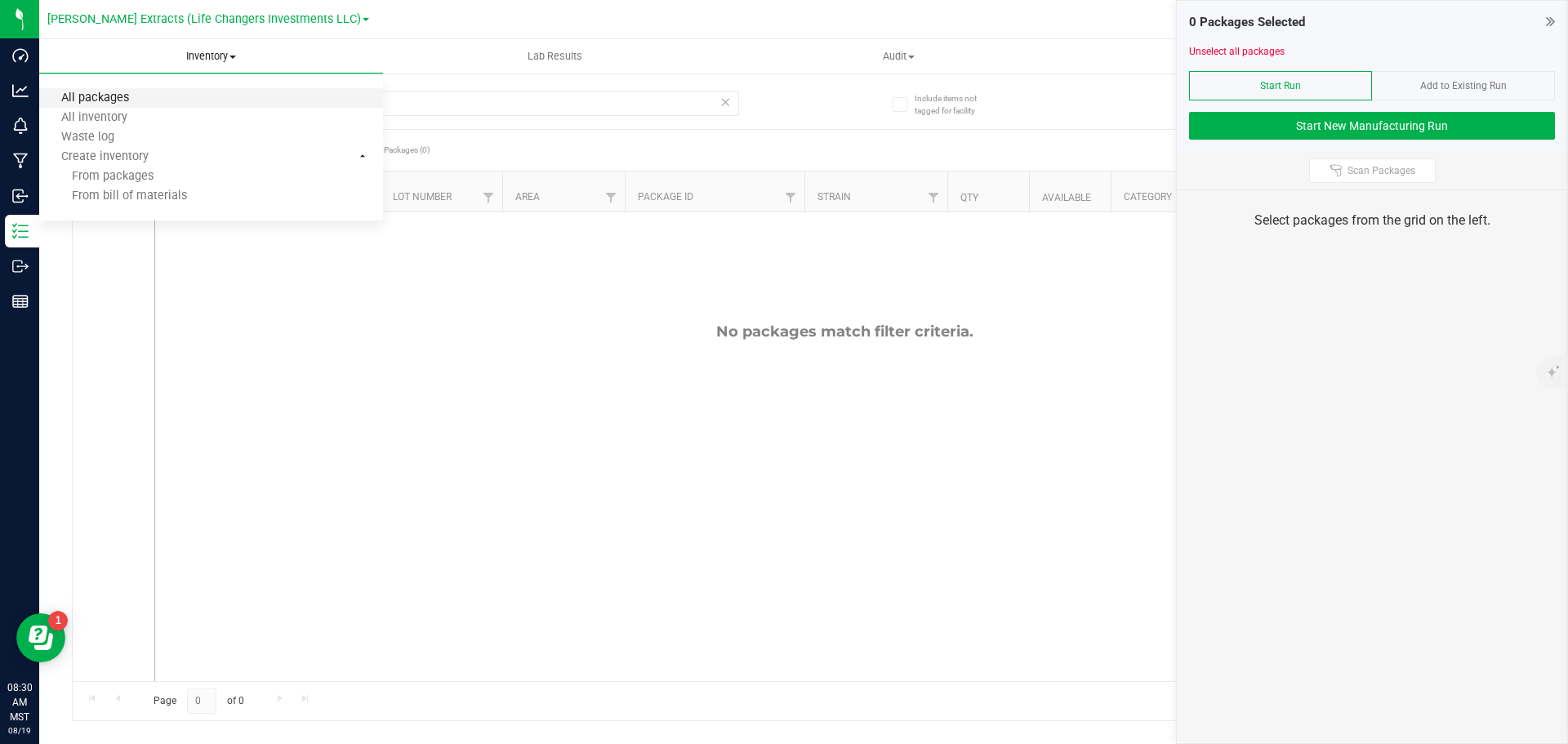
click at [74, 97] on span "All packages" at bounding box center [95, 98] width 112 height 14
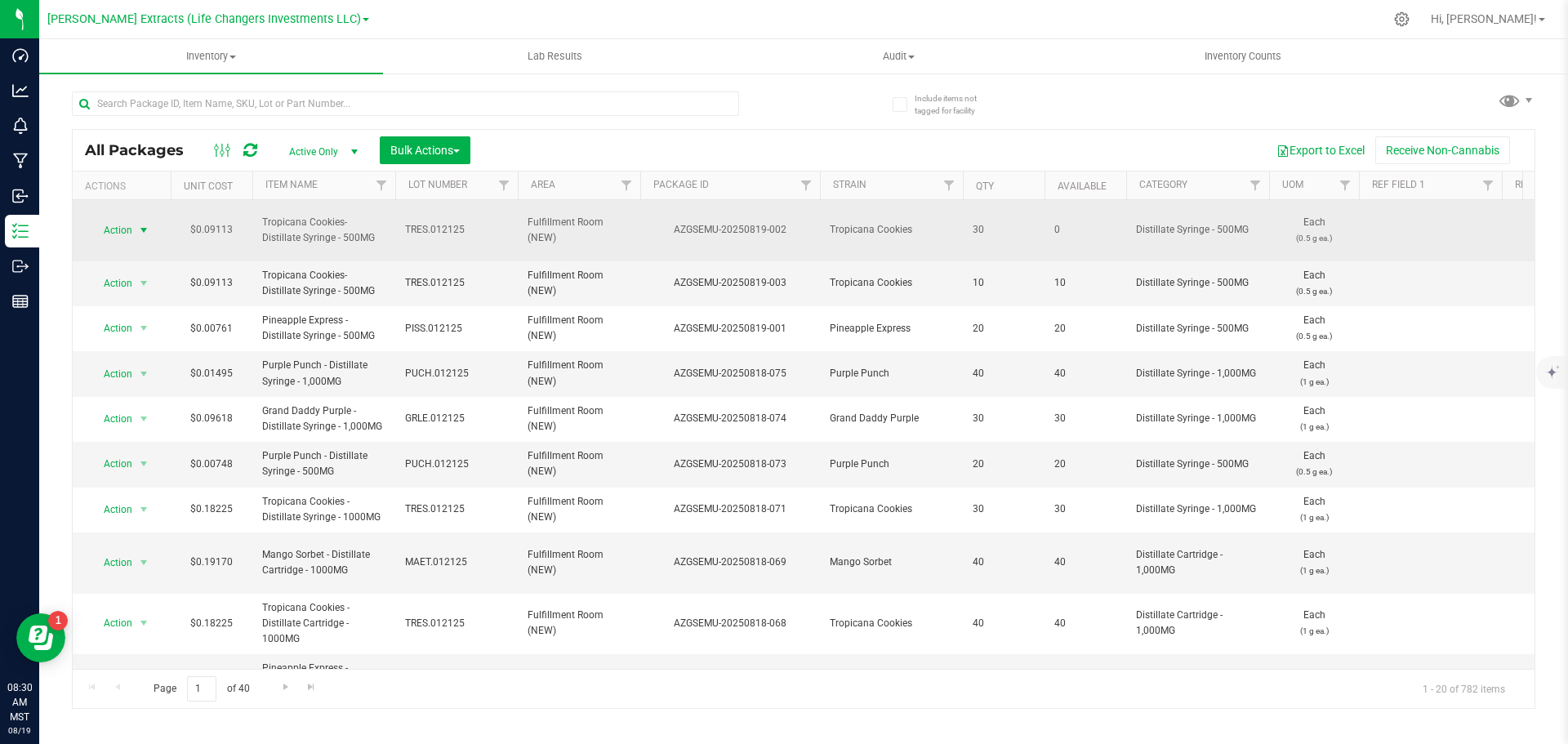
click at [113, 229] on span "Action" at bounding box center [111, 230] width 44 height 23
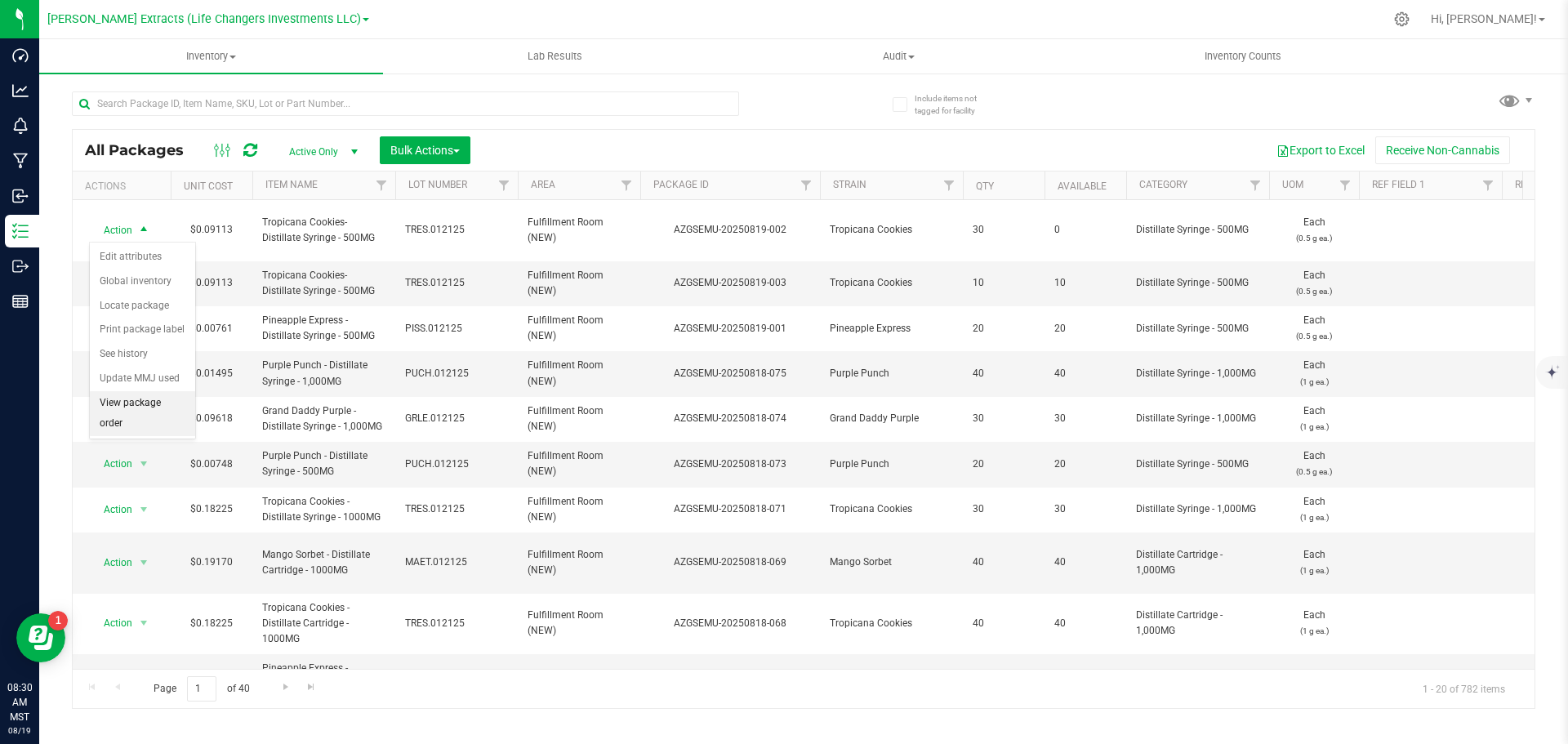
click at [138, 411] on li "View package order" at bounding box center [142, 413] width 105 height 45
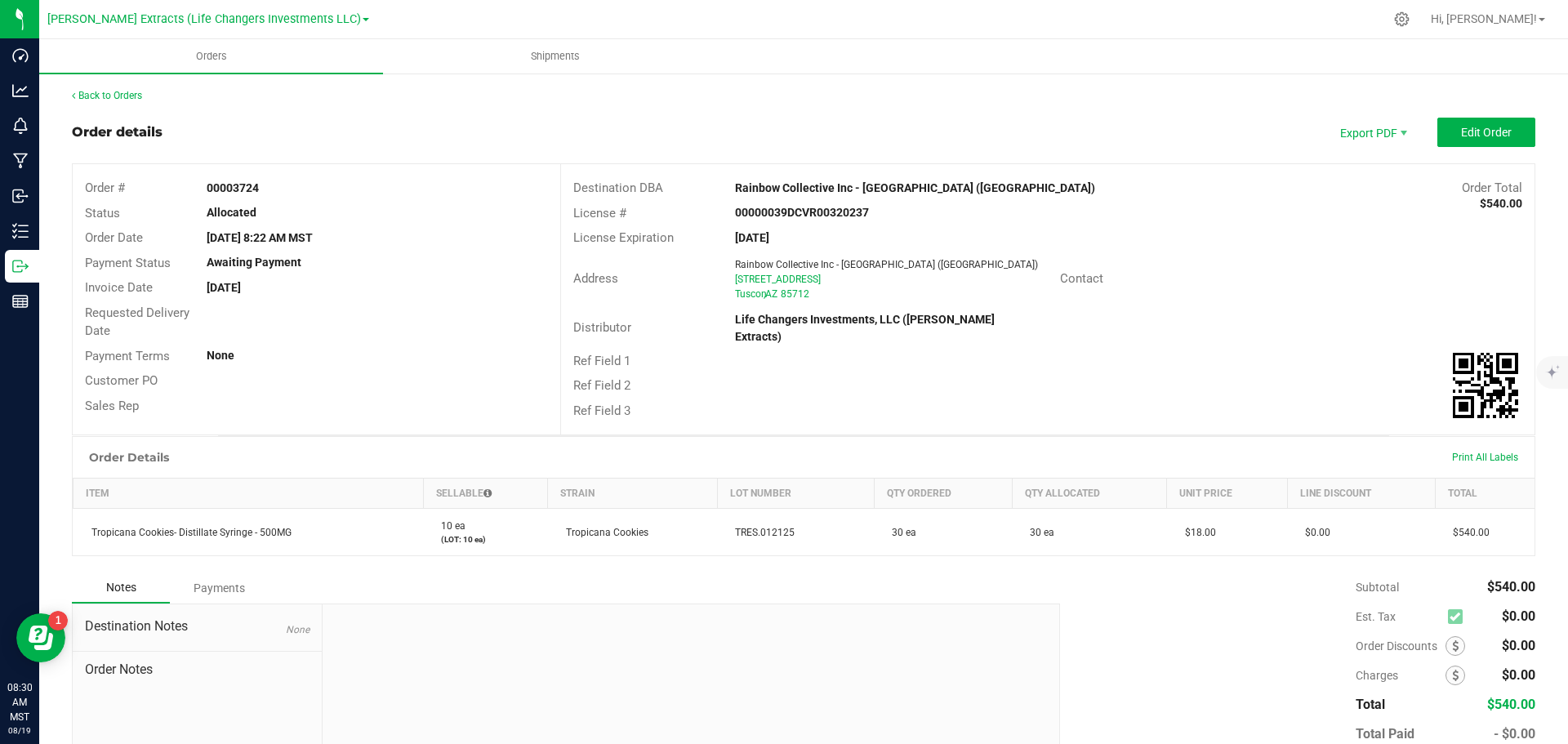
click at [1203, 109] on div "Back to Orders Order details Export PDF Edit Order Order # 00003724 Status Allo…" at bounding box center [803, 456] width 1464 height 735
click at [1498, 134] on span "Edit Order" at bounding box center [1486, 132] width 50 height 13
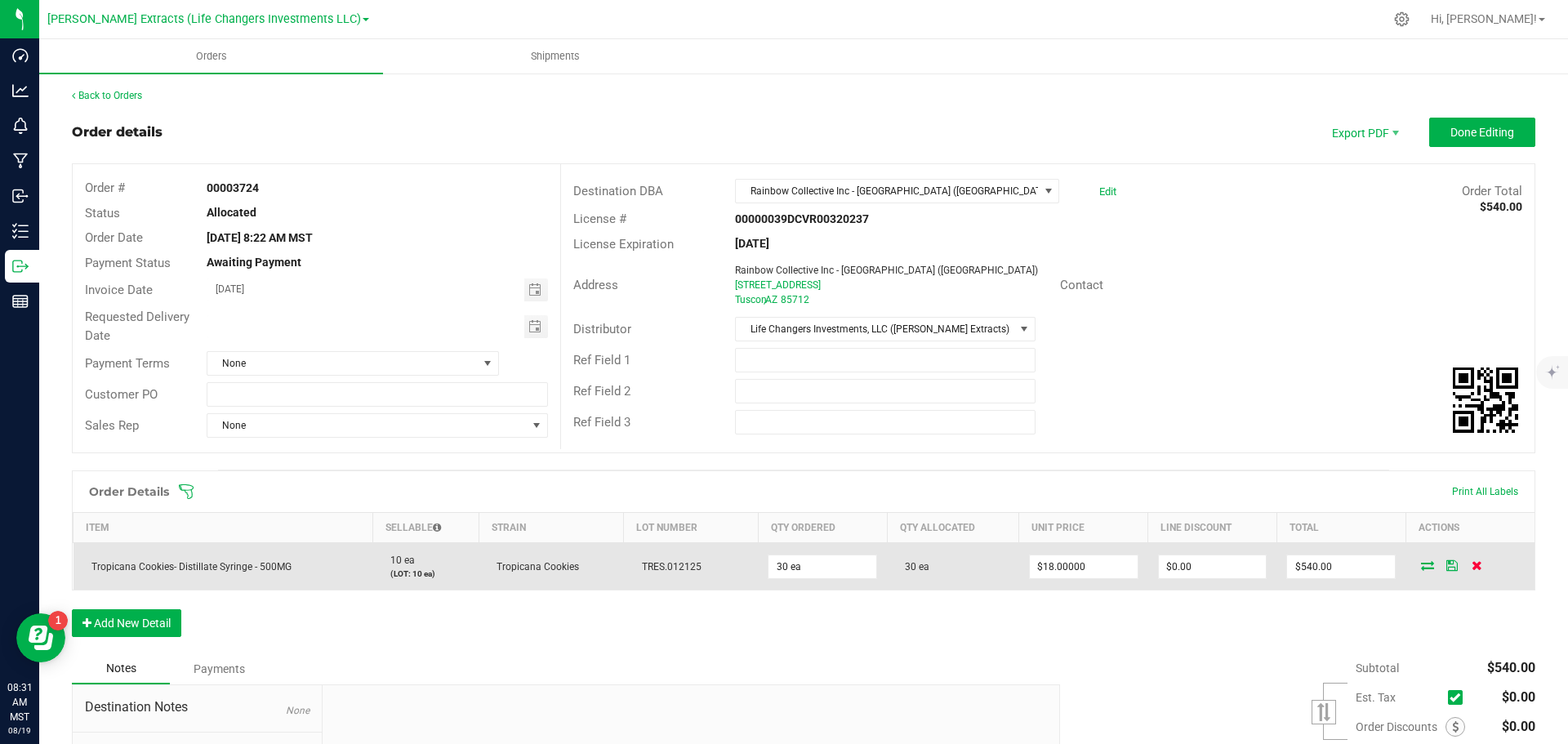
click at [1472, 564] on icon at bounding box center [1477, 564] width 10 height 9
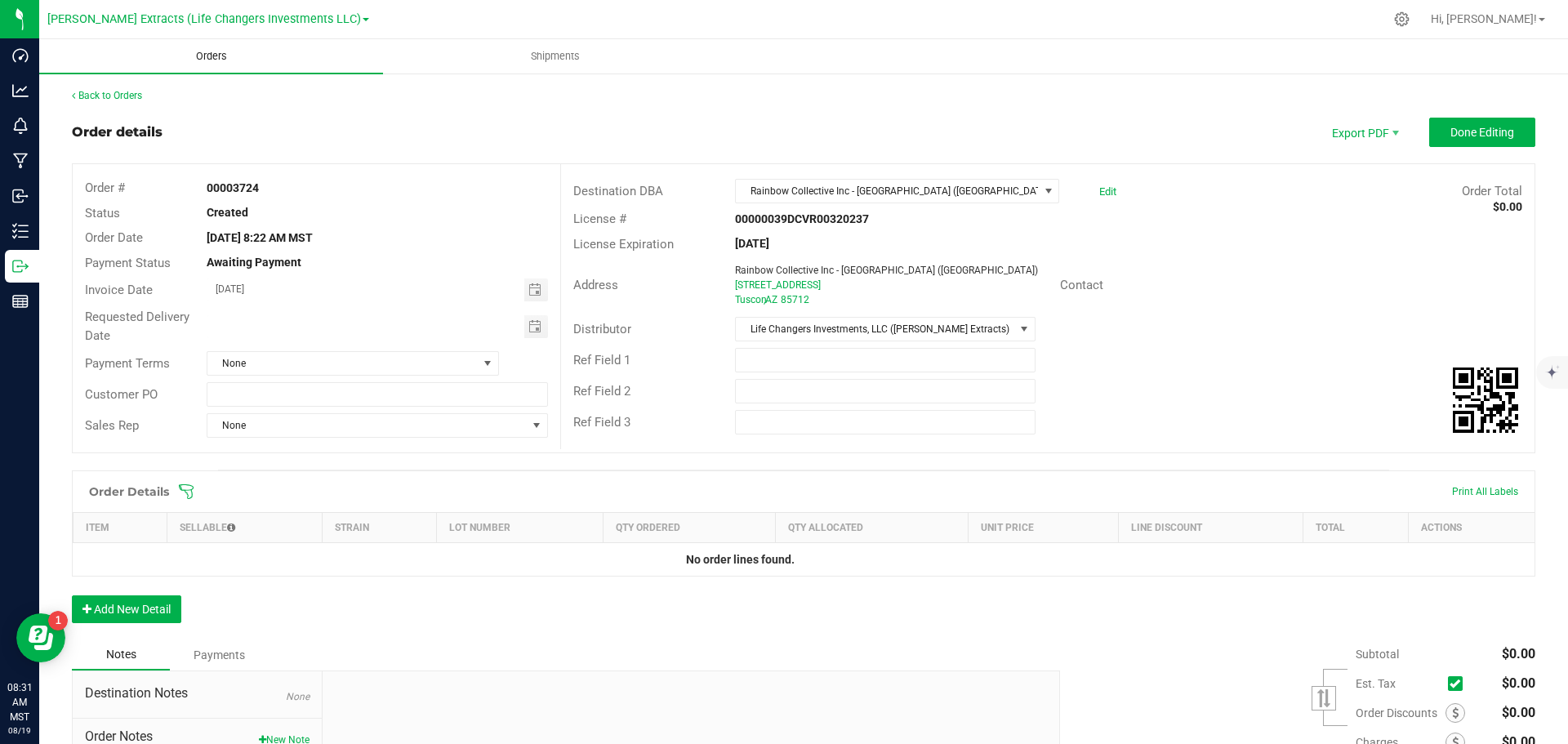
click at [222, 56] on span "Orders" at bounding box center [211, 56] width 75 height 15
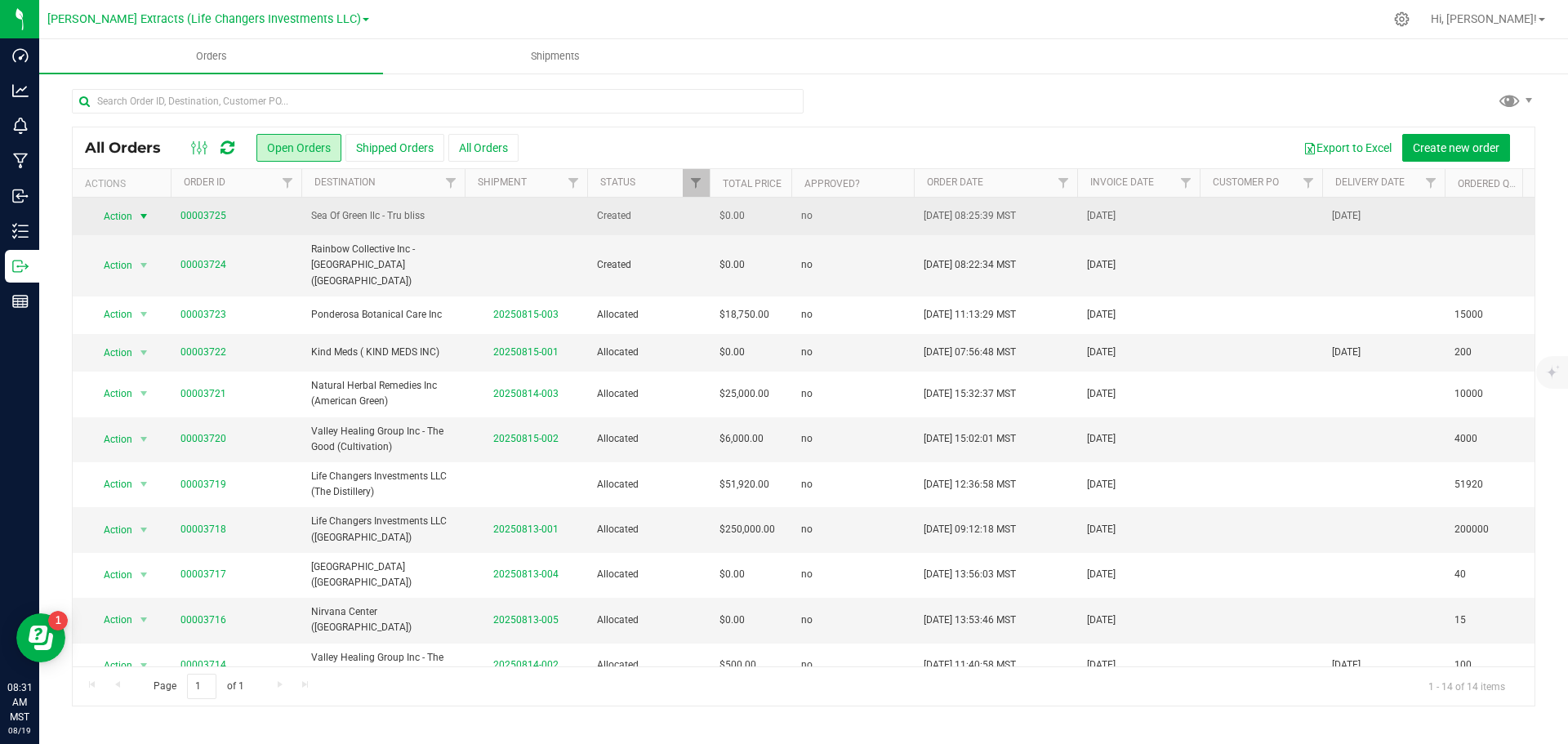
click at [123, 215] on span "Action" at bounding box center [111, 216] width 44 height 23
click at [207, 216] on link "00003725" at bounding box center [203, 216] width 45 height 15
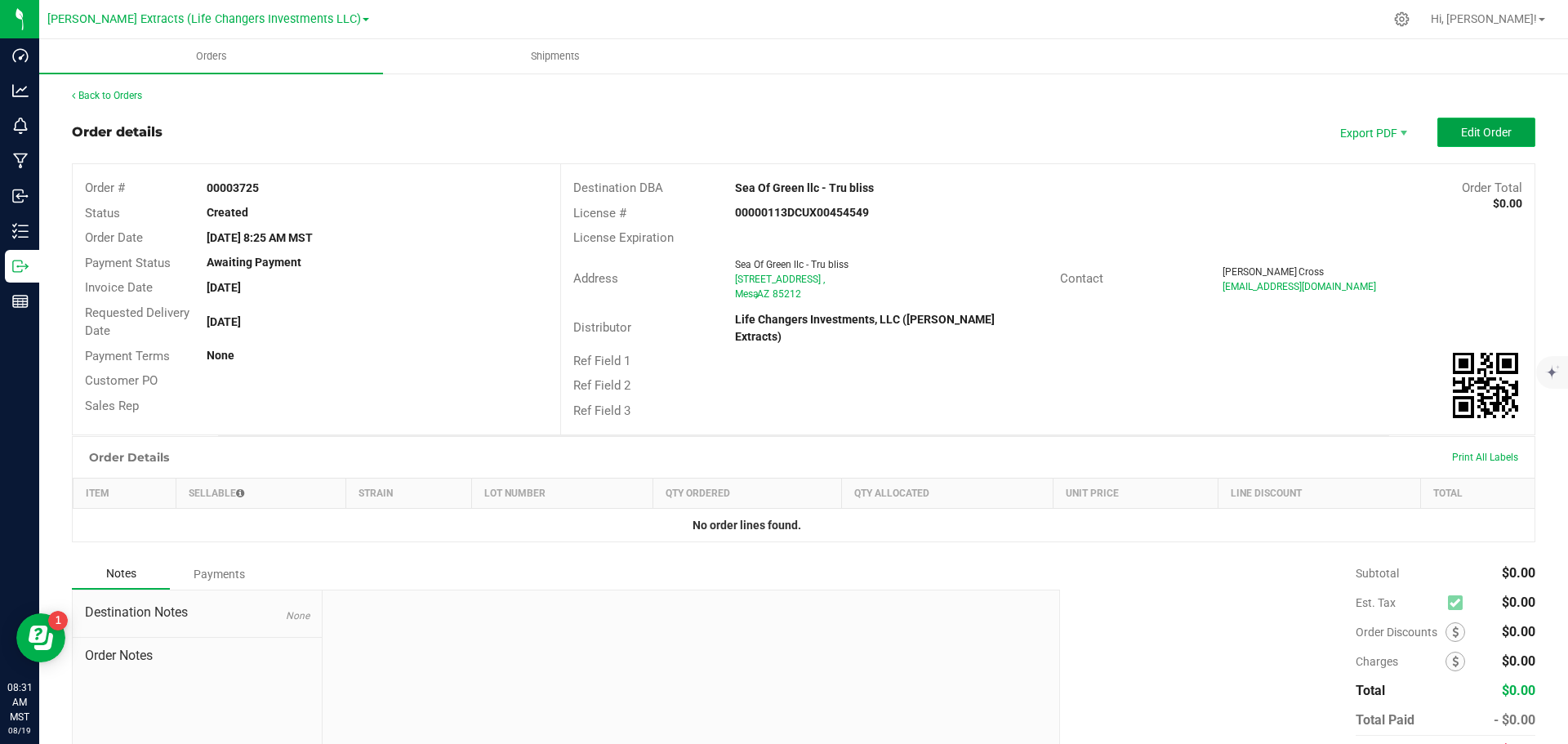
click at [1494, 129] on span "Edit Order" at bounding box center [1486, 132] width 50 height 13
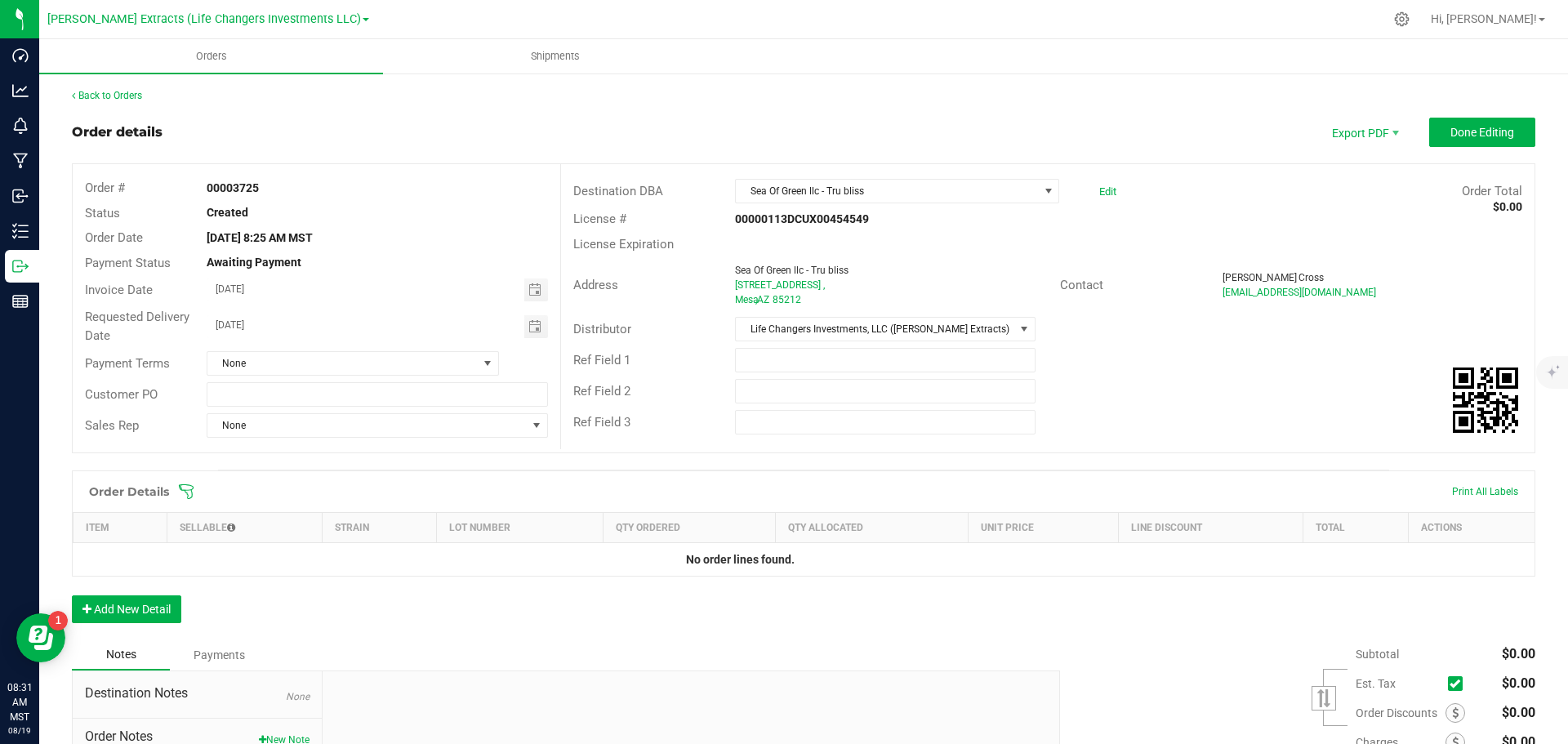
click at [183, 488] on icon at bounding box center [186, 491] width 16 height 16
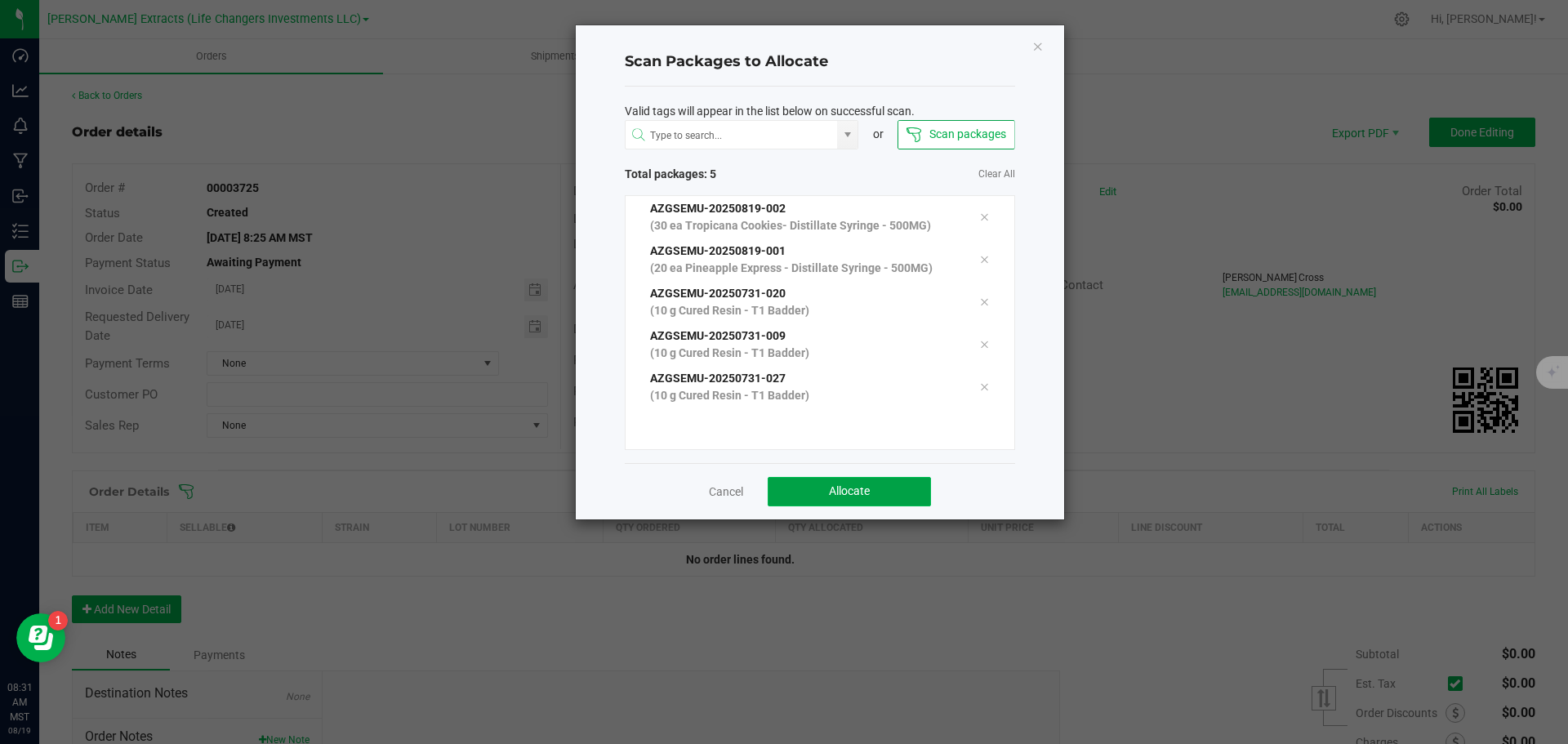
click at [901, 496] on button "Allocate" at bounding box center [849, 492] width 163 height 29
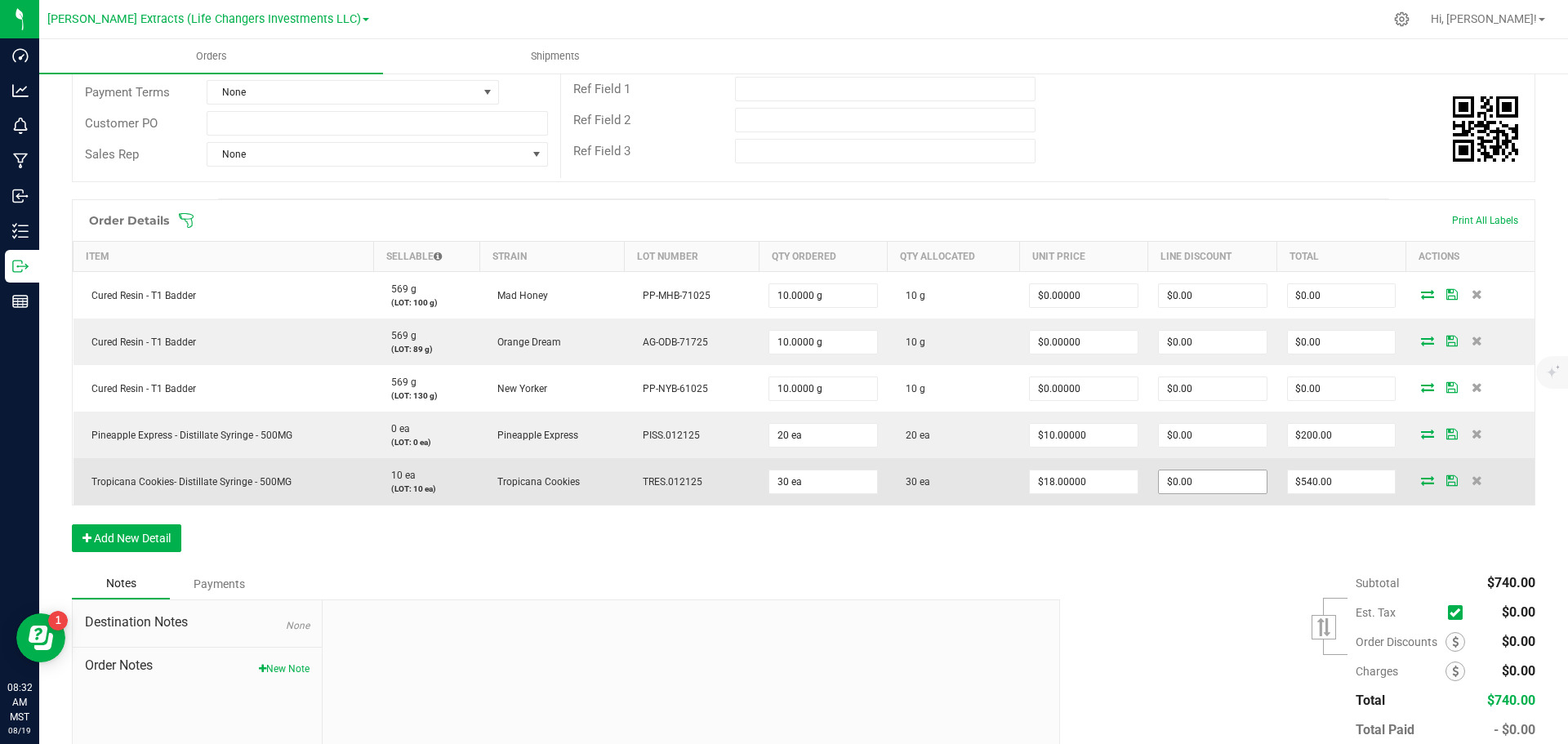
scroll to position [327, 0]
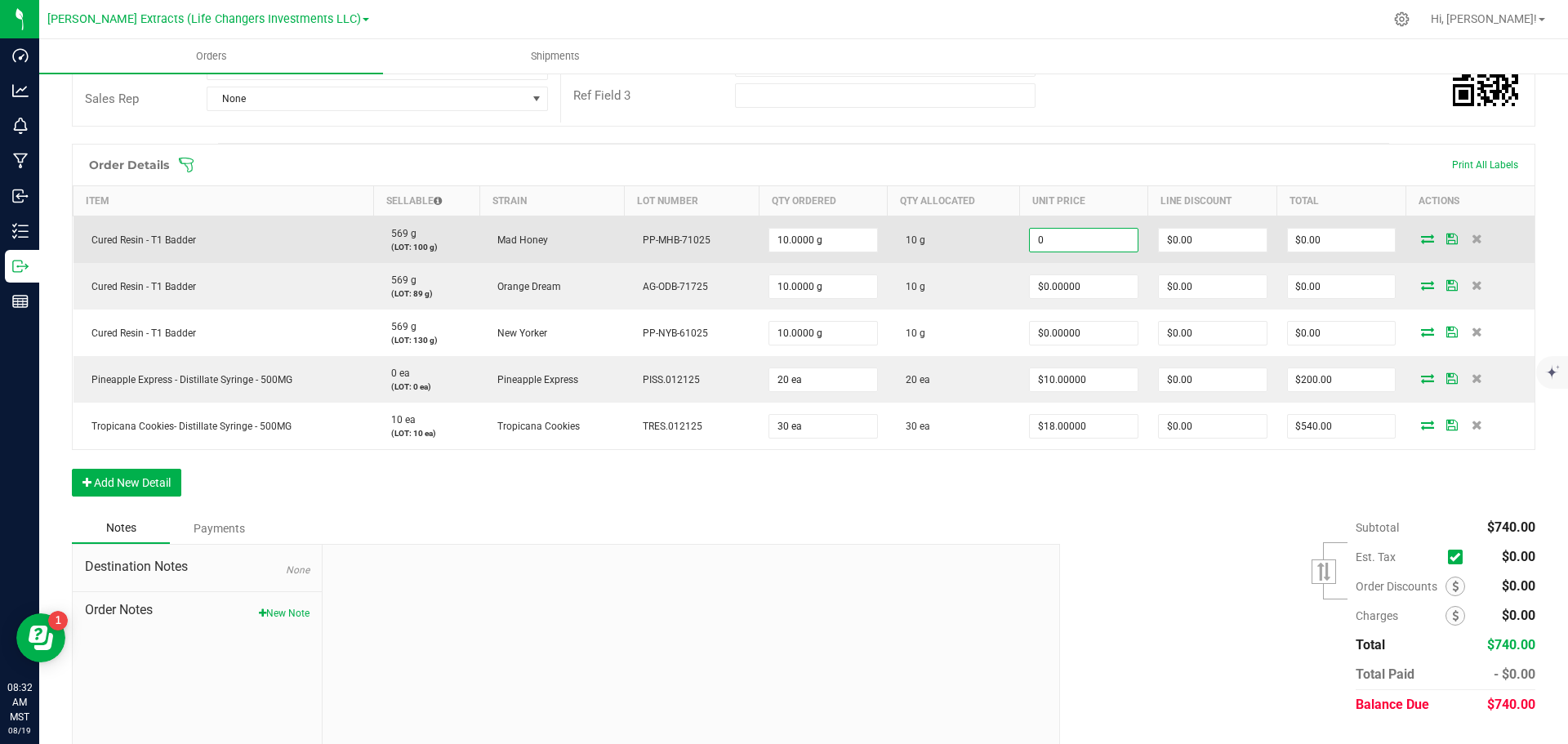
click at [1085, 242] on input "0" at bounding box center [1084, 239] width 108 height 23
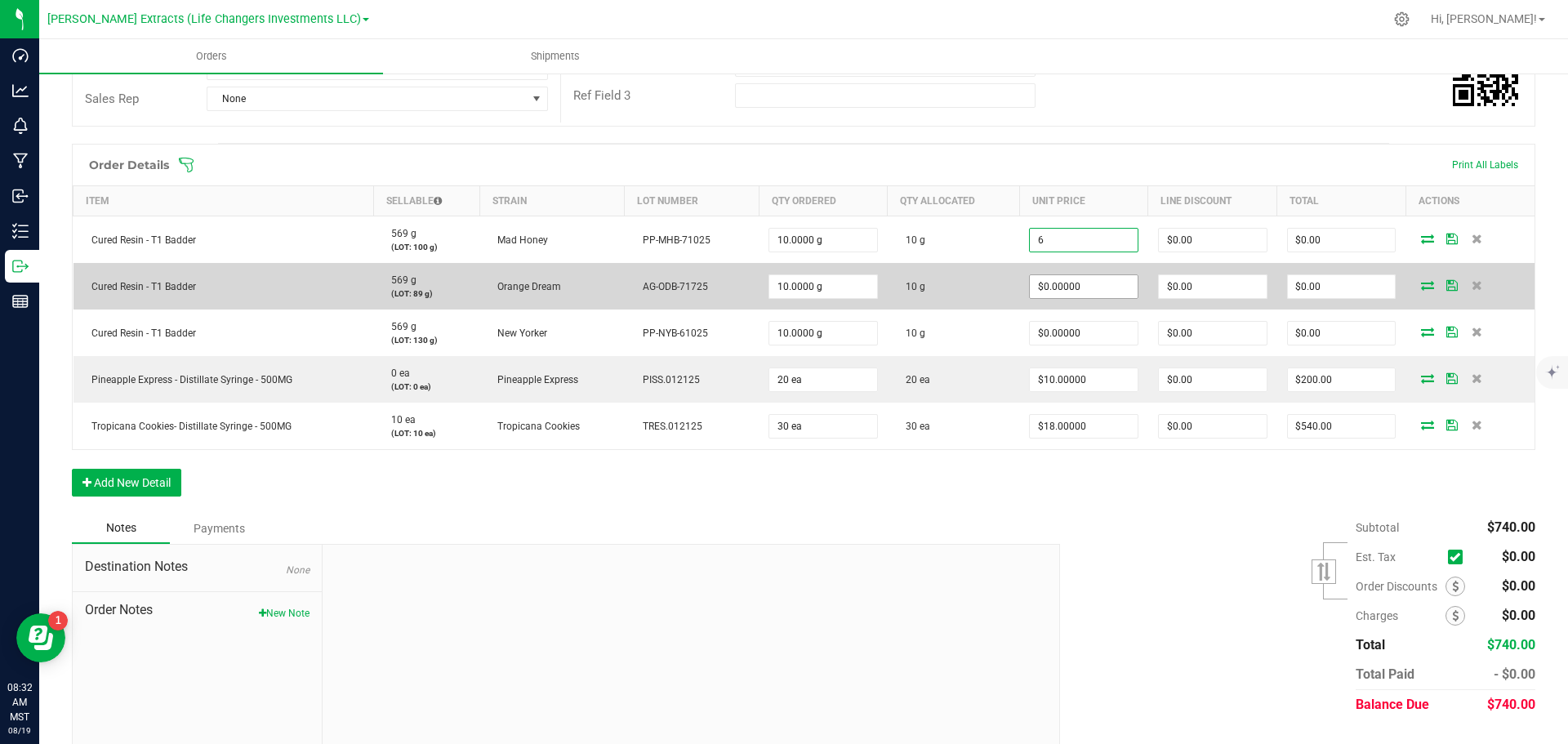
type input "$6.00000"
type input "$60.00"
click at [1089, 286] on input "0" at bounding box center [1084, 286] width 108 height 23
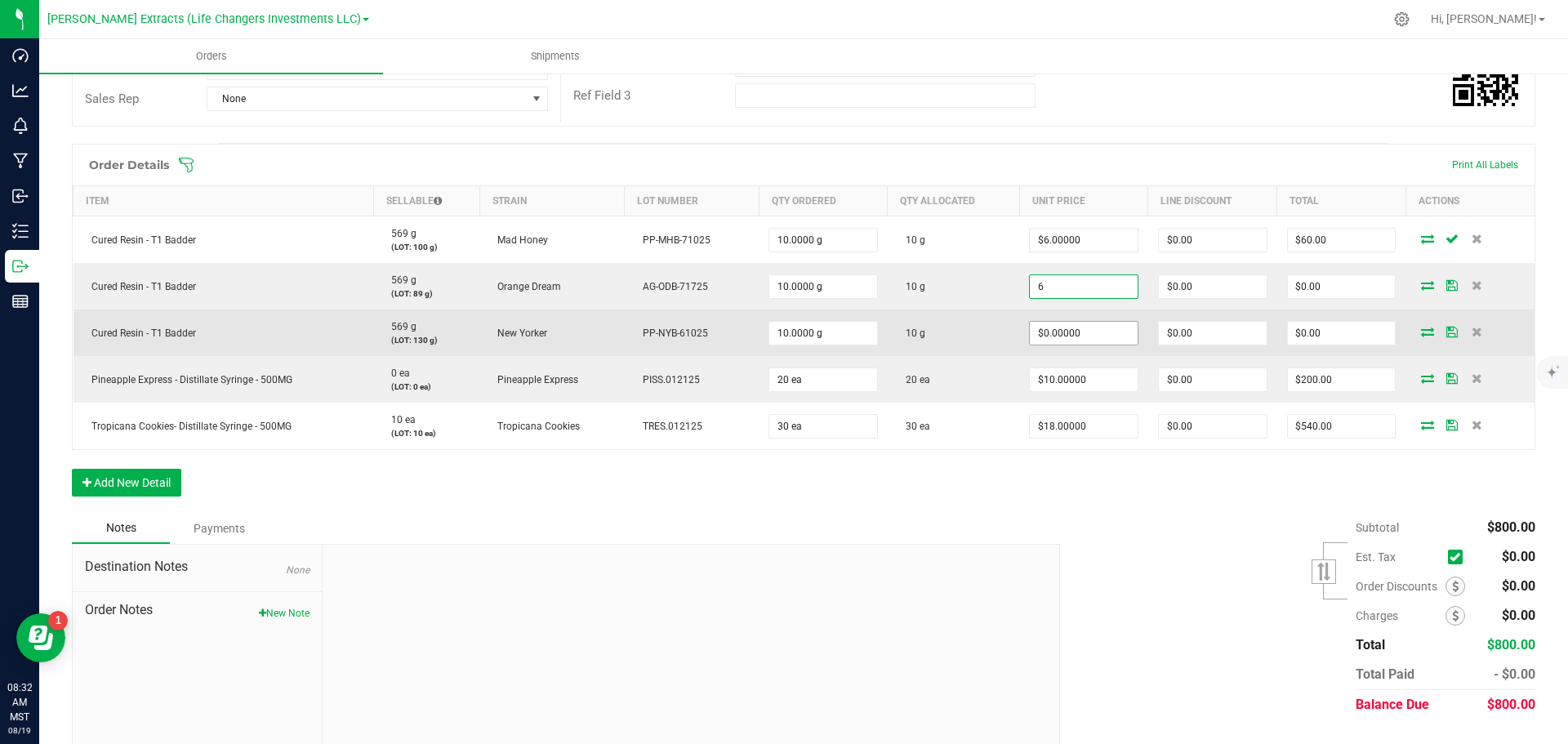
type input "$6.00000"
type input "$60.00"
click at [1090, 336] on input "0" at bounding box center [1084, 333] width 108 height 23
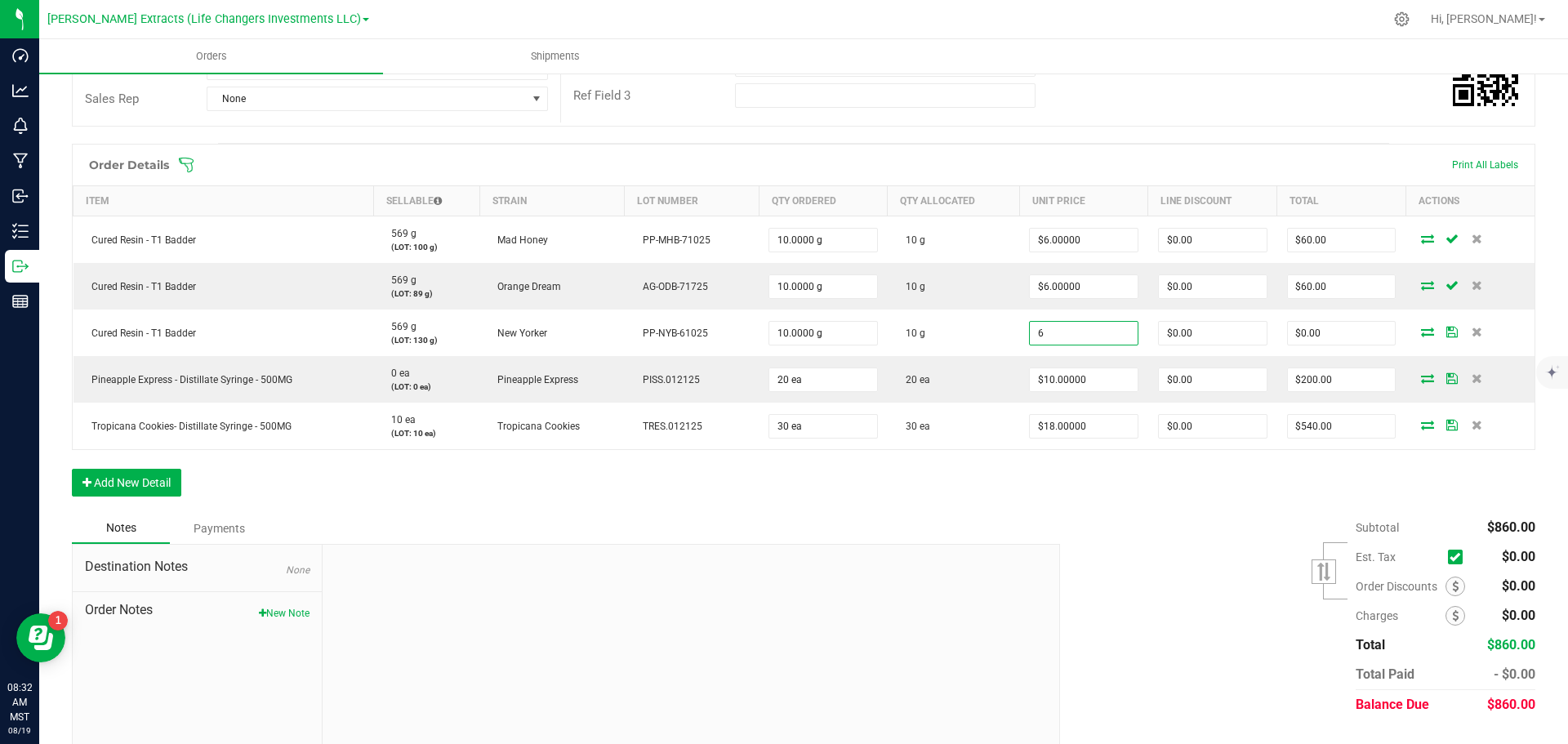
type input "$6.00000"
type input "$60.00"
click at [1154, 532] on div "Subtotal $860.00 Est. Tax" at bounding box center [1292, 617] width 488 height 207
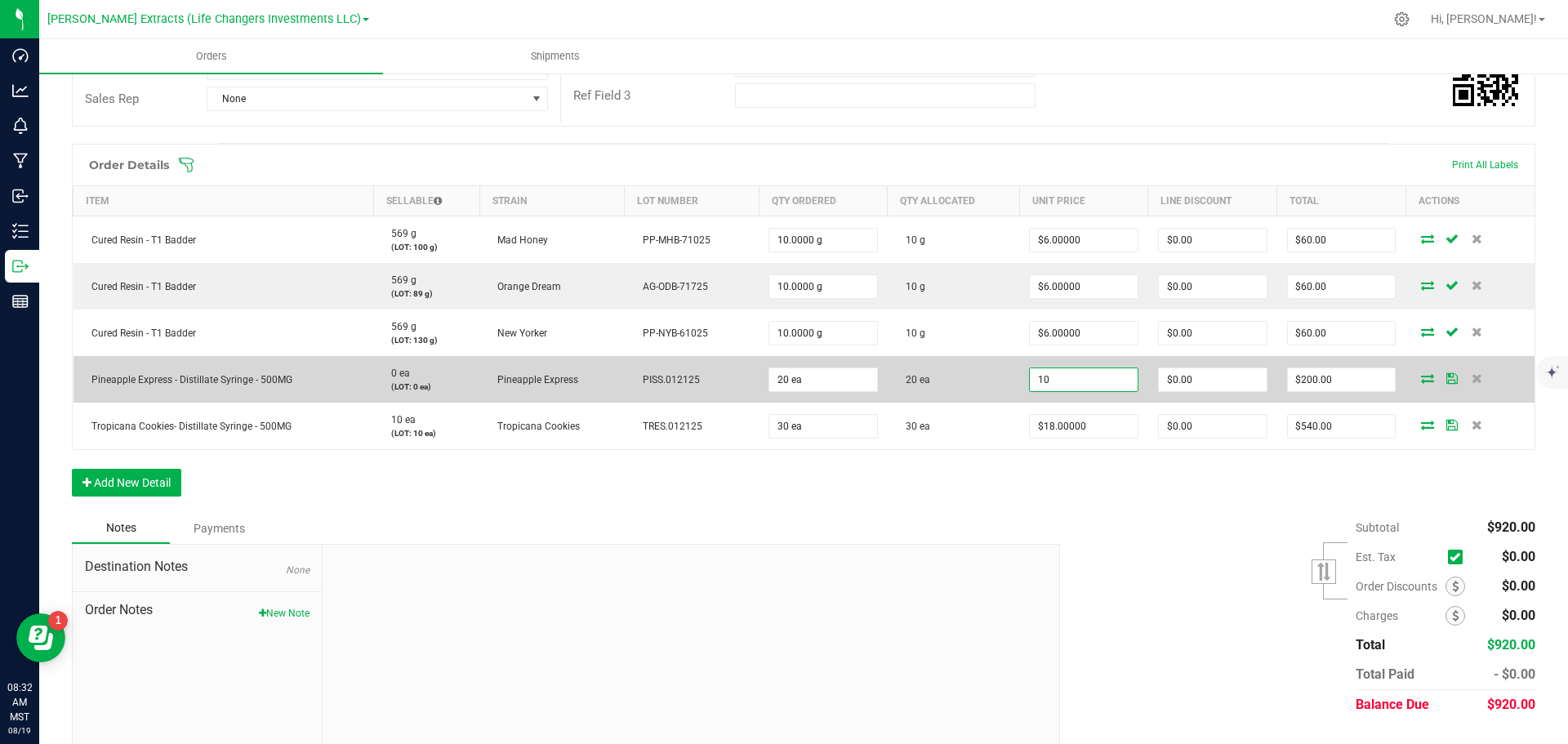
click at [1096, 386] on input "10" at bounding box center [1084, 380] width 108 height 23
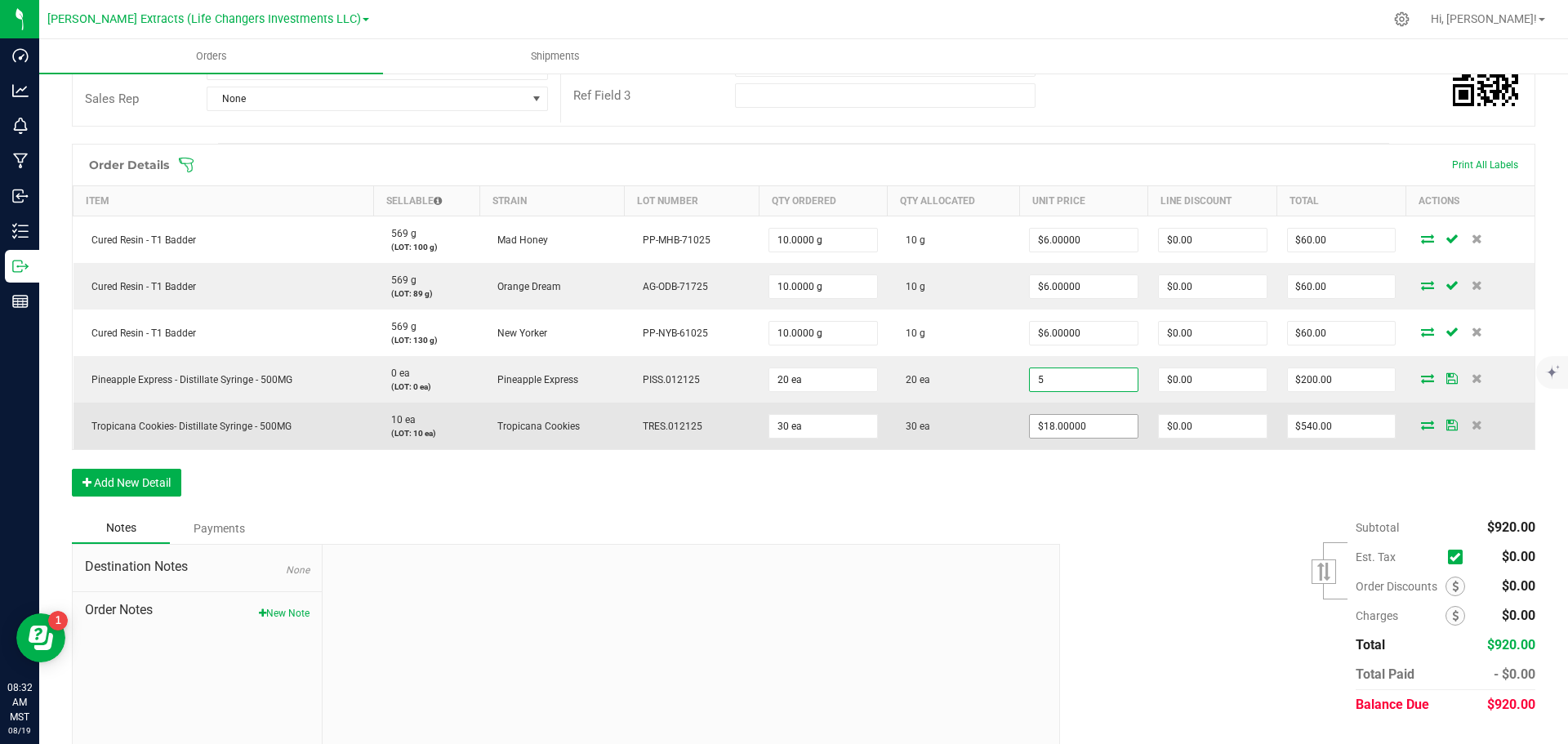
type input "$5.00000"
type input "$100.00"
click at [1096, 431] on input "18" at bounding box center [1084, 426] width 108 height 23
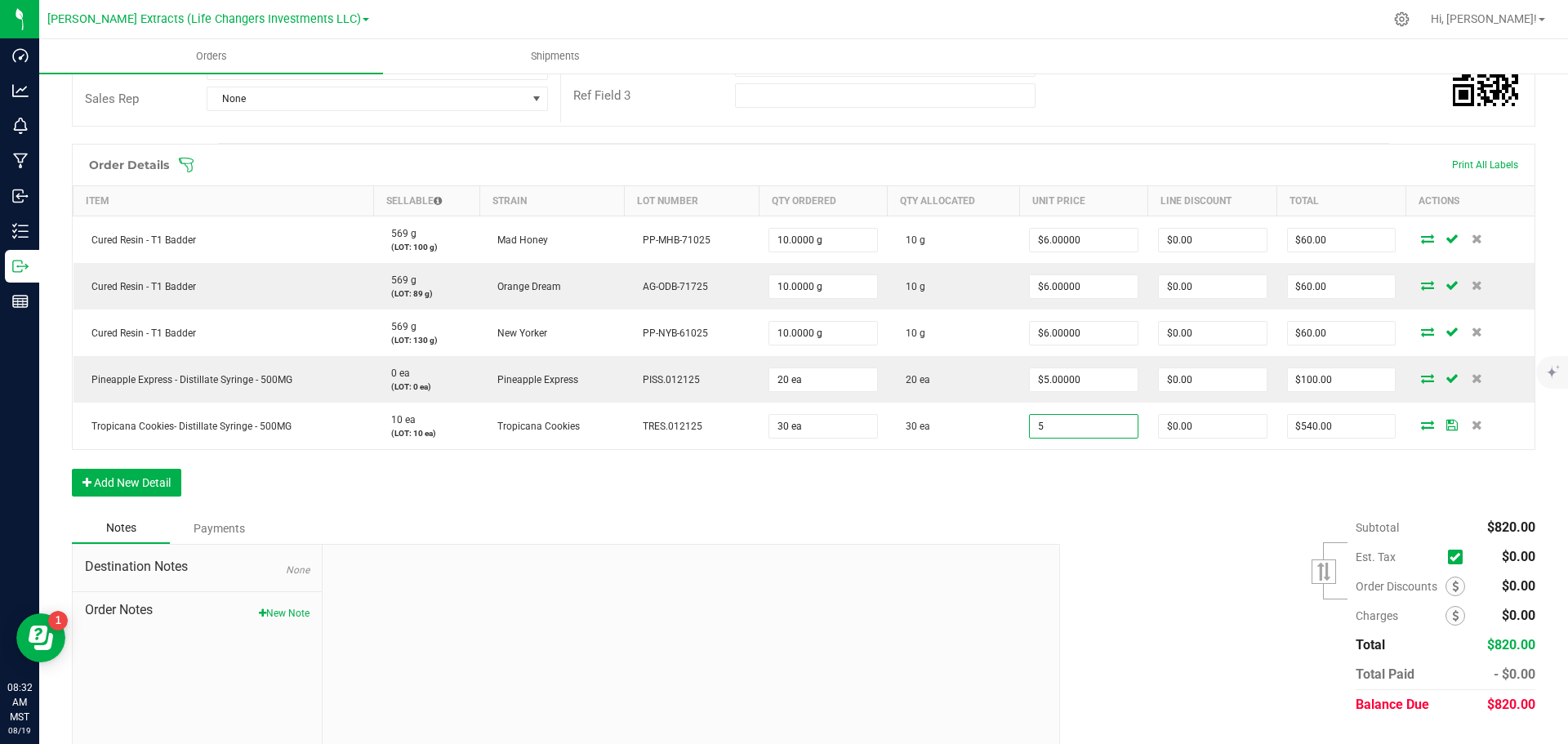
type input "$5.00000"
type input "$150.00"
click at [1177, 549] on div "Subtotal $820.00 Est. Tax" at bounding box center [1292, 617] width 488 height 207
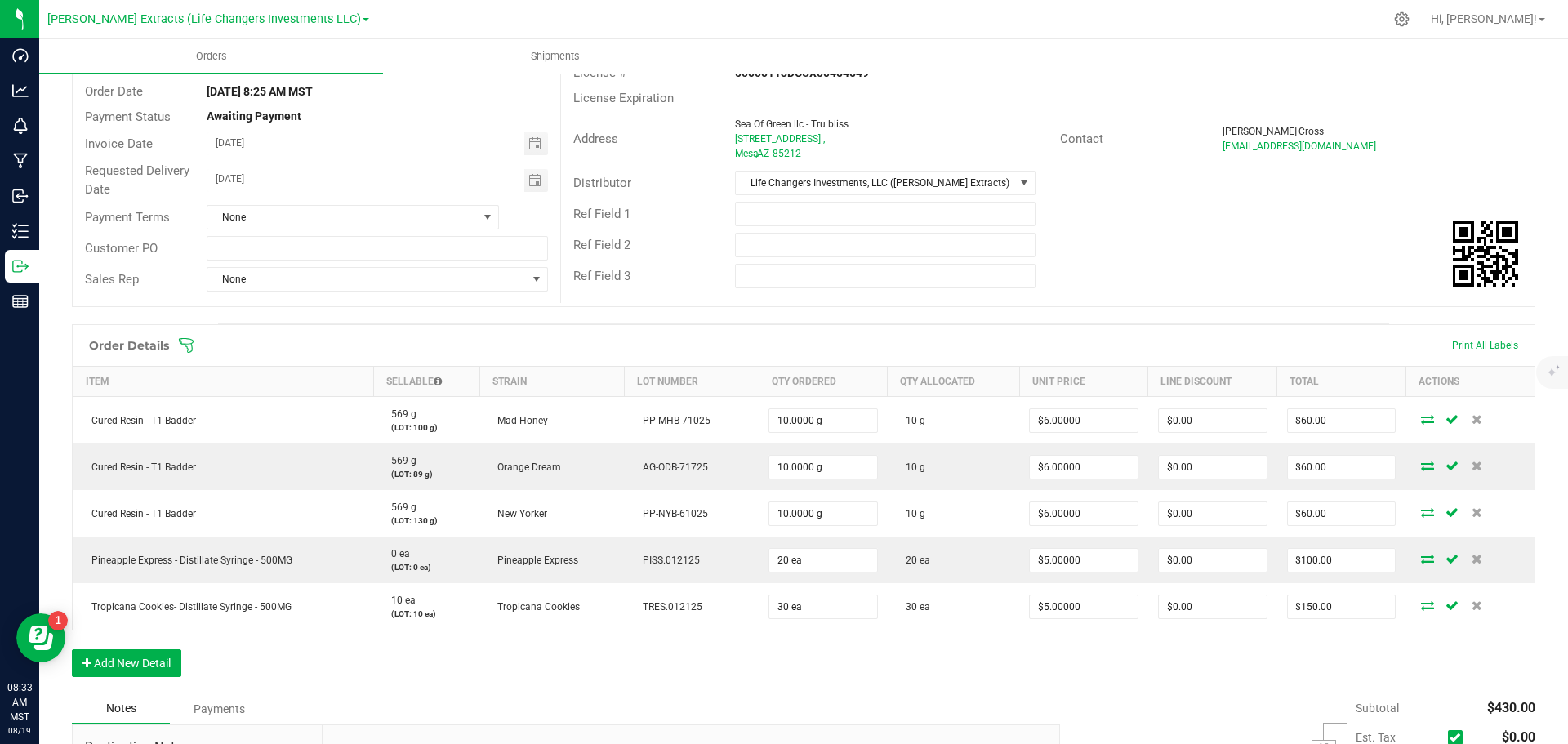
scroll to position [0, 0]
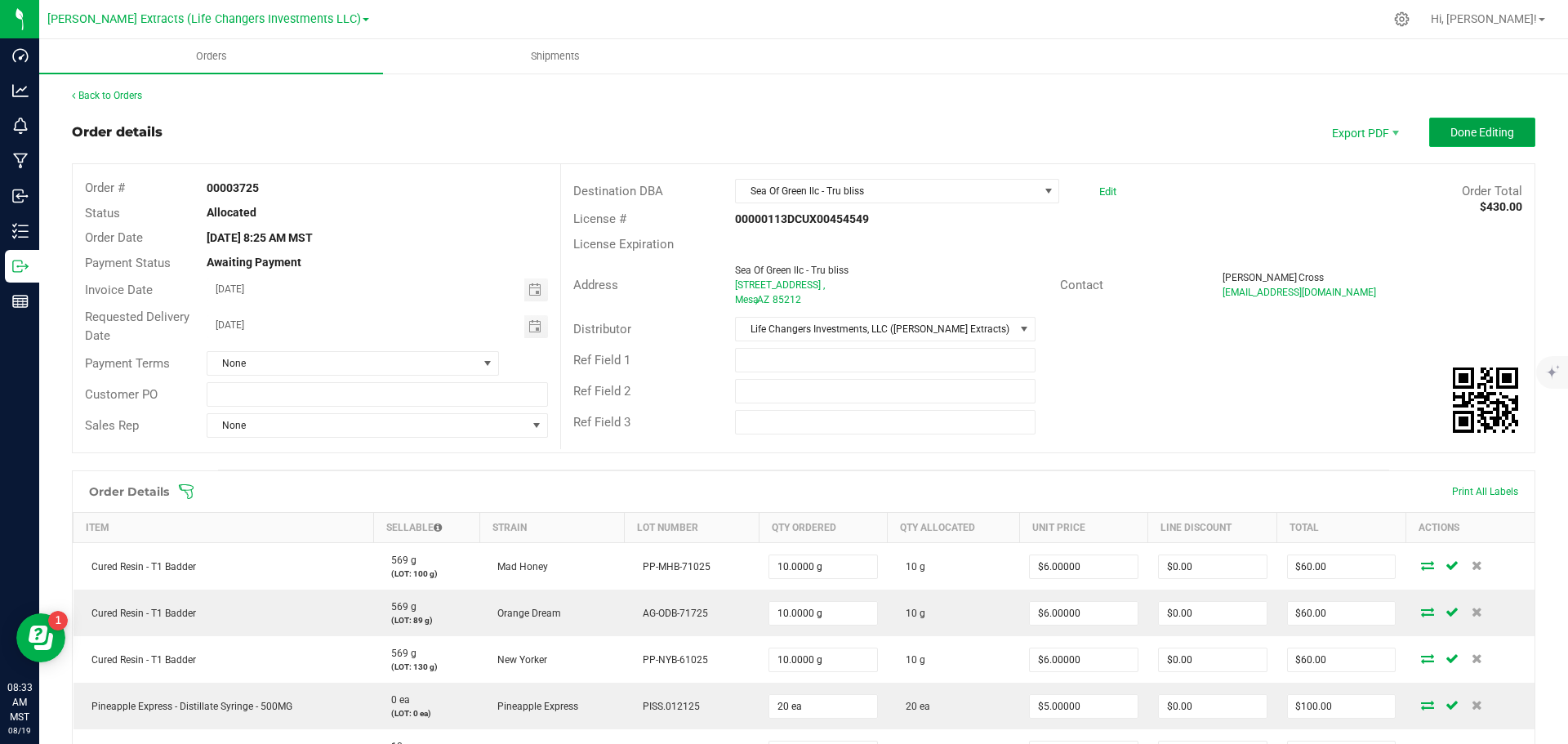
click at [1459, 133] on span "Done Editing" at bounding box center [1482, 132] width 63 height 13
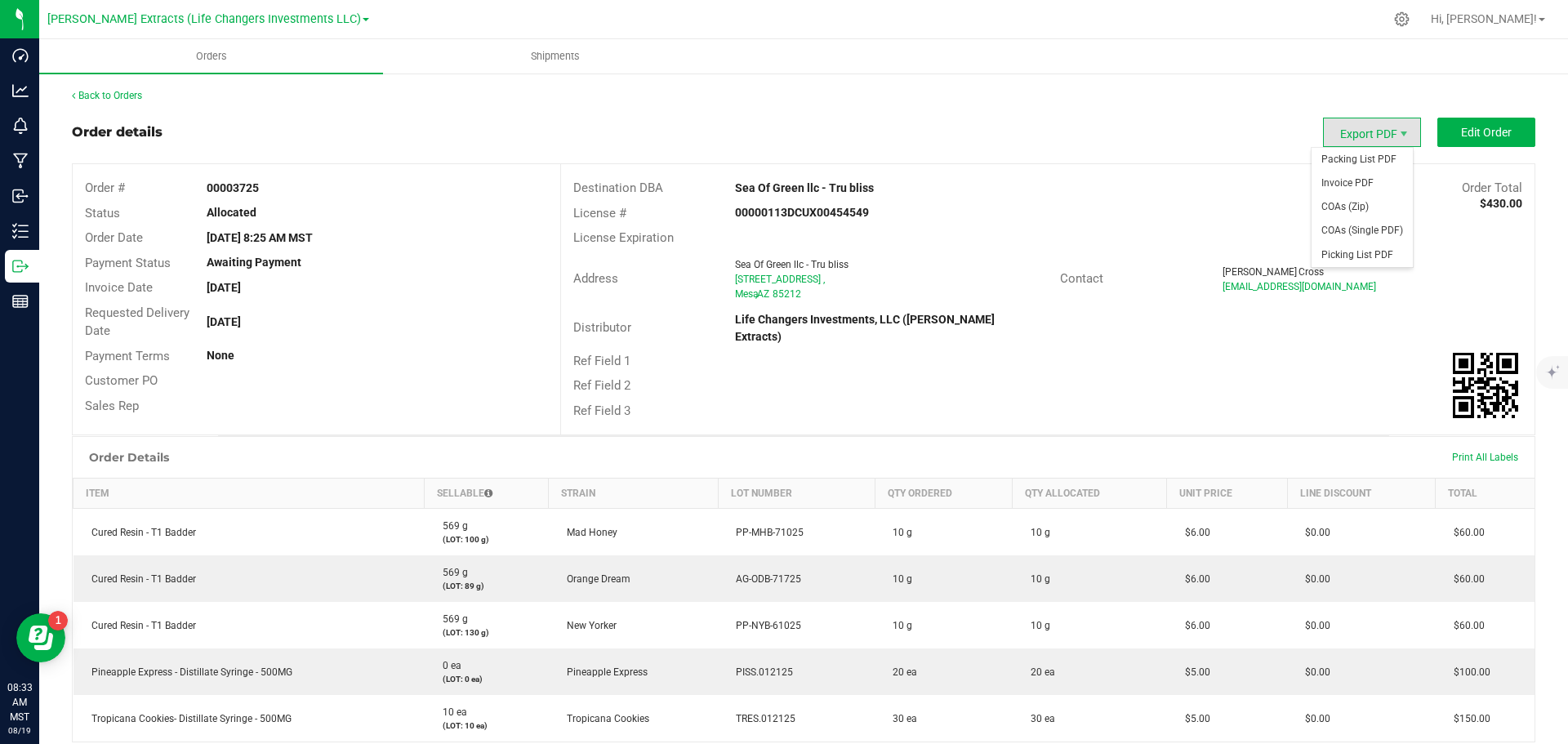
click at [1376, 131] on span "Export PDF" at bounding box center [1372, 133] width 98 height 29
click at [1349, 187] on span "Invoice PDF" at bounding box center [1363, 184] width 101 height 24
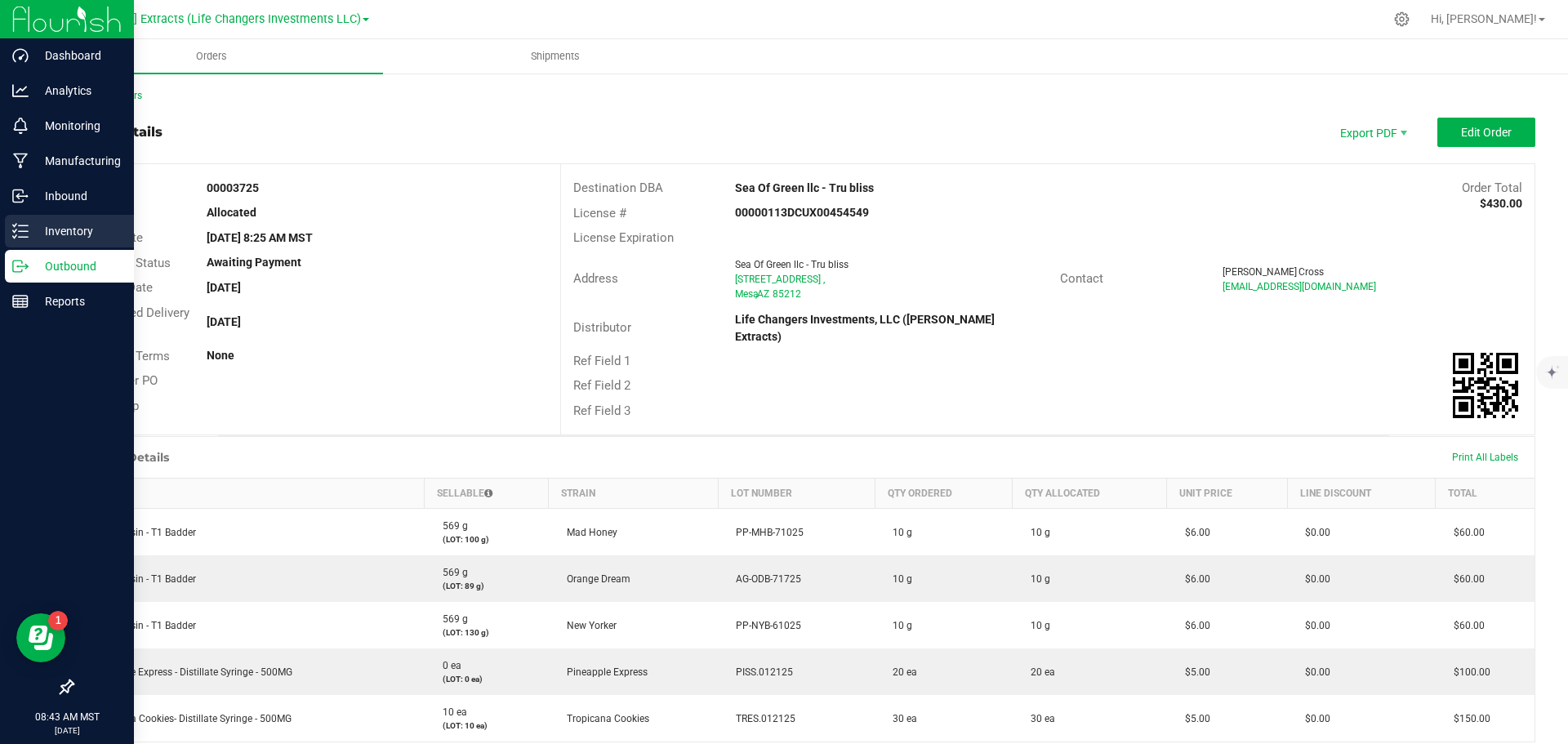
click at [33, 235] on p "Inventory" at bounding box center [77, 231] width 98 height 20
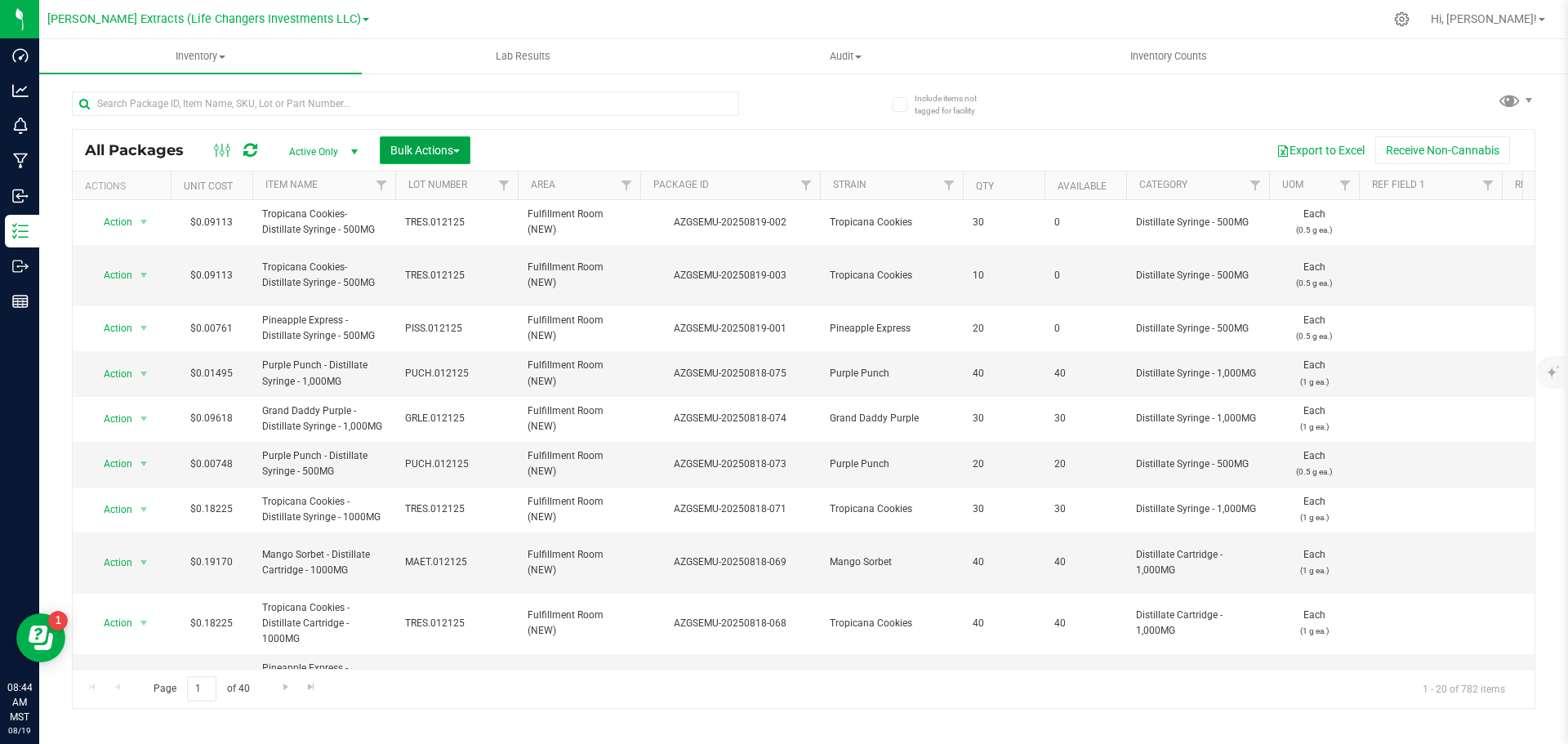
click at [449, 151] on span "Bulk Actions" at bounding box center [424, 150] width 69 height 13
click at [427, 276] on span "Locate packages" at bounding box center [430, 276] width 82 height 13
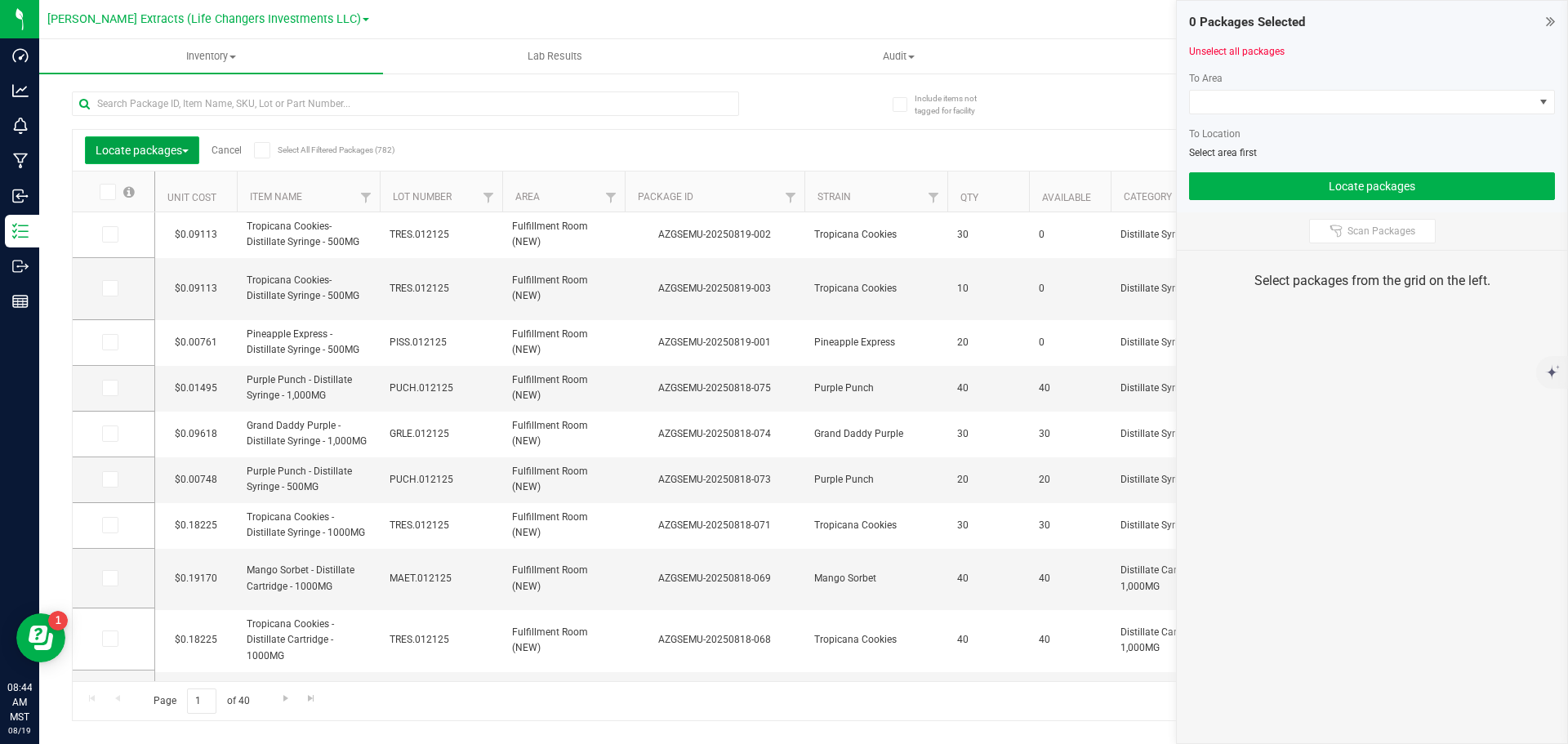
click at [134, 151] on span "Locate packages" at bounding box center [142, 150] width 93 height 13
click at [145, 254] on div "Combine packages" at bounding box center [154, 249] width 116 height 27
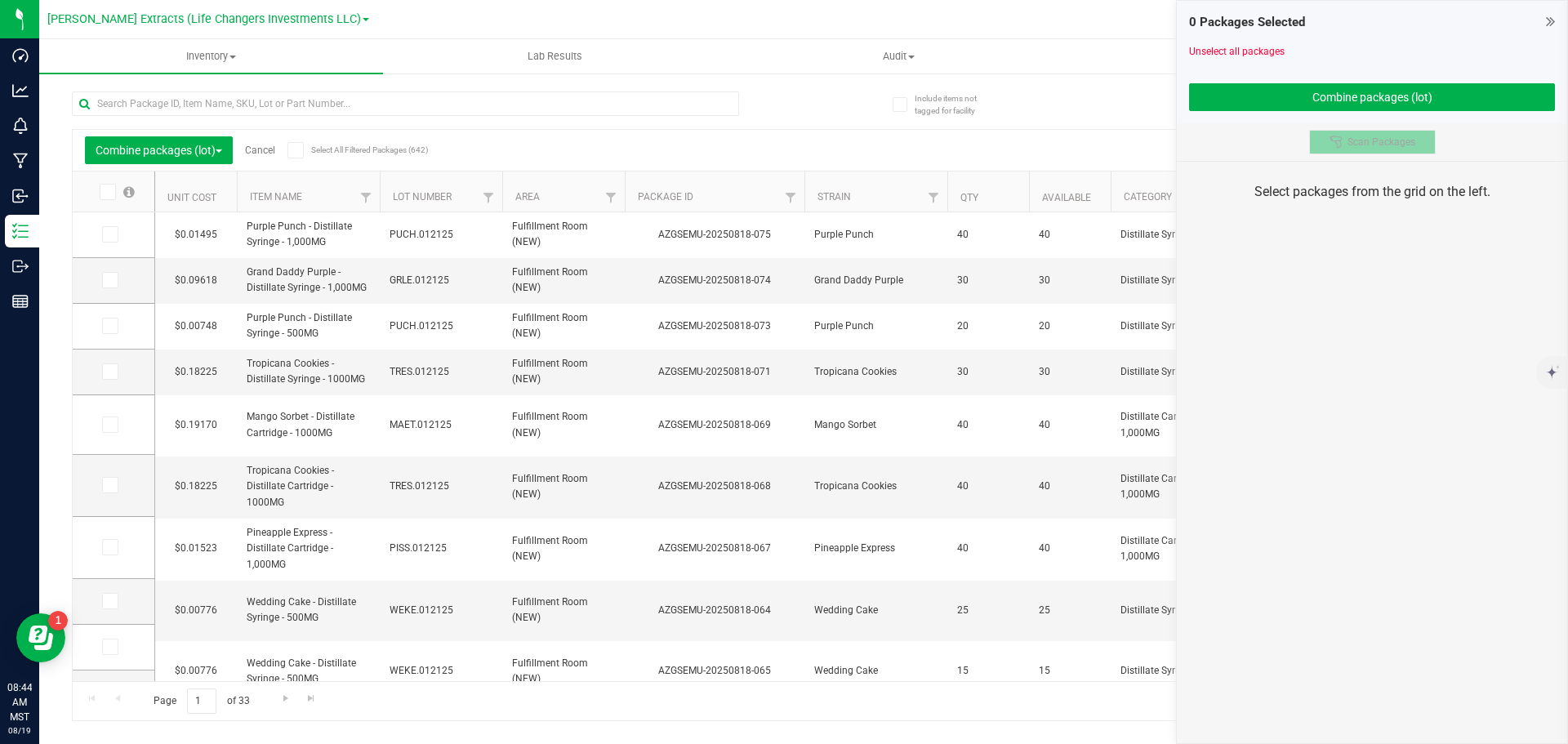
click at [1400, 136] on span "Scan Packages" at bounding box center [1382, 142] width 68 height 13
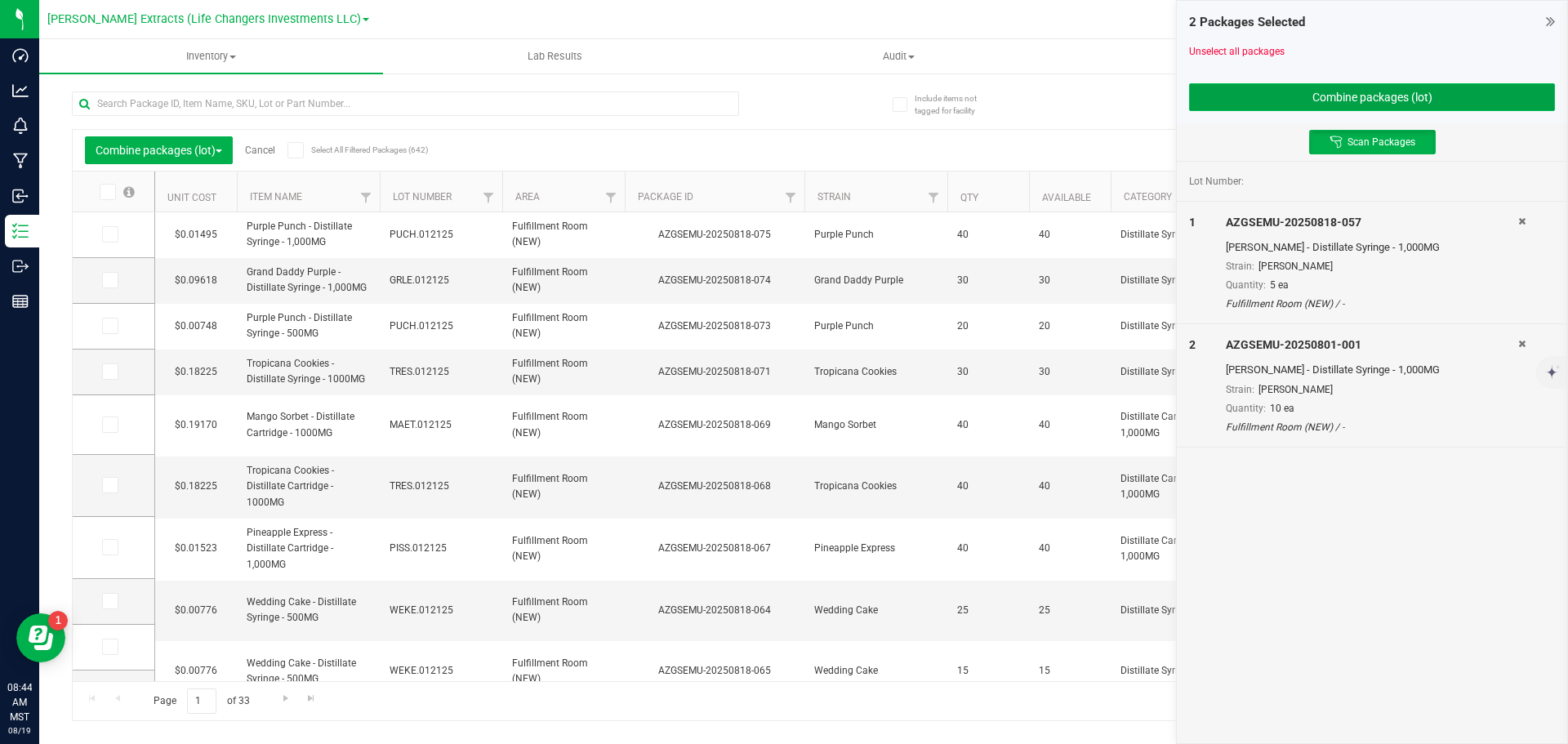
click at [1378, 99] on button "Combine packages (lot)" at bounding box center [1372, 97] width 366 height 27
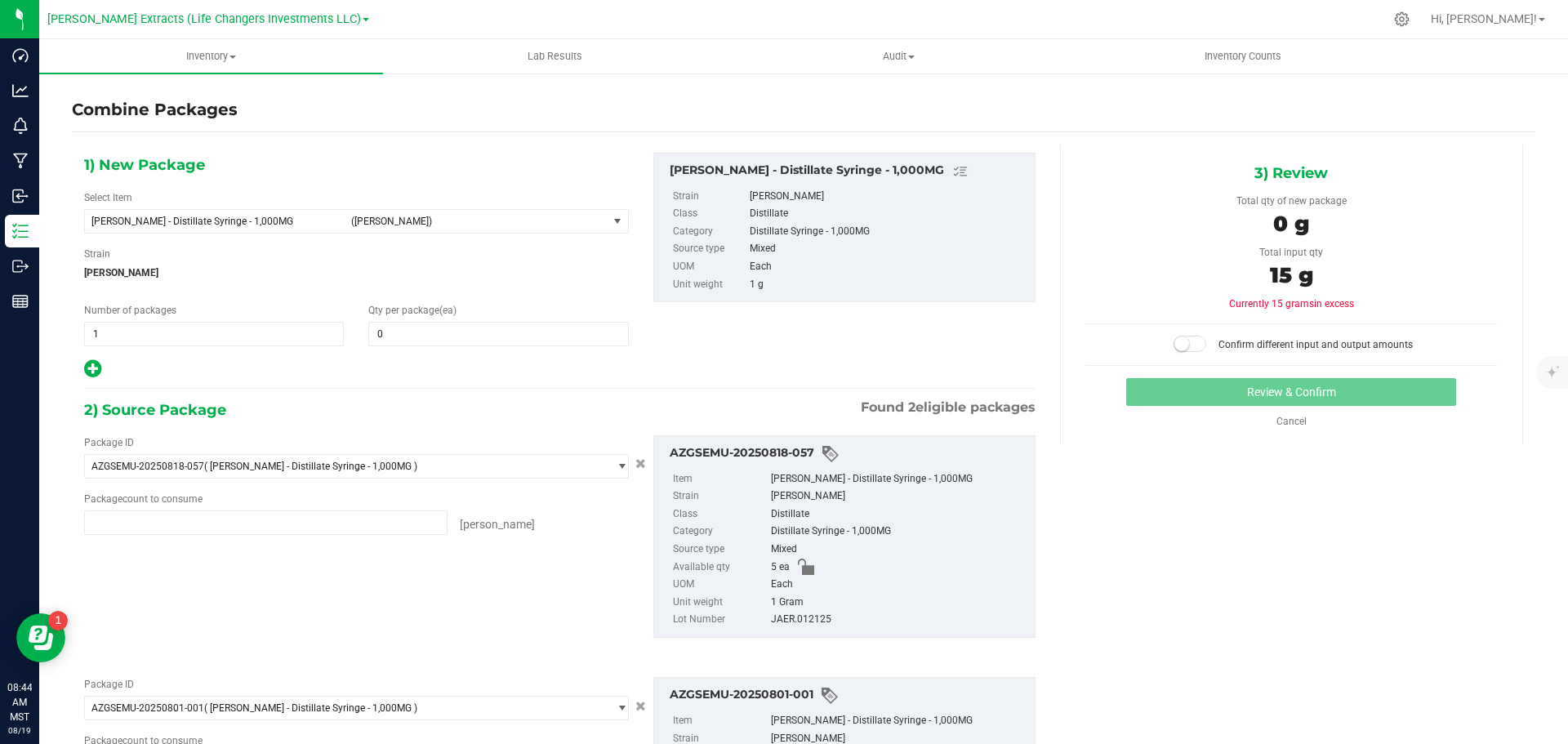
type input "5 ea"
type input "10 ea"
click at [517, 340] on span "0 0" at bounding box center [499, 334] width 260 height 25
type input "15"
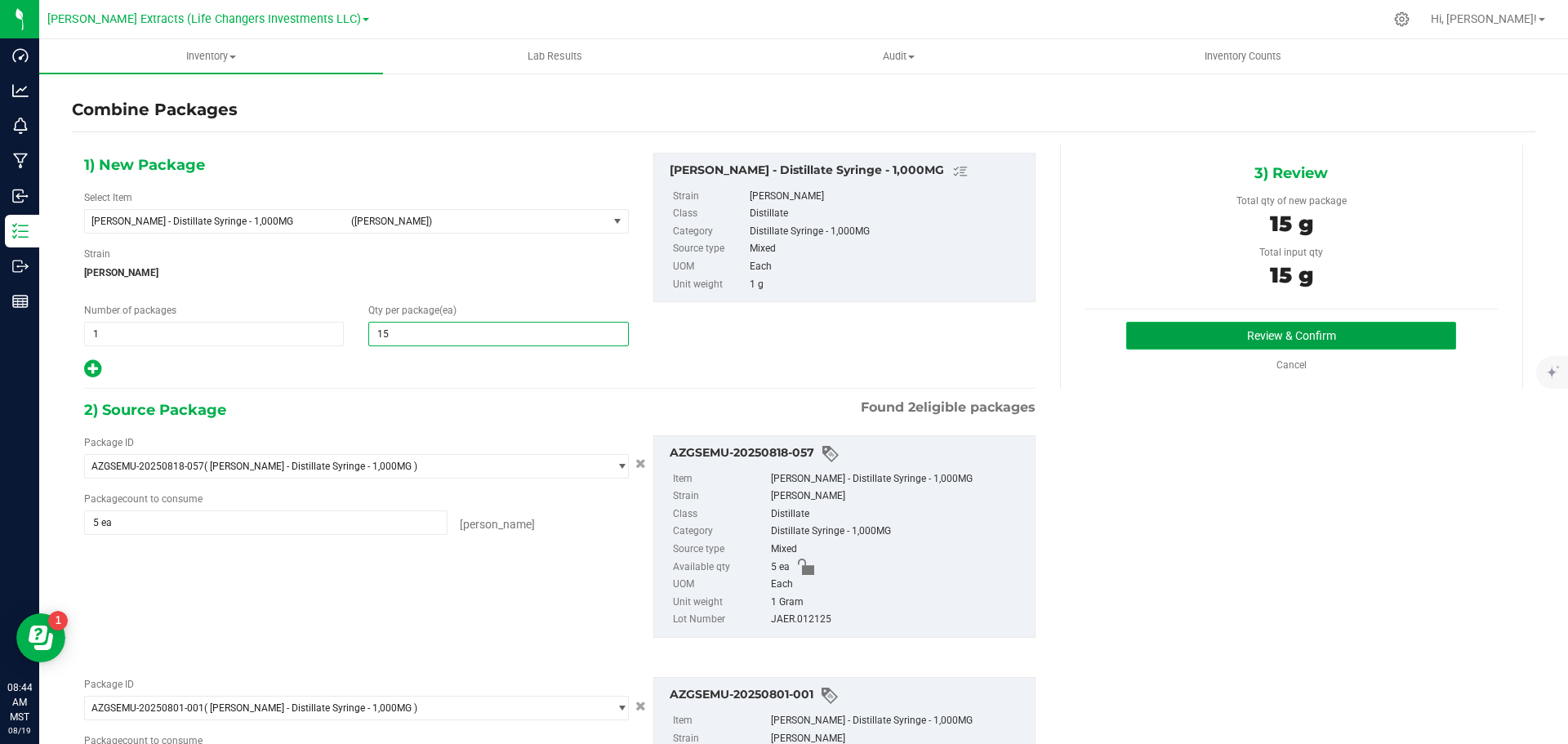
type input "15"
click at [1257, 335] on button "Review & Confirm" at bounding box center [1292, 335] width 330 height 27
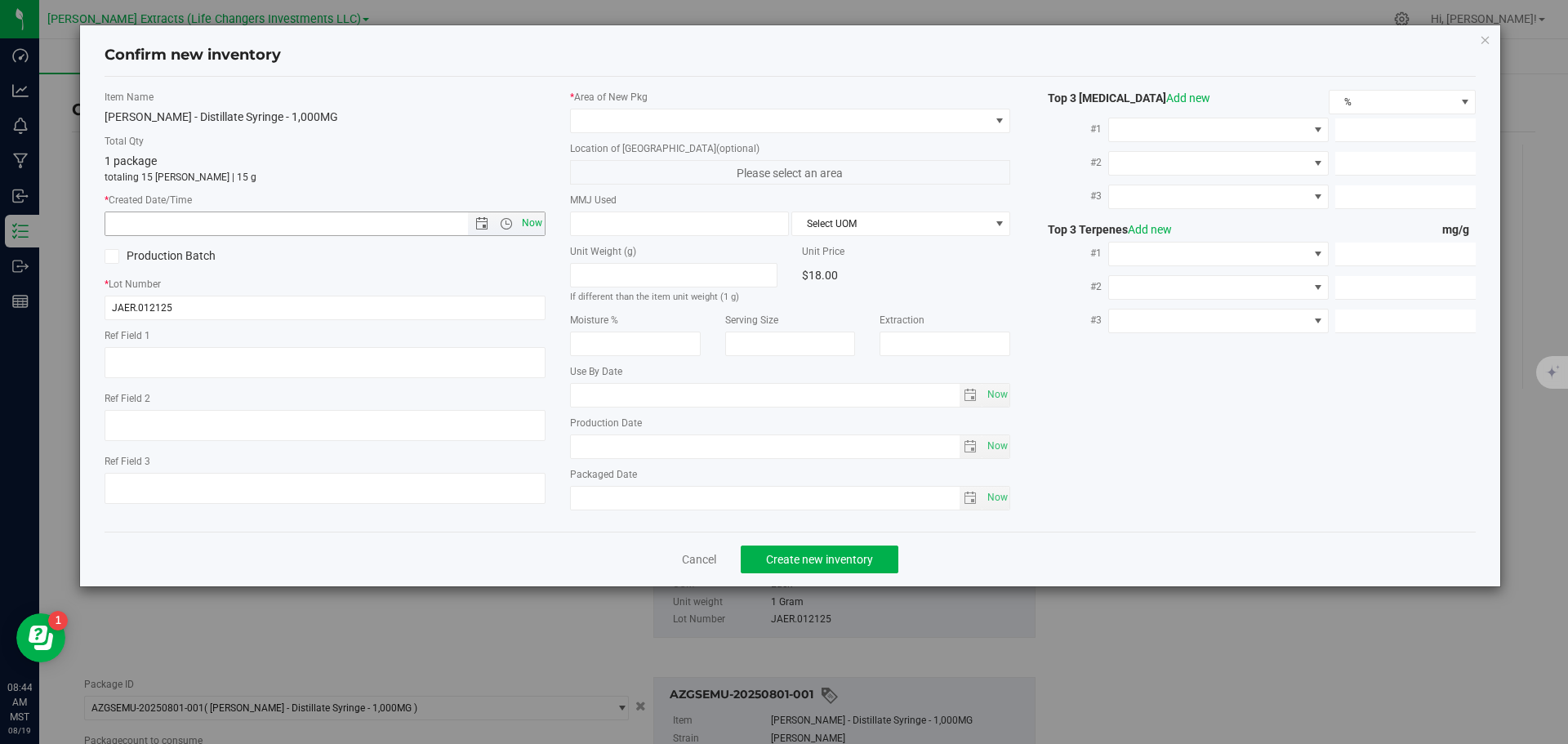
click at [524, 223] on span "Now" at bounding box center [531, 223] width 27 height 24
type input "[DATE] 8:44 AM"
click at [589, 121] on span at bounding box center [780, 121] width 419 height 23
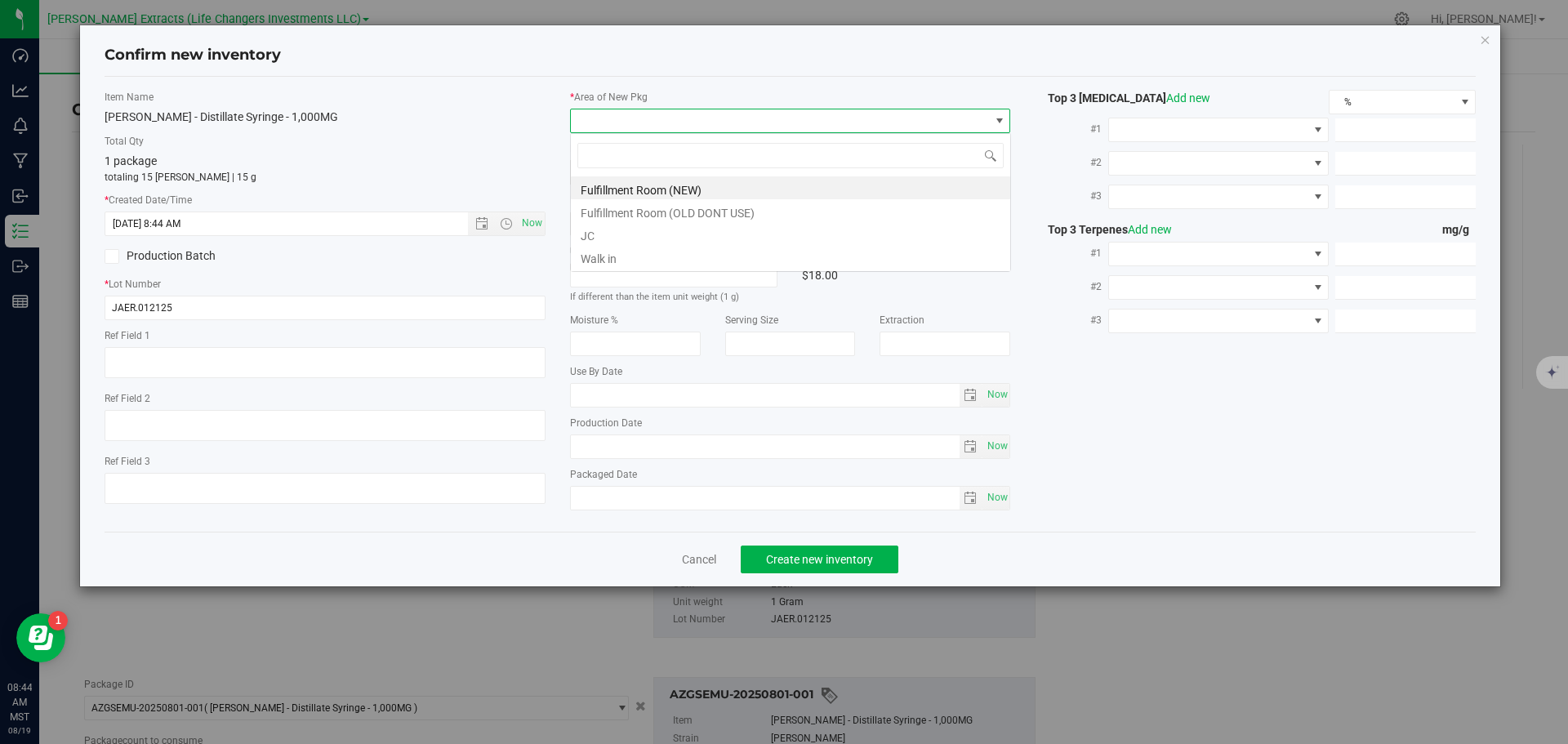
scroll to position [25, 441]
click at [618, 181] on li "Fulfillment Room (NEW)" at bounding box center [790, 187] width 440 height 23
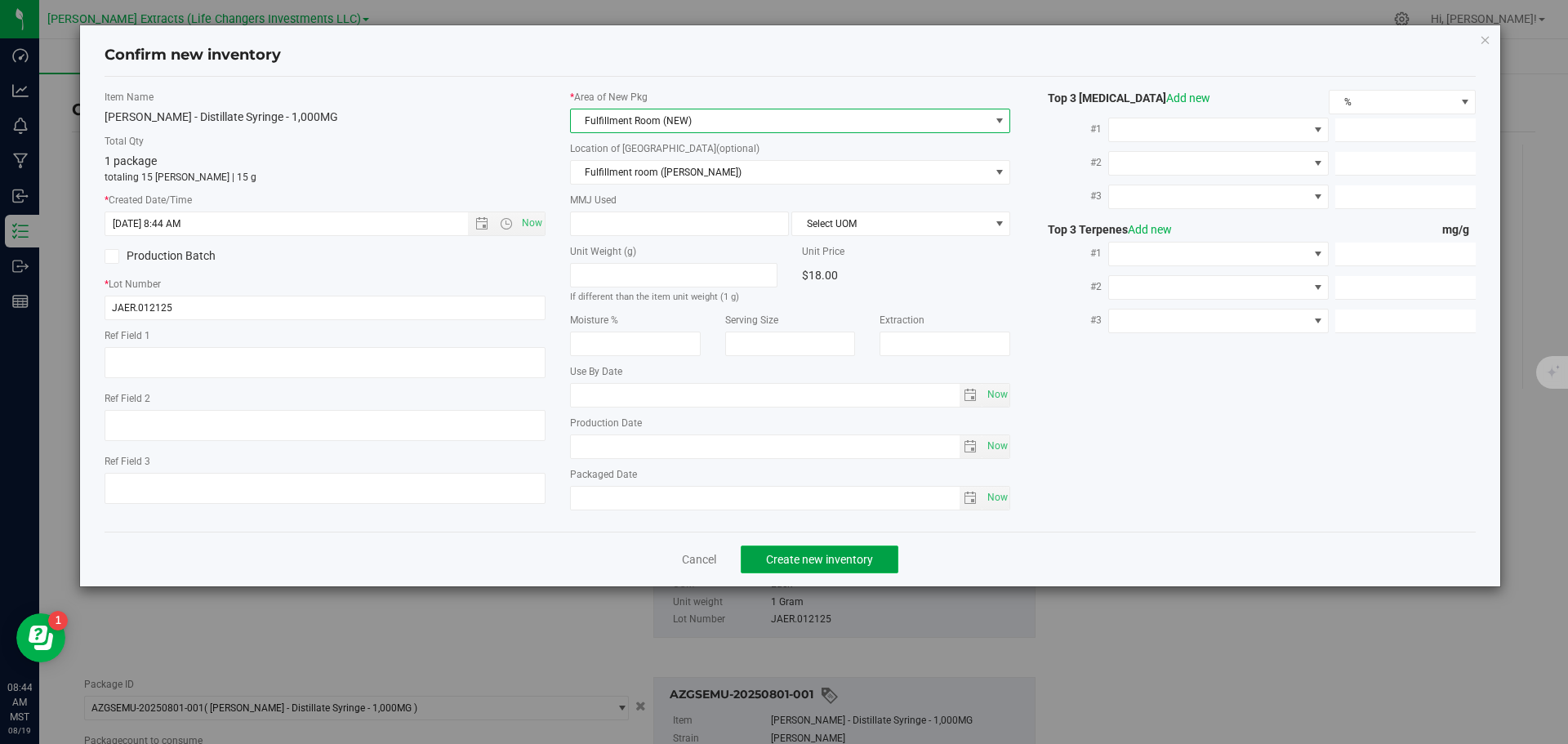
click at [859, 568] on button "Create new inventory" at bounding box center [820, 559] width 157 height 27
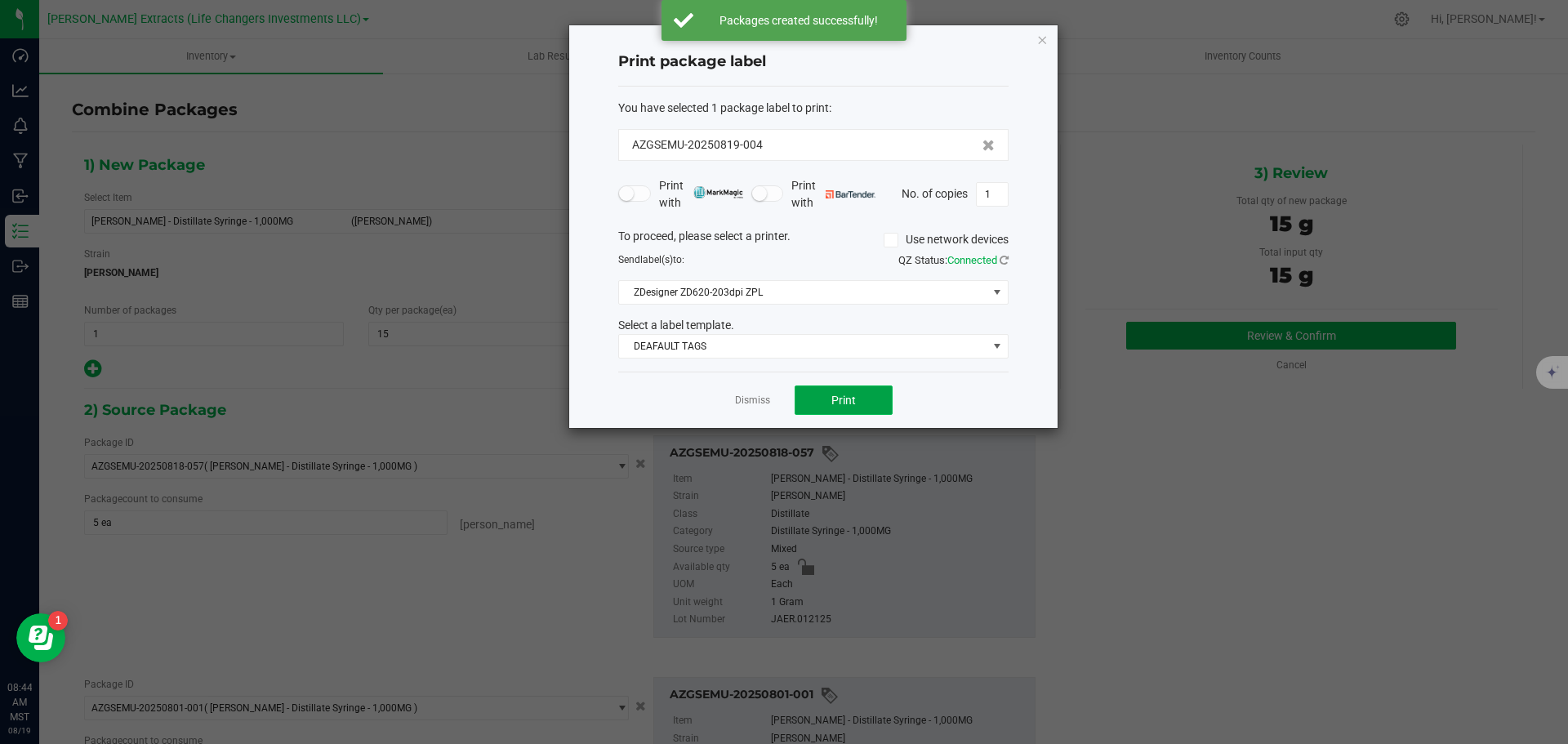
click at [836, 395] on span "Print" at bounding box center [843, 399] width 25 height 13
